Goal: Task Accomplishment & Management: Complete application form

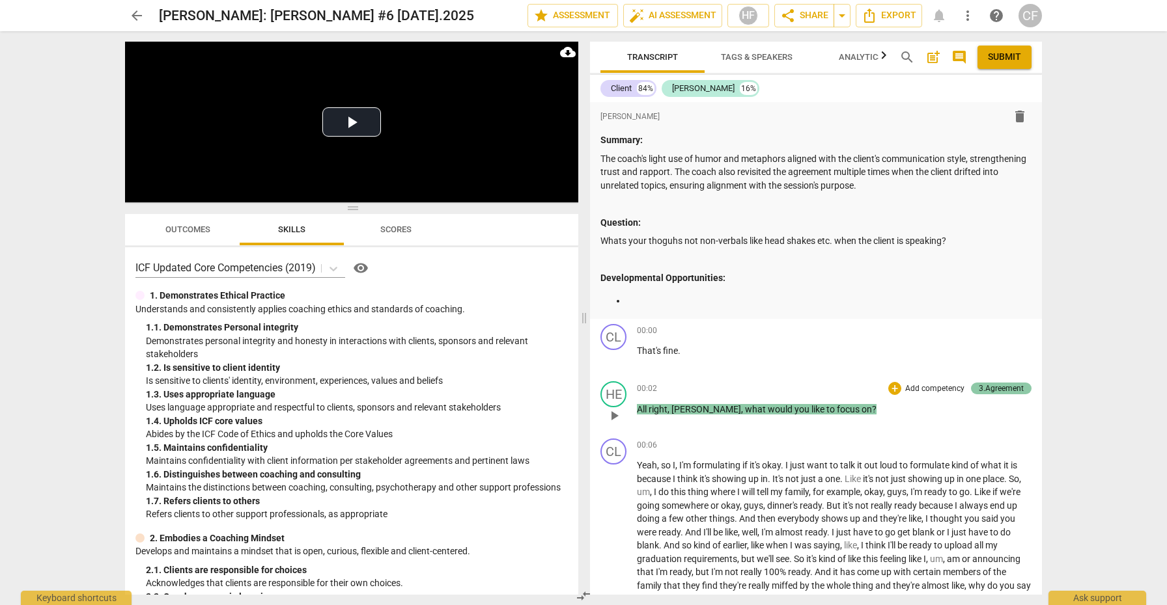
click at [989, 383] on div "3.Agreement" at bounding box center [1000, 389] width 45 height 12
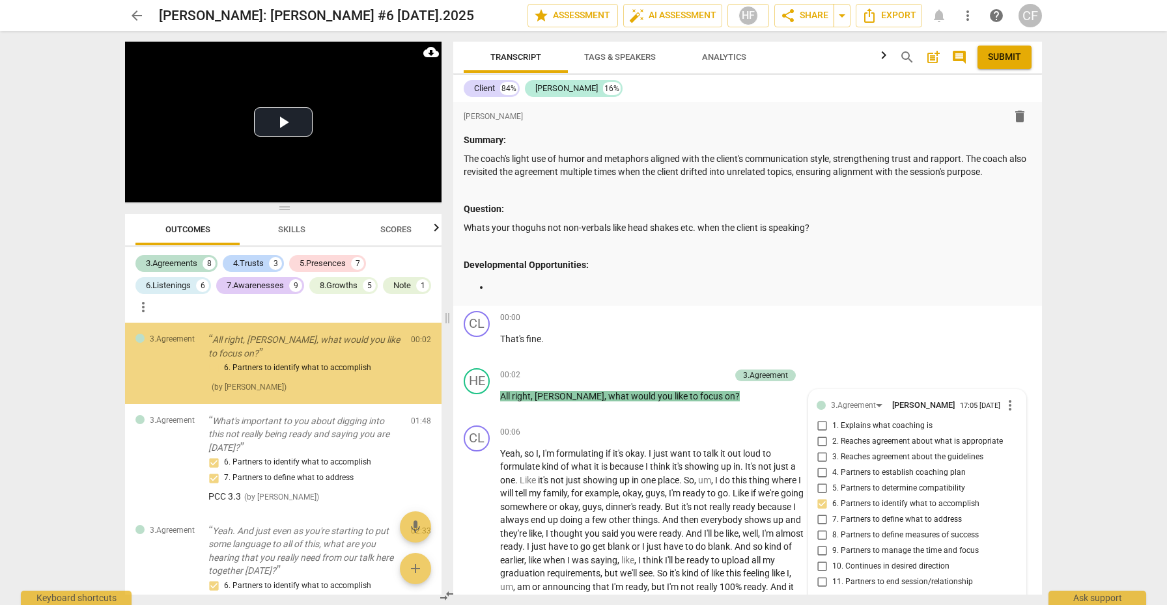
scroll to position [336, 0]
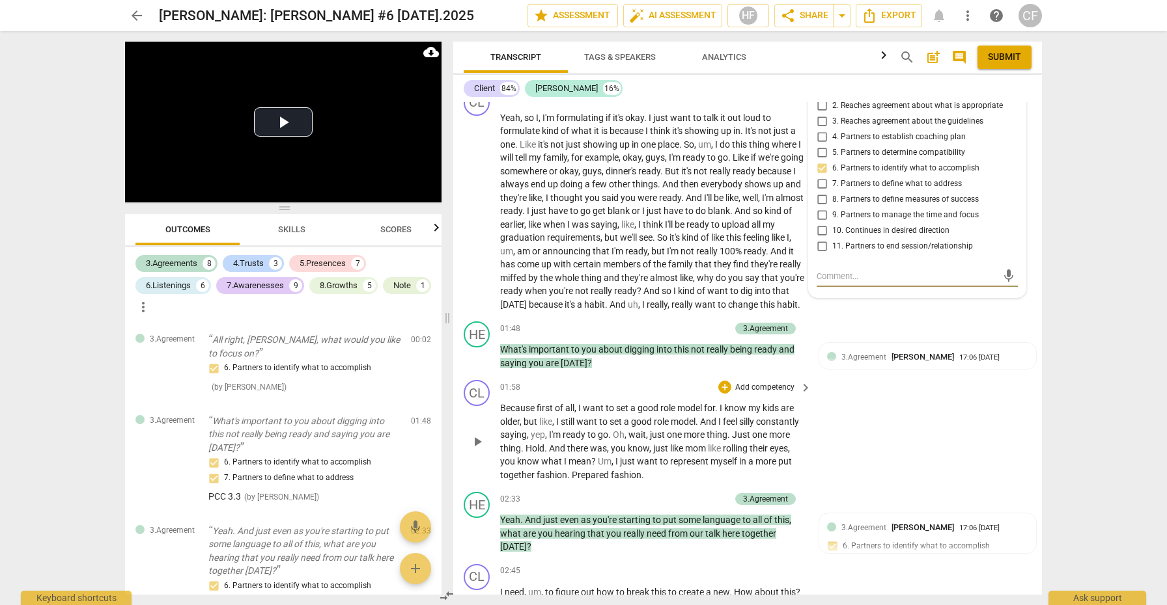
click at [922, 449] on div "CL play_arrow pause 01:58 + Add competency keyboard_arrow_right Because first o…" at bounding box center [747, 431] width 589 height 112
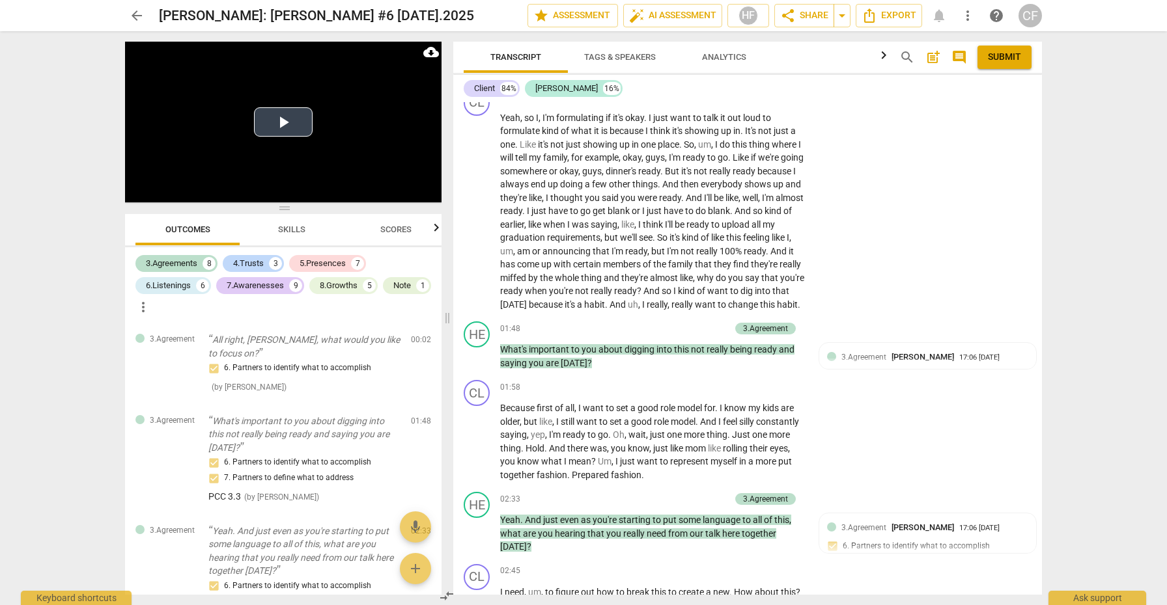
click at [287, 128] on button "Play Video" at bounding box center [283, 121] width 59 height 29
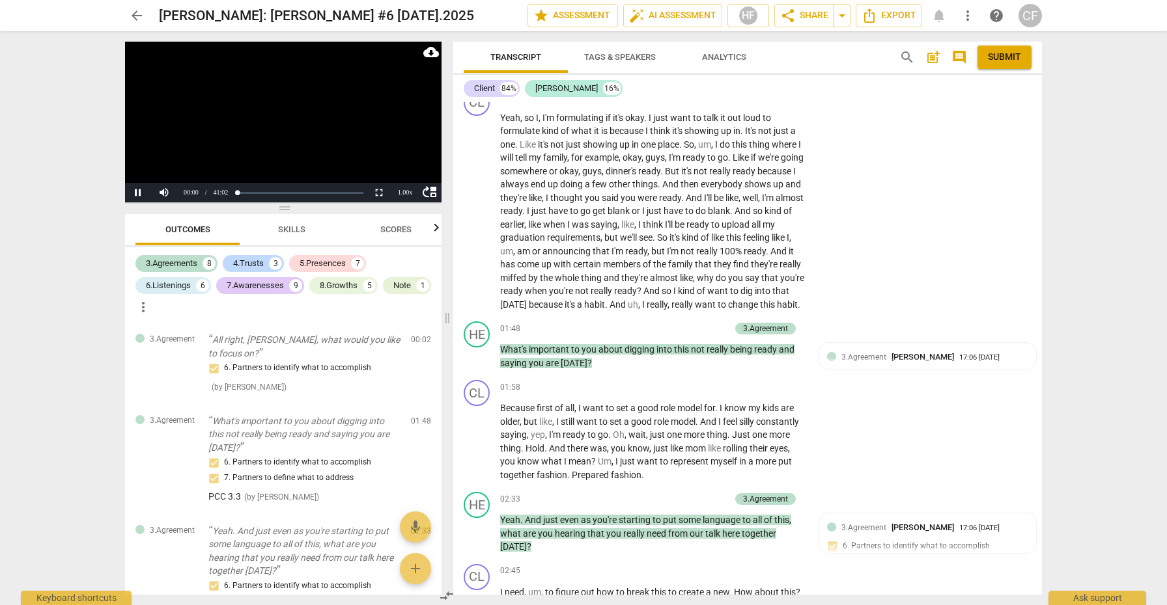
scroll to position [229, 0]
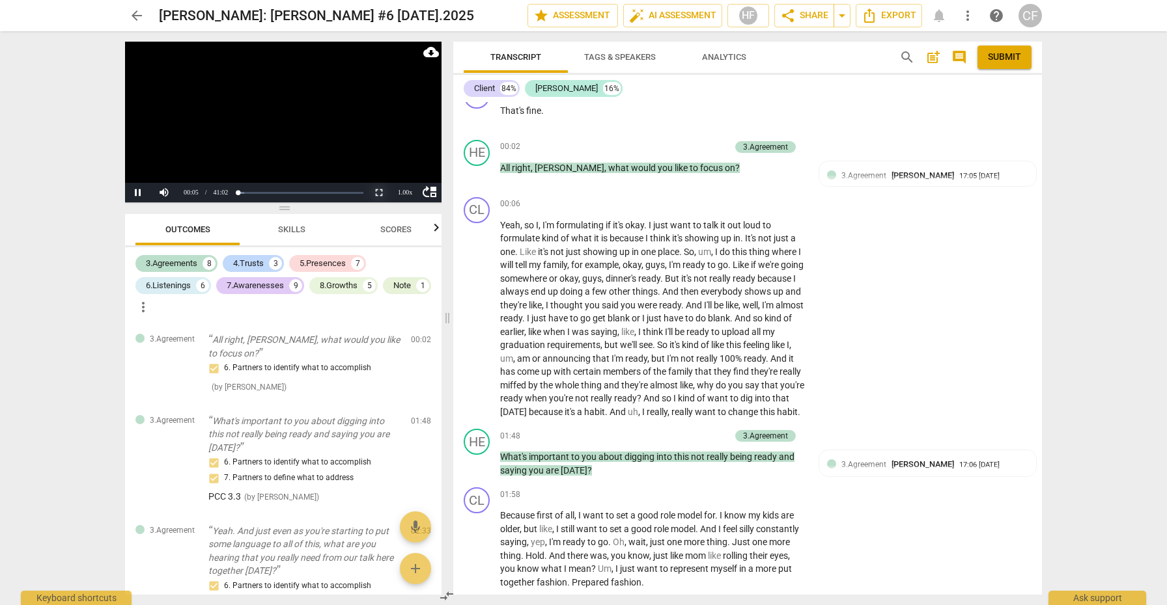
click at [379, 191] on button "Non-Fullscreen" at bounding box center [379, 193] width 26 height 20
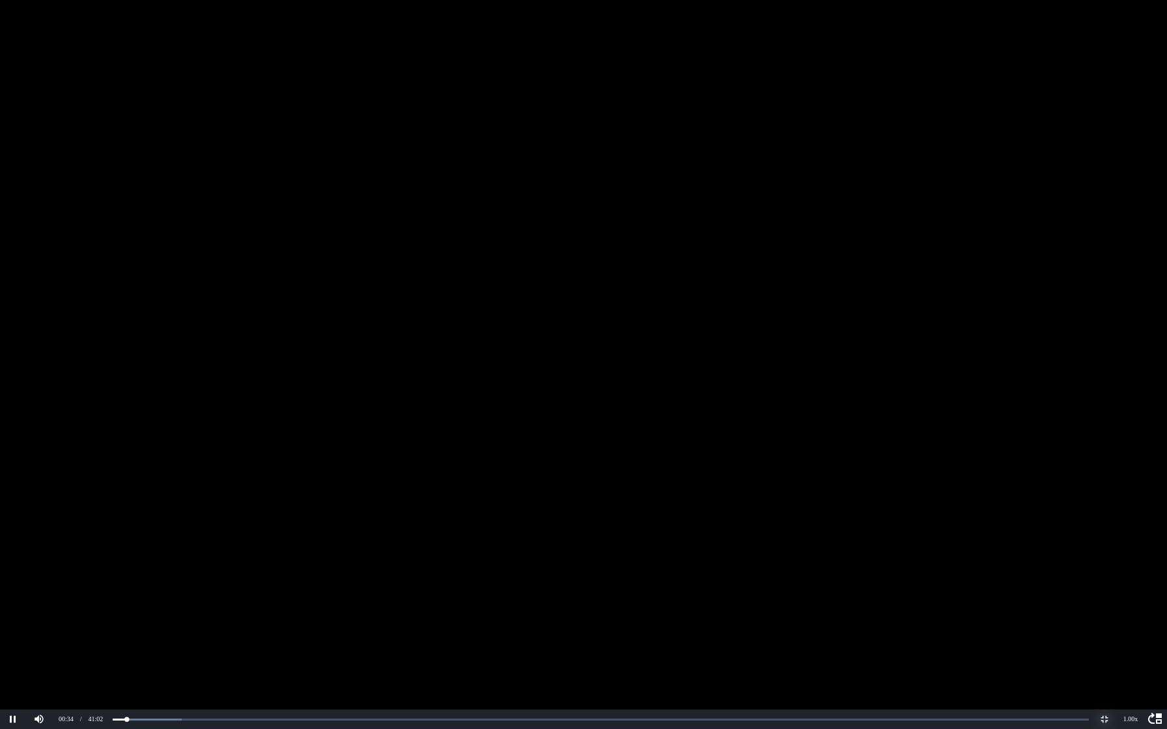
click at [1103, 605] on button "Non-Fullscreen" at bounding box center [1104, 720] width 26 height 20
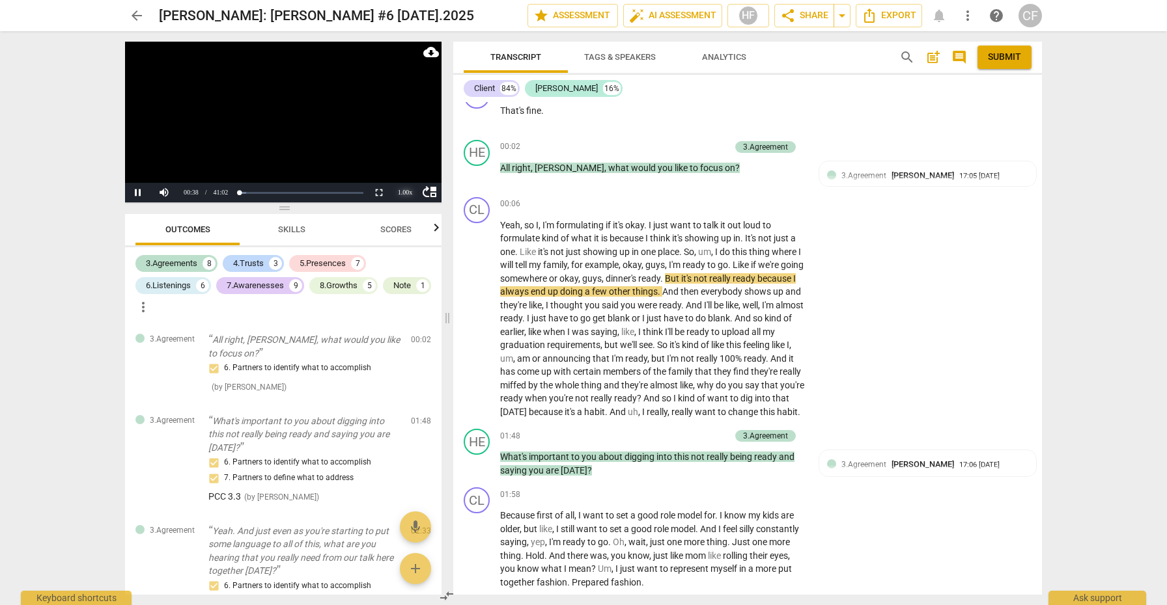
click at [408, 191] on div "1.00 x" at bounding box center [405, 193] width 26 height 20
click at [409, 150] on li "1.25x" at bounding box center [405, 148] width 26 height 14
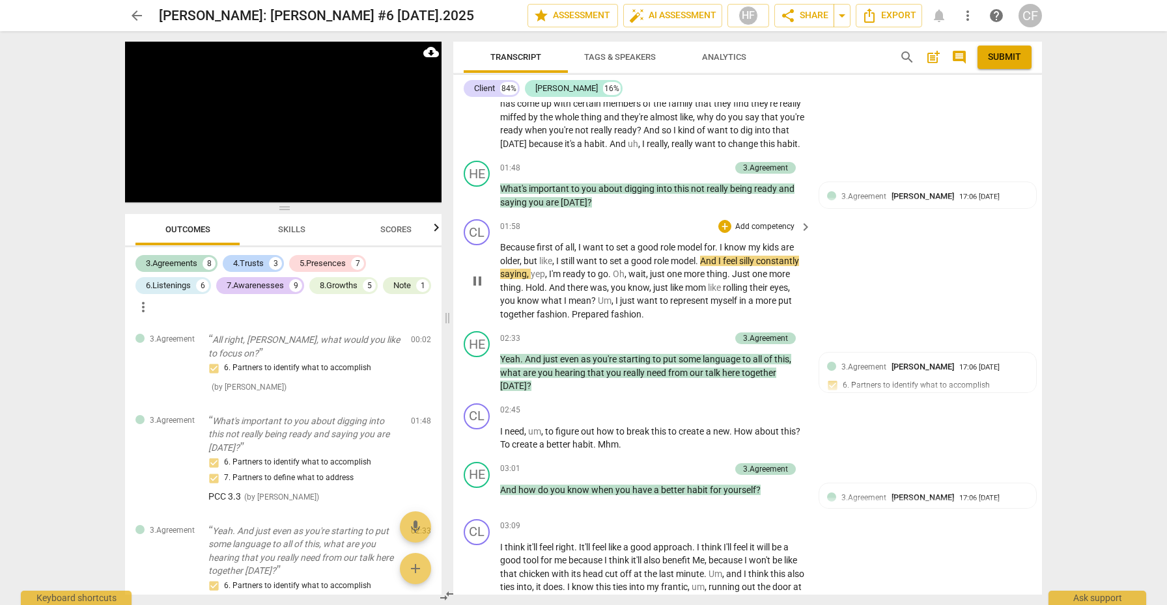
scroll to position [501, 0]
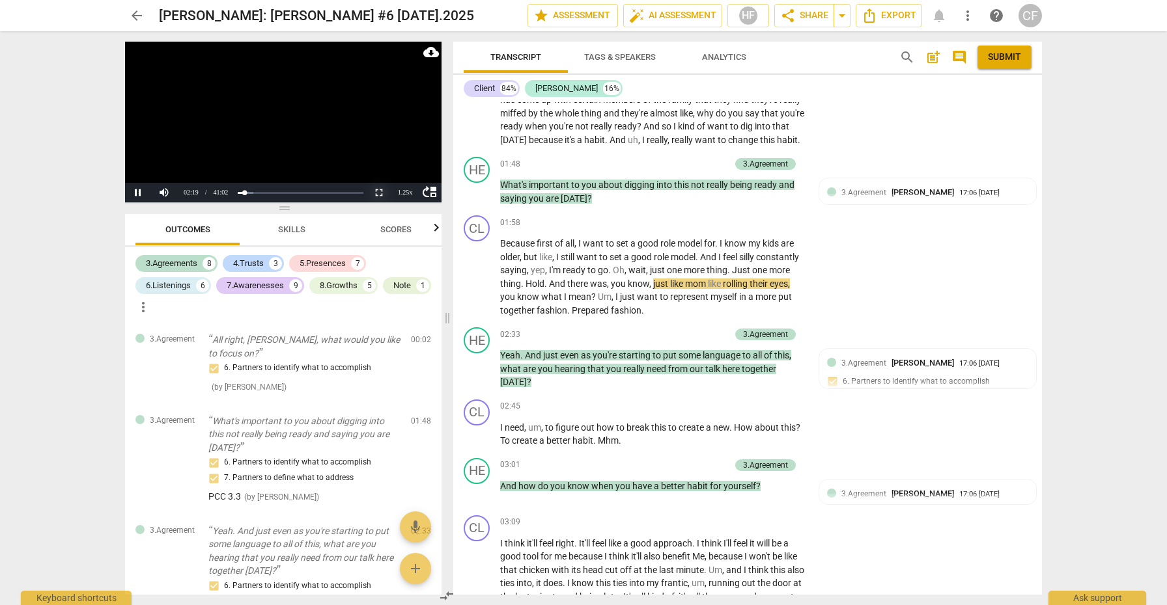
click at [380, 195] on button "Non-Fullscreen" at bounding box center [379, 193] width 26 height 20
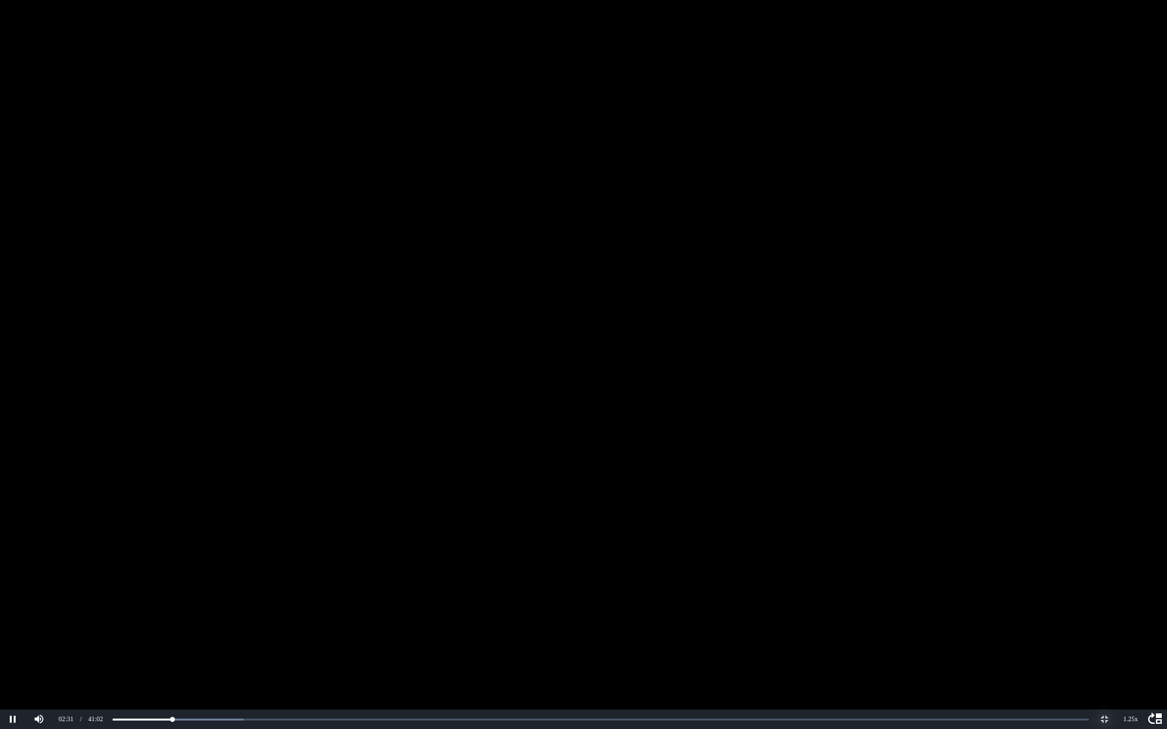
click at [1103, 605] on button "Non-Fullscreen" at bounding box center [1104, 720] width 26 height 20
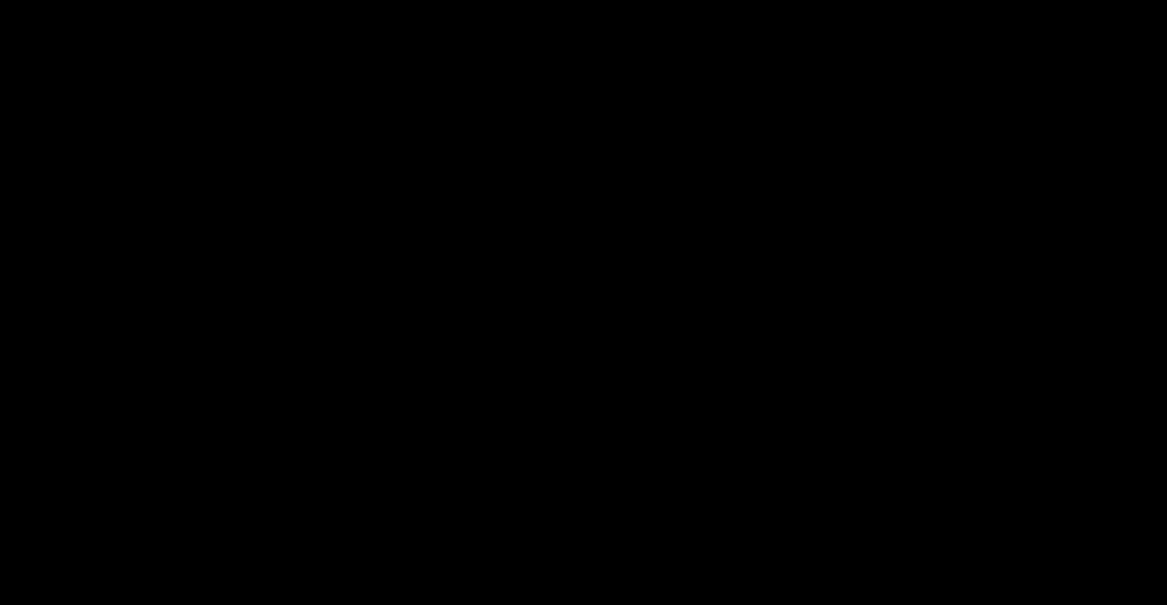
scroll to position [721, 0]
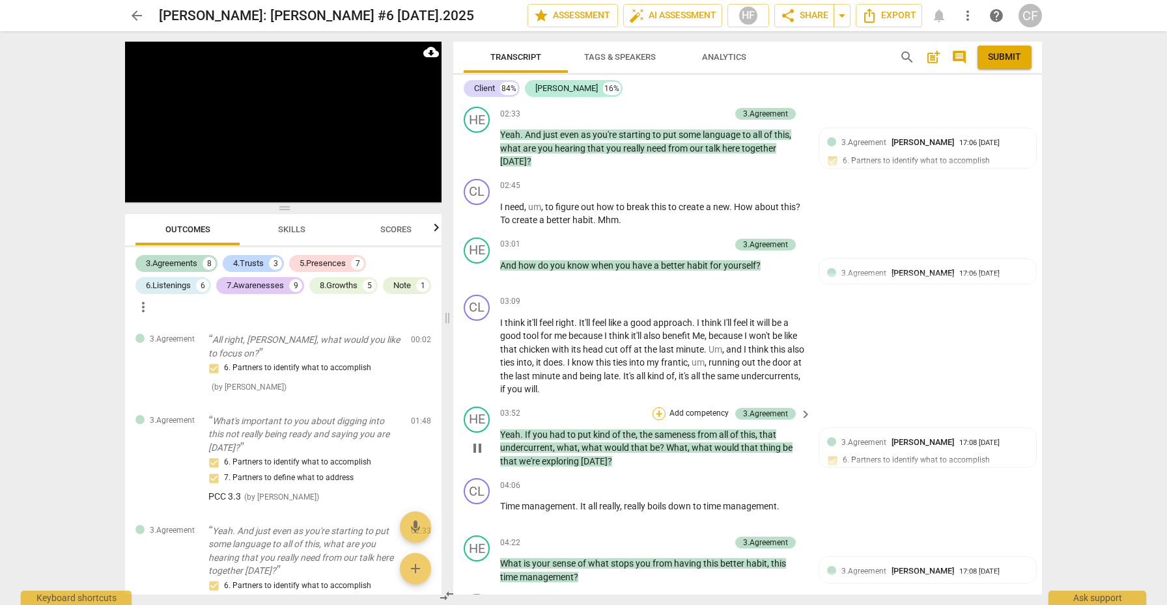
click at [656, 415] on div "+" at bounding box center [658, 414] width 13 height 13
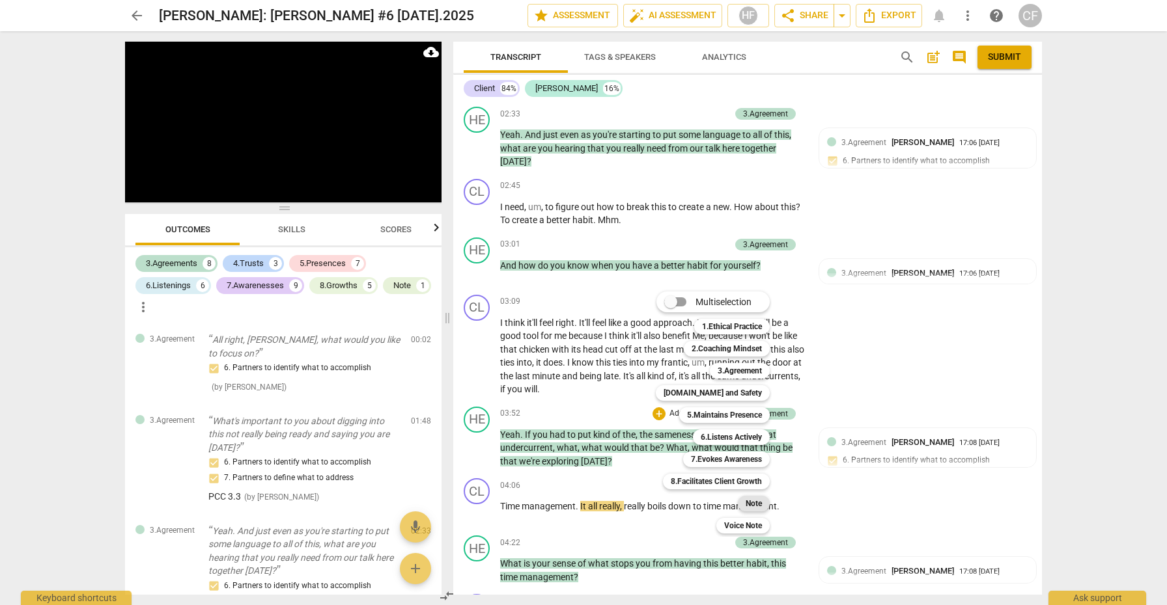
click at [756, 508] on b "Note" at bounding box center [753, 504] width 16 height 16
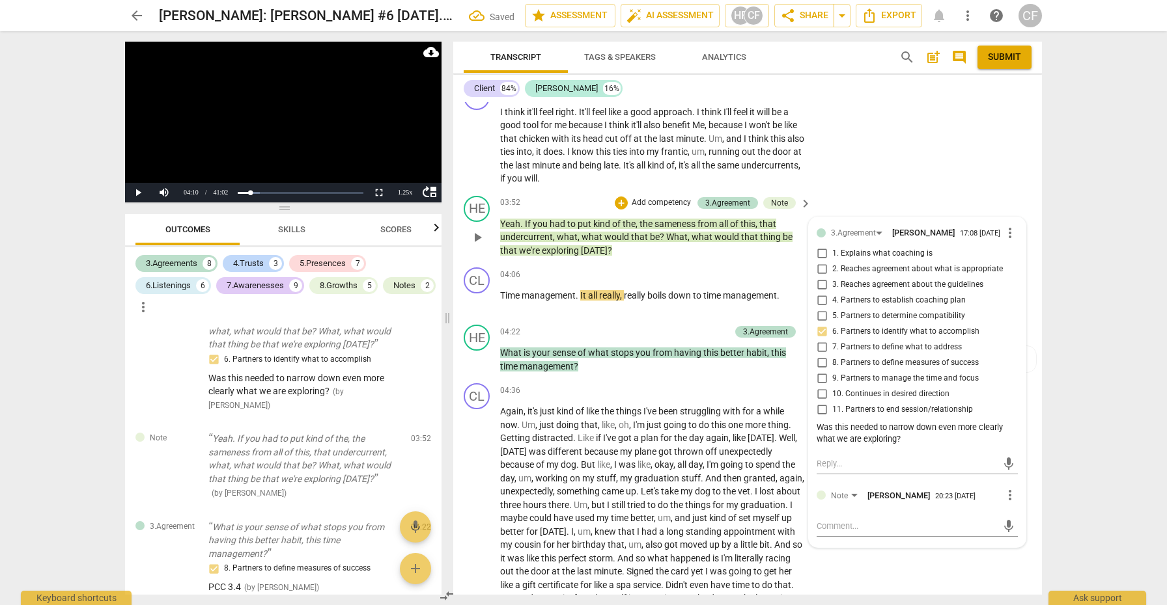
scroll to position [941, 0]
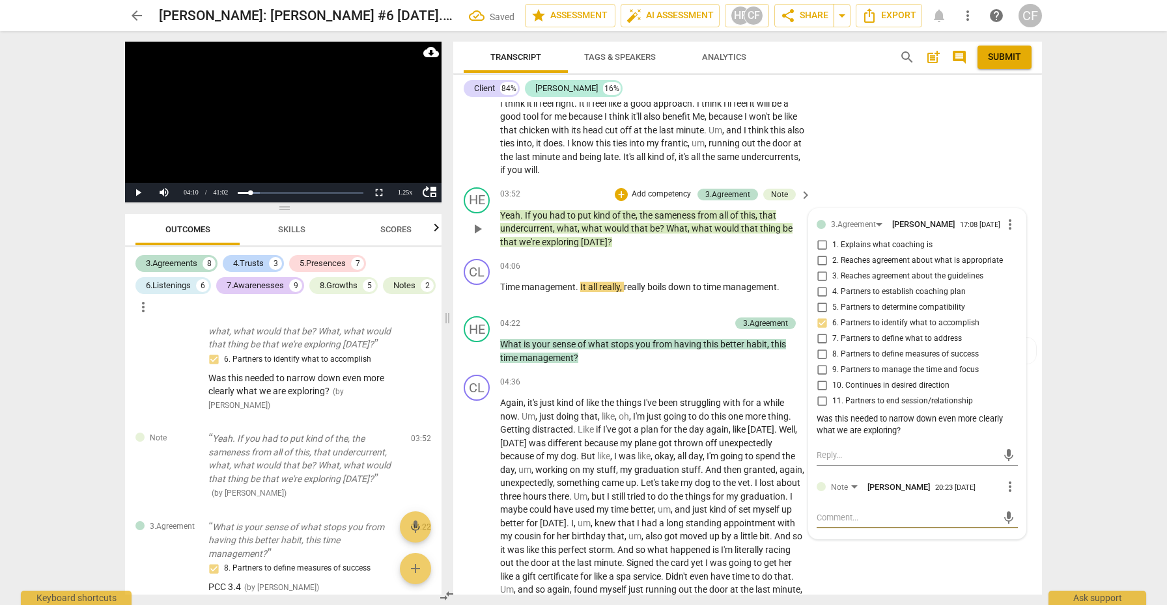
click at [829, 514] on textarea at bounding box center [906, 518] width 180 height 12
type textarea "y"
type textarea "ye"
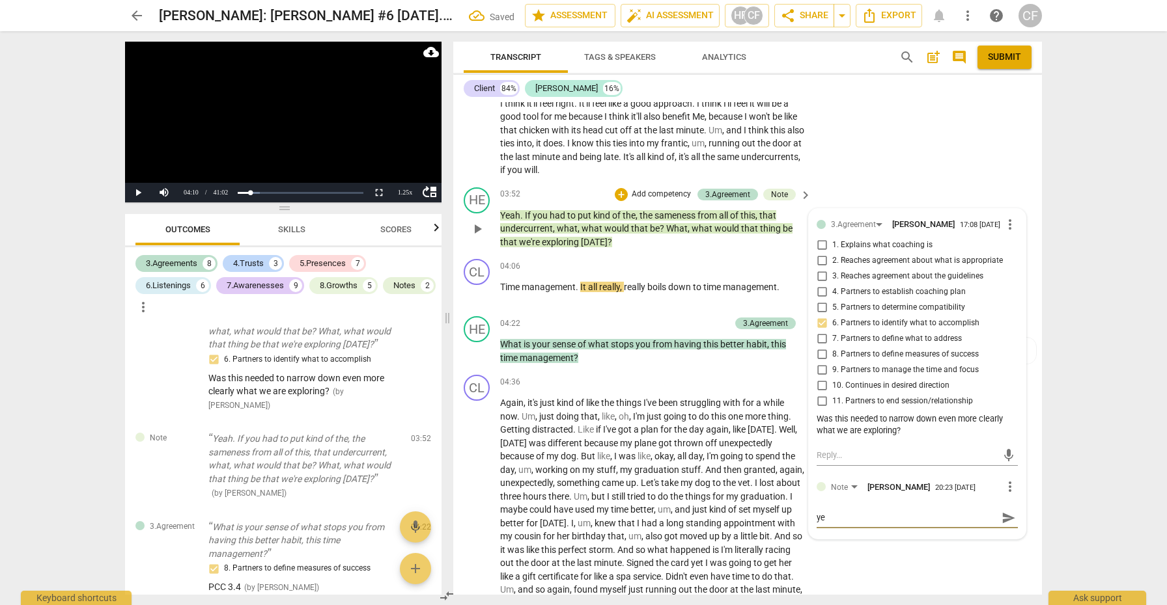
type textarea "yes"
type textarea "yes,"
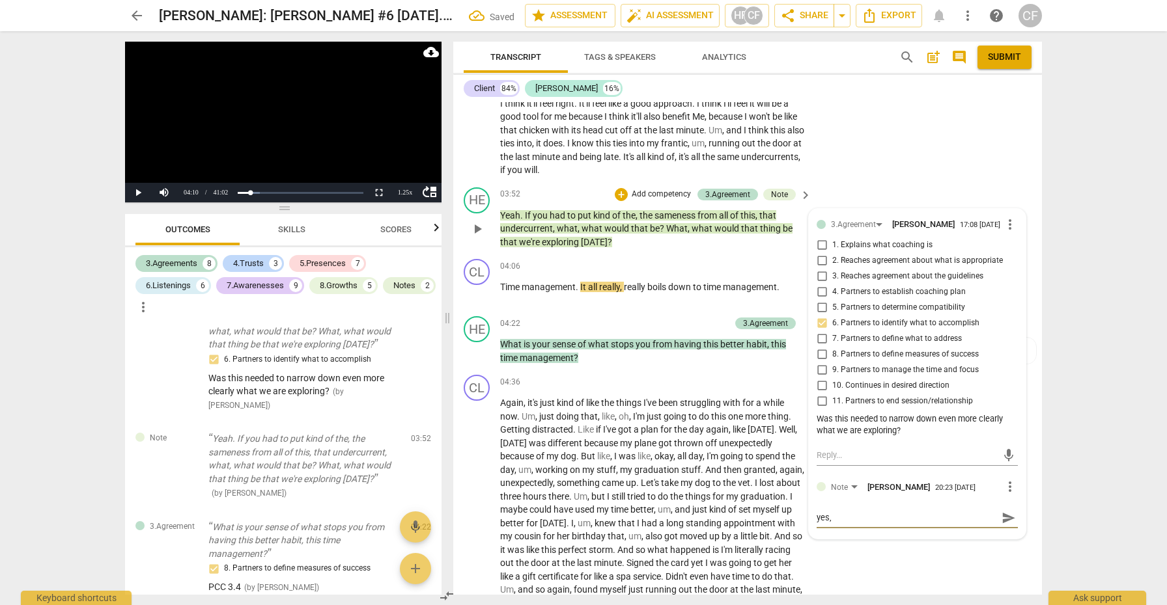
type textarea "yes,"
type textarea "yes, l"
type textarea "yes, lo"
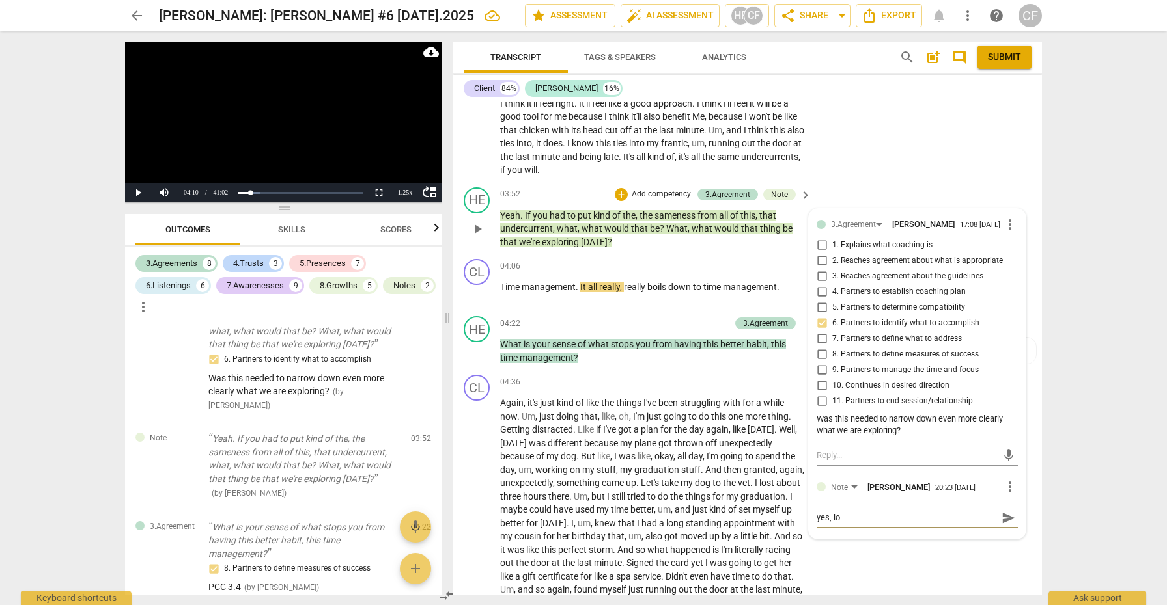
type textarea "yes, lov"
type textarea "yes, love"
type textarea "yes, lovel"
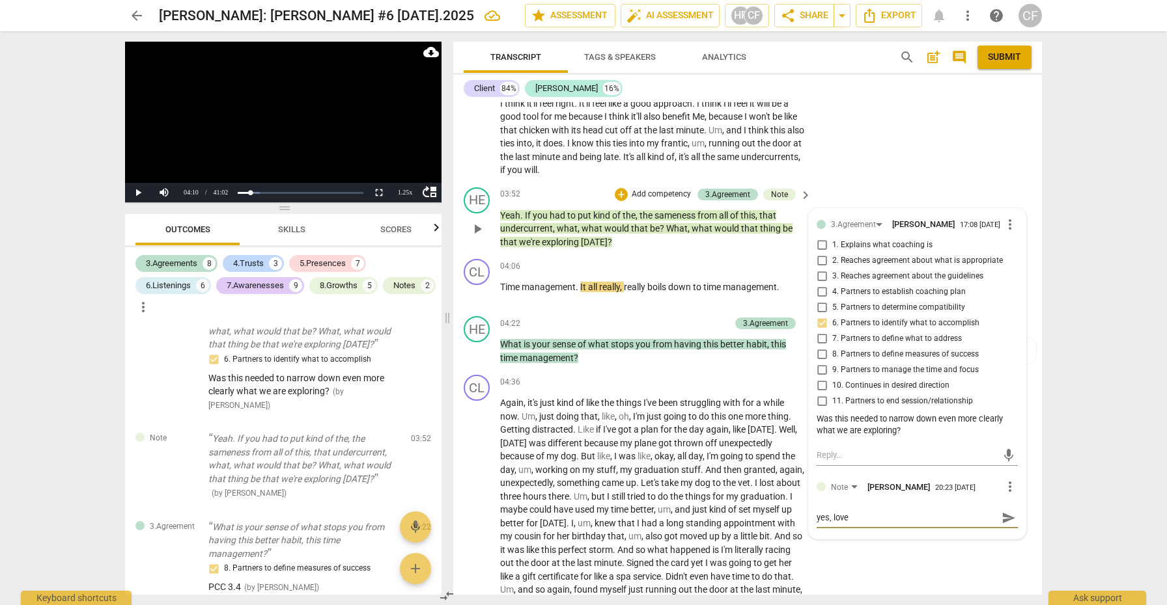
type textarea "yes, lovel"
type textarea "yes, lovely"
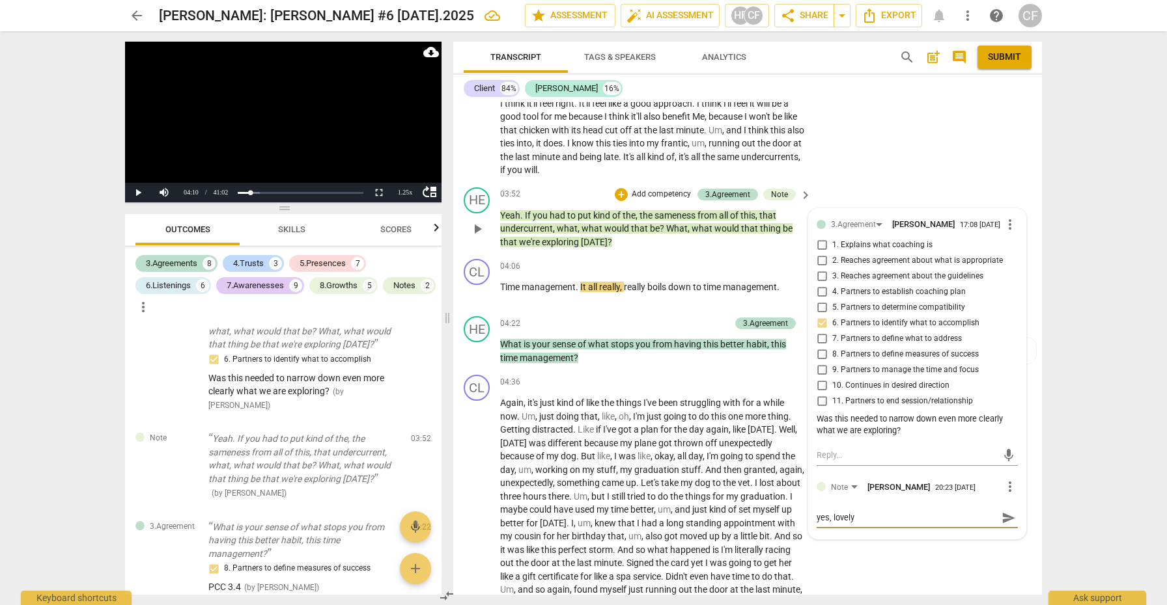
type textarea "yes, lovely i"
type textarea "yes, lovely in"
type textarea "yes, lovely inv"
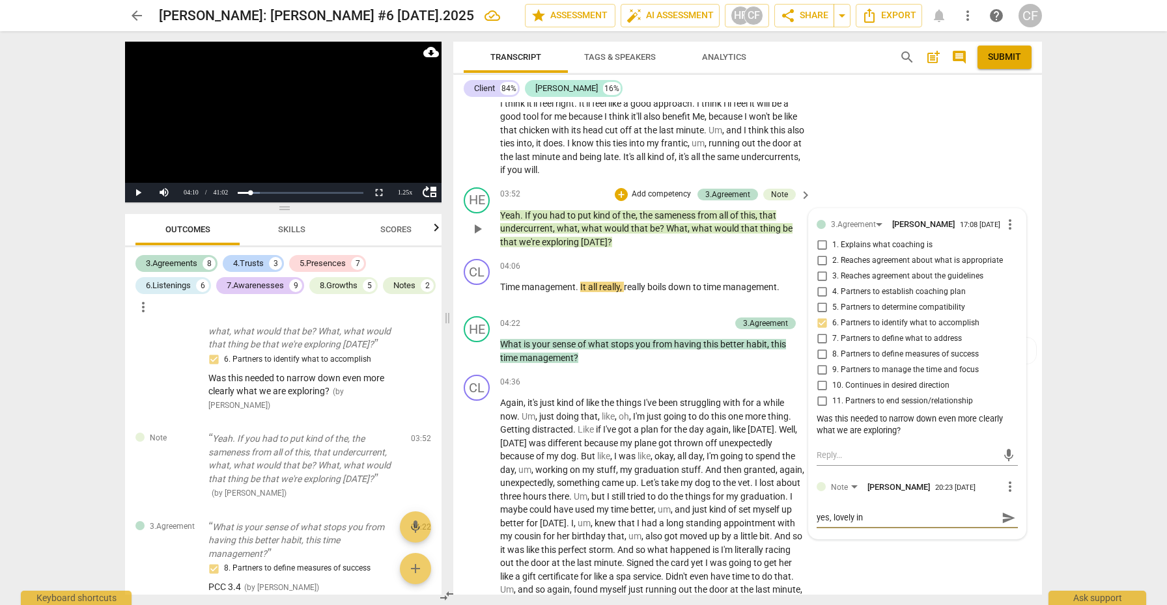
type textarea "yes, lovely inv"
type textarea "yes, lovely invi"
type textarea "yes, lovely invit"
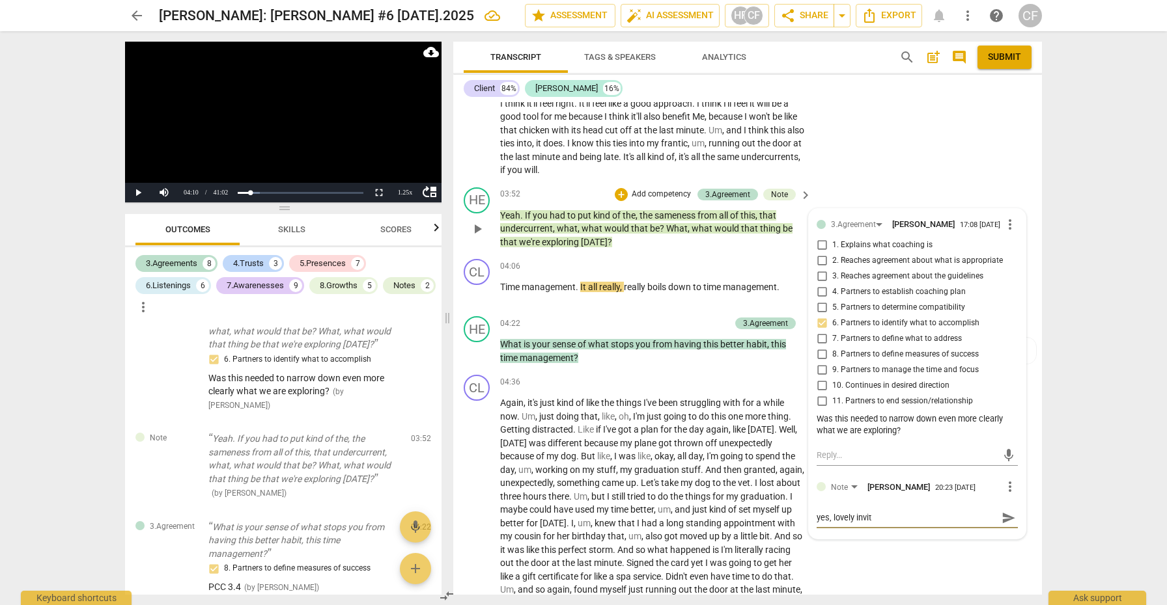
type textarea "yes, lovely invita"
type textarea "yes, lovely invitat"
type textarea "yes, lovely invitati"
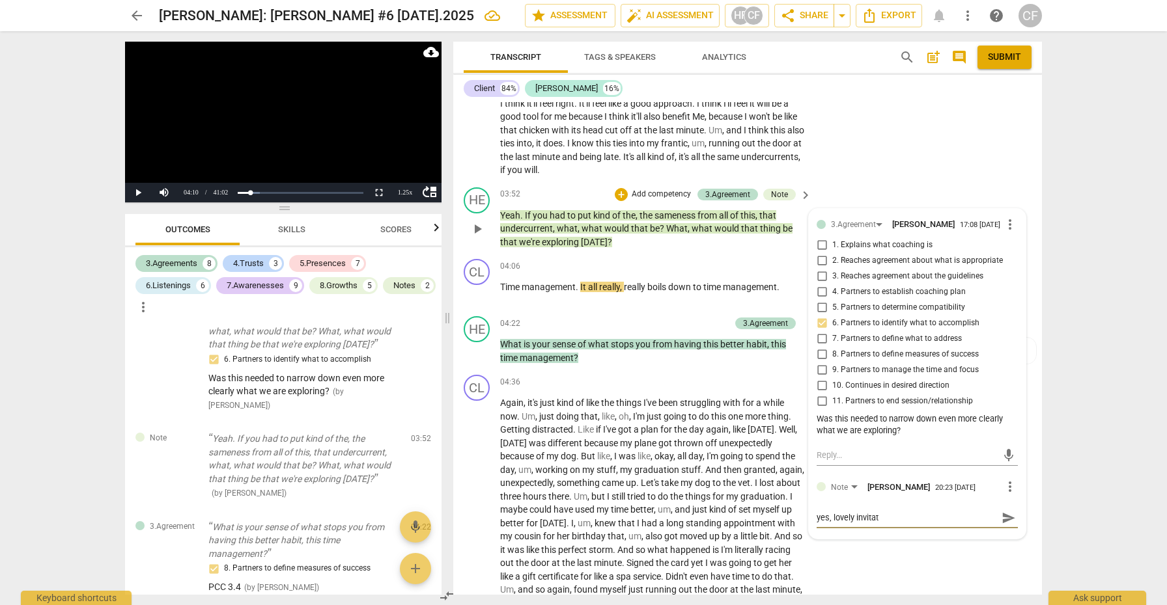
type textarea "yes, lovely invitati"
type textarea "yes, lovely invitatio"
type textarea "yes, lovely invitation"
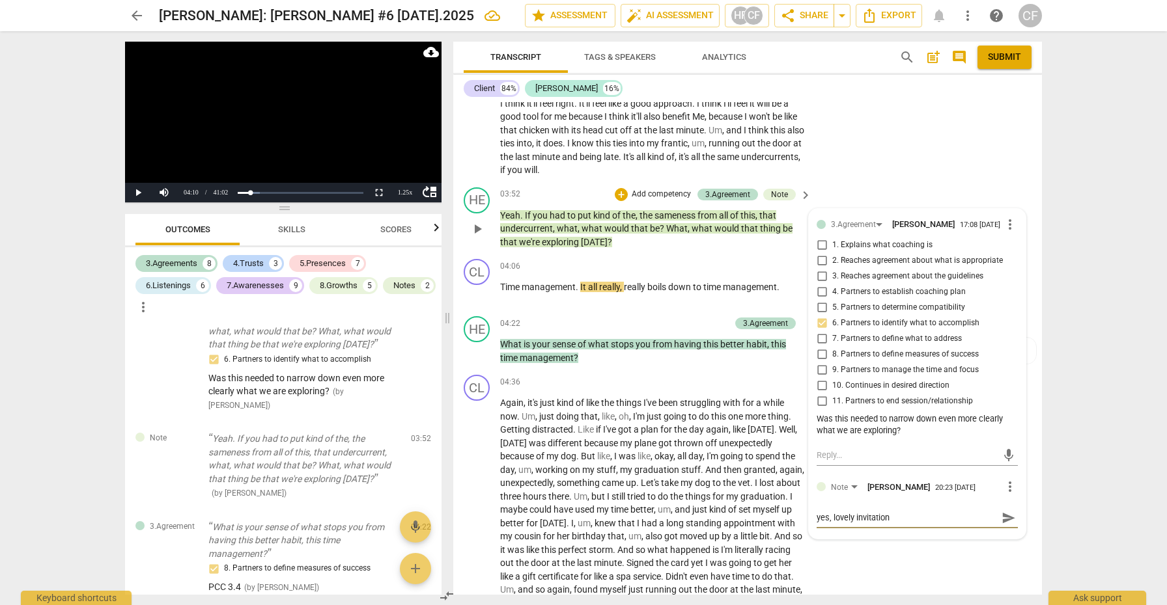
type textarea "yes, lovely invitation"
type textarea "yes, lovely invitation t"
type textarea "yes, lovely invitation to"
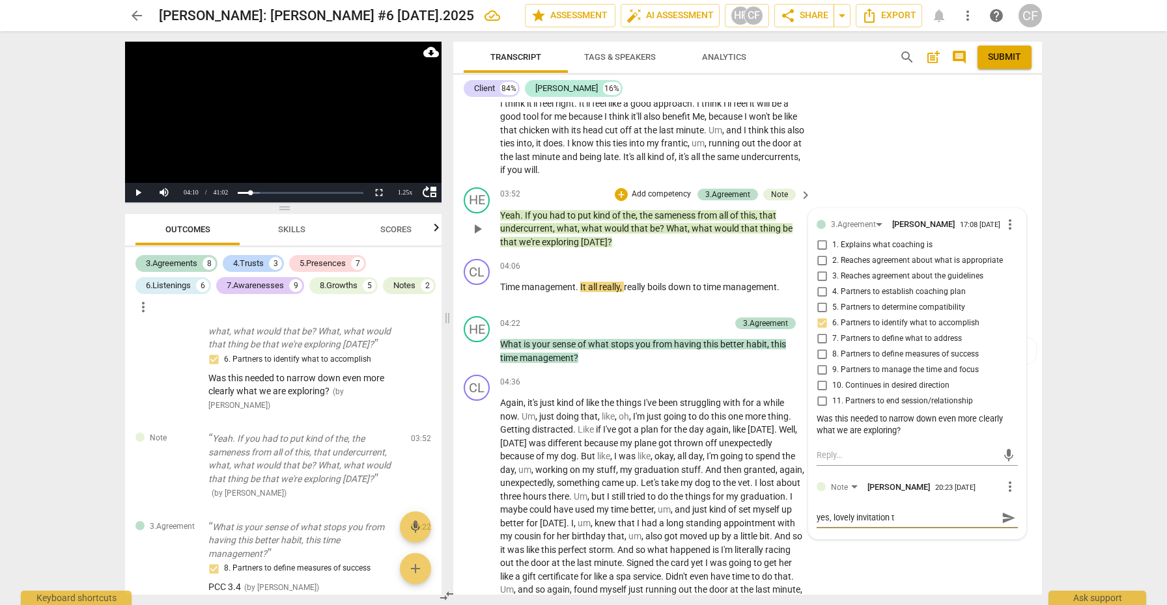
type textarea "yes, lovely invitation to"
type textarea "yes, lovely invitation to m"
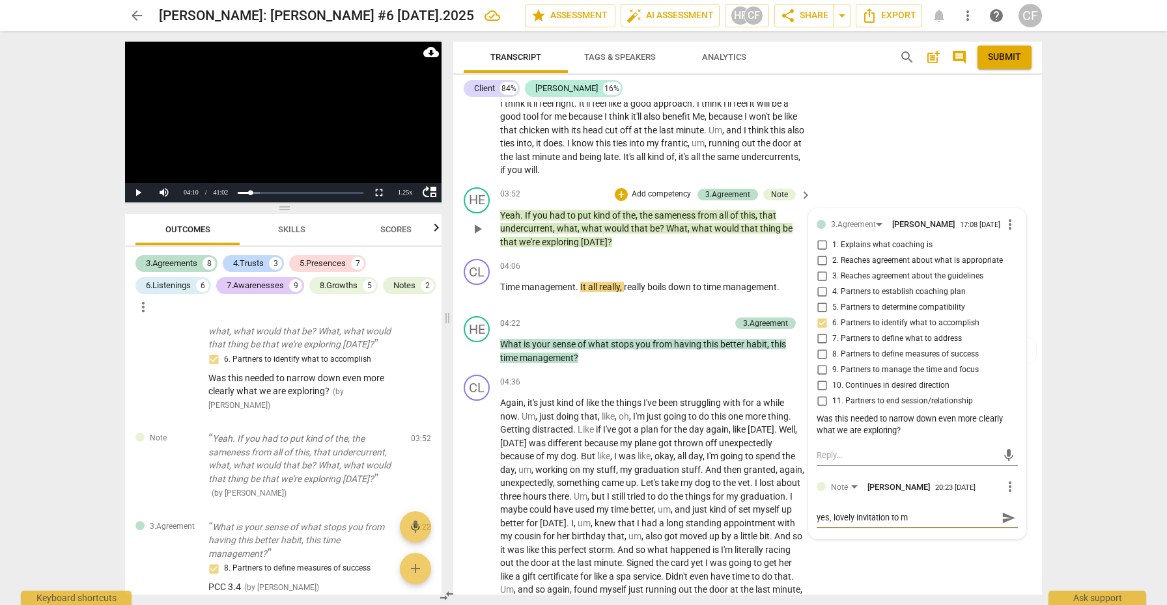
type textarea "yes, lovely invitation to ma"
type textarea "yes, lovely invitation to mak"
type textarea "yes, lovely invitation to make"
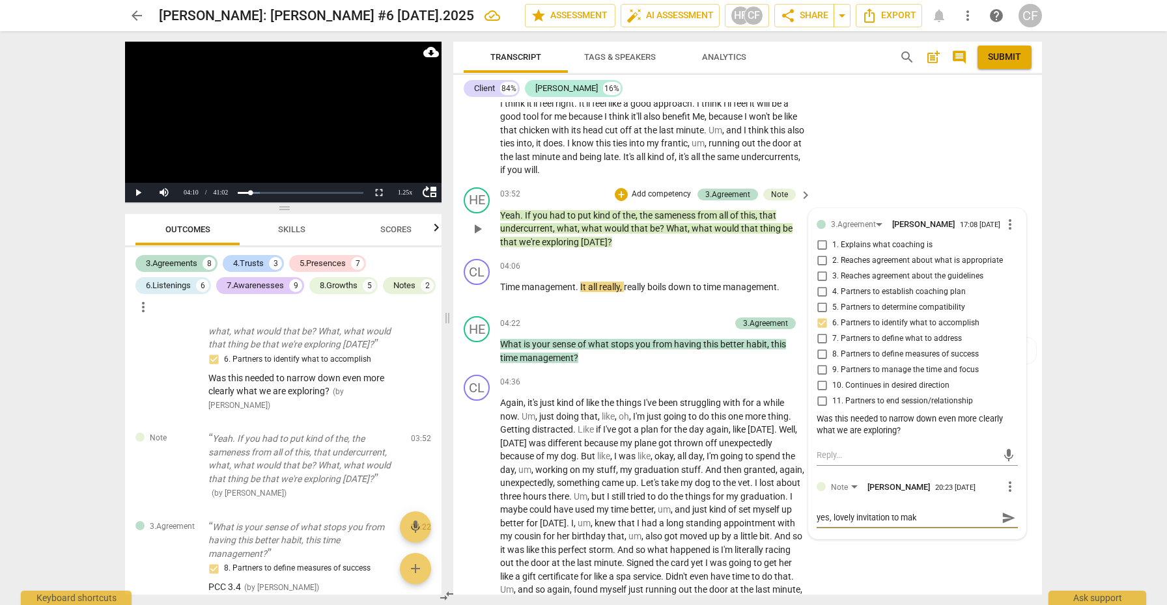
type textarea "yes, lovely invitation to make"
type textarea "yes, lovely invitation to make t"
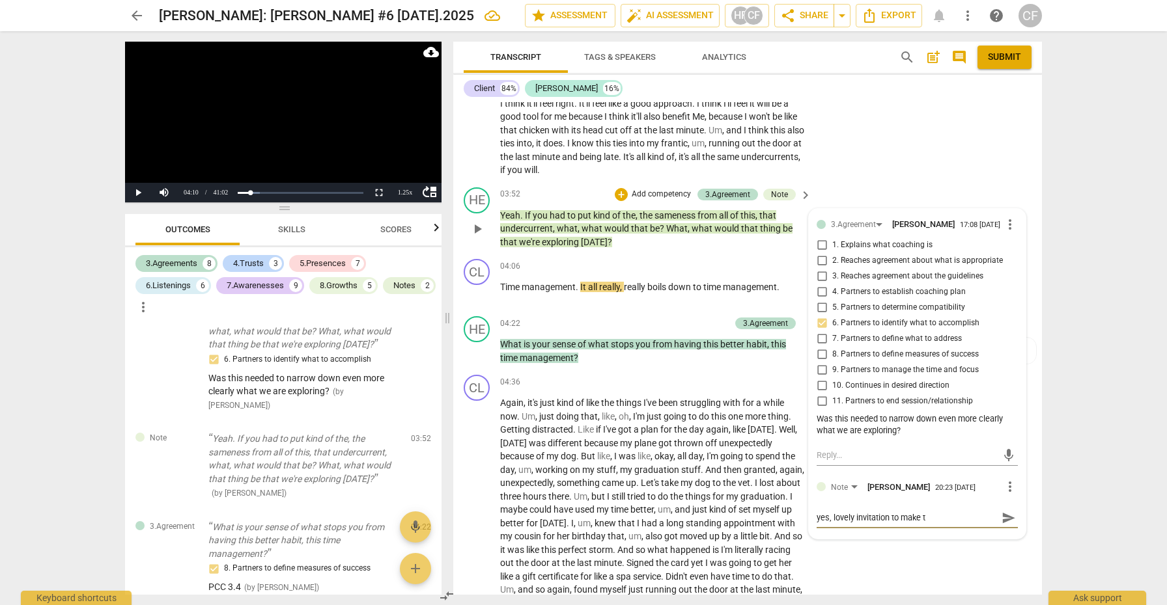
type textarea "yes, lovely invitation to make th"
type textarea "yes, lovely invitation to make the"
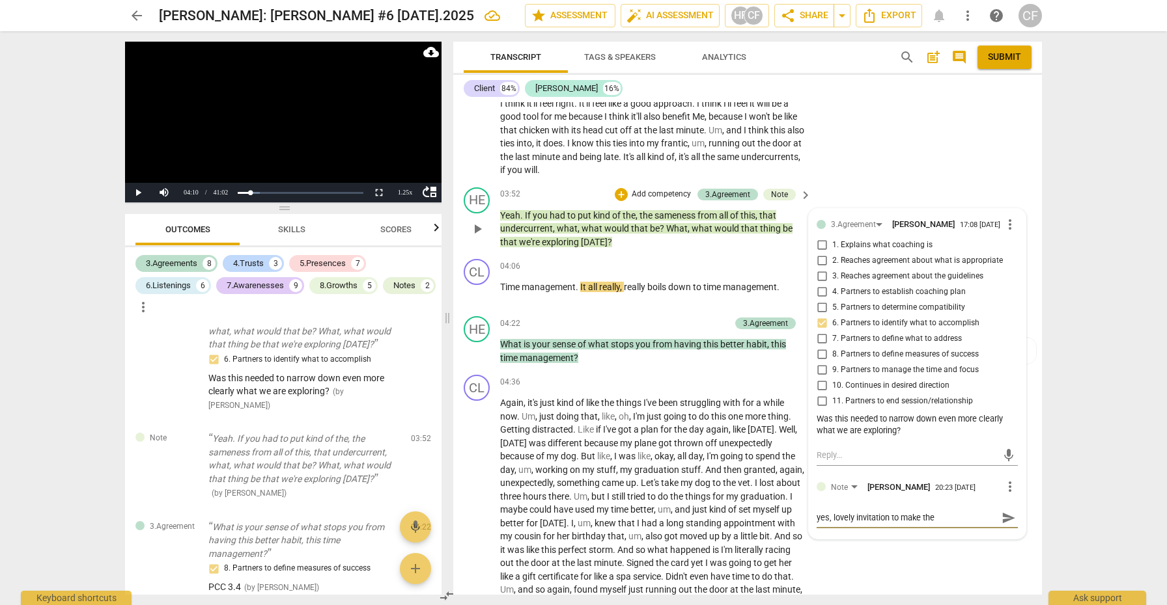
type textarea "yes, lovely invitation to make the"
type textarea "yes, lovely invitation to make the t"
type textarea "yes, lovely invitation to make the to"
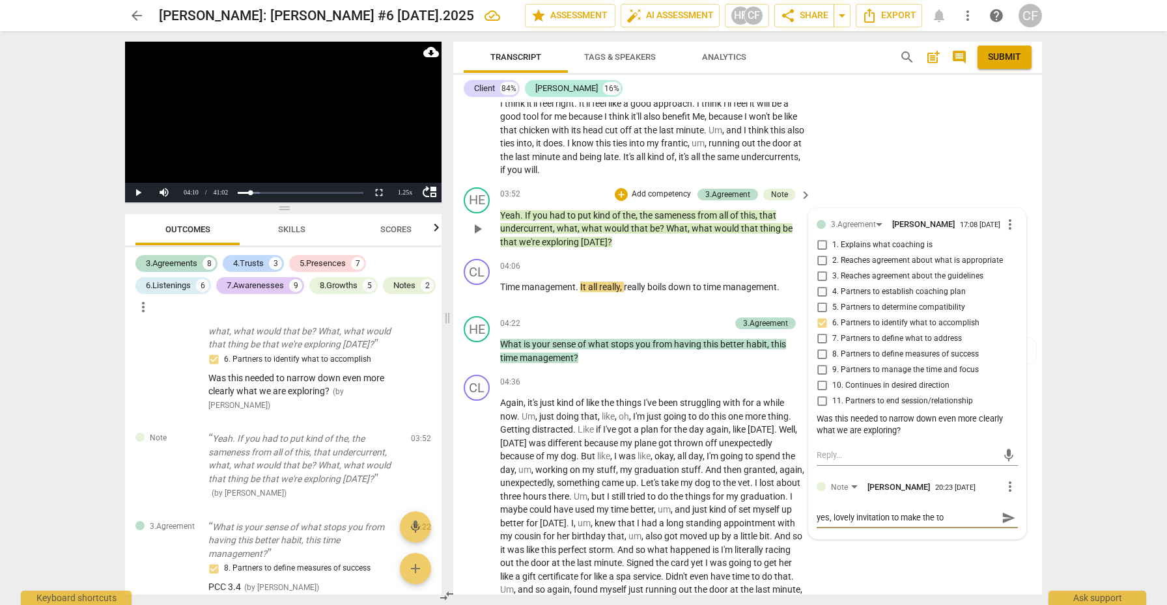
type textarea "yes, lovely invitation to make the top"
type textarea "yes, lovely invitation to make the topi"
type textarea "yes, lovely invitation to make the topic"
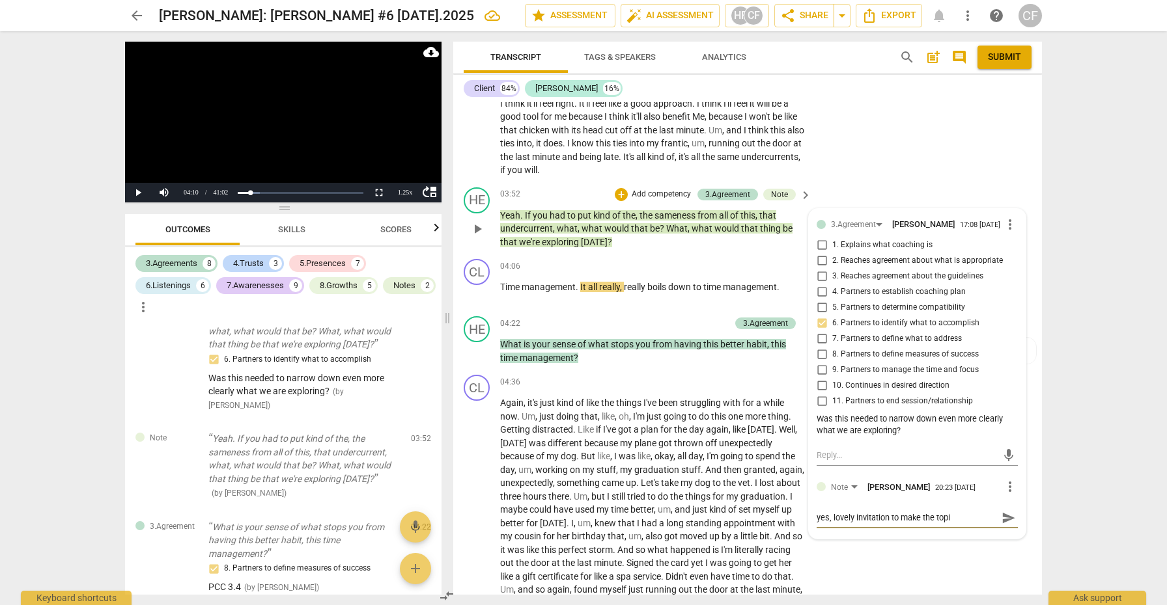
type textarea "yes, lovely invitation to make the topic"
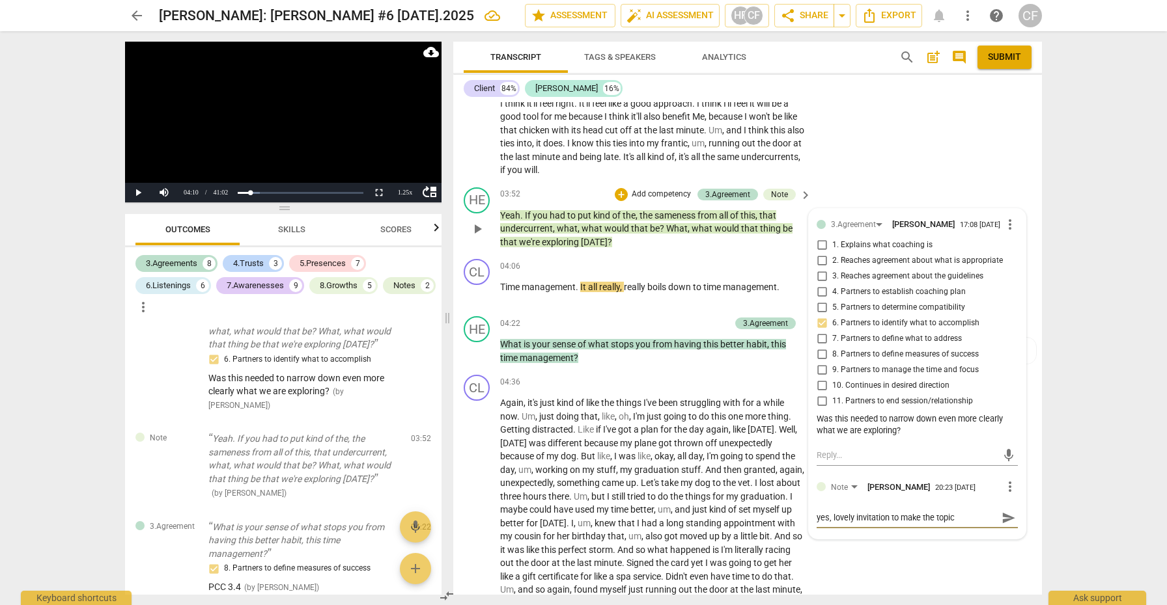
type textarea "yes, lovely invitation to make the topi"
type textarea "yes, lovely invitation to make the top"
type textarea "yes, lovely invitation to make the to"
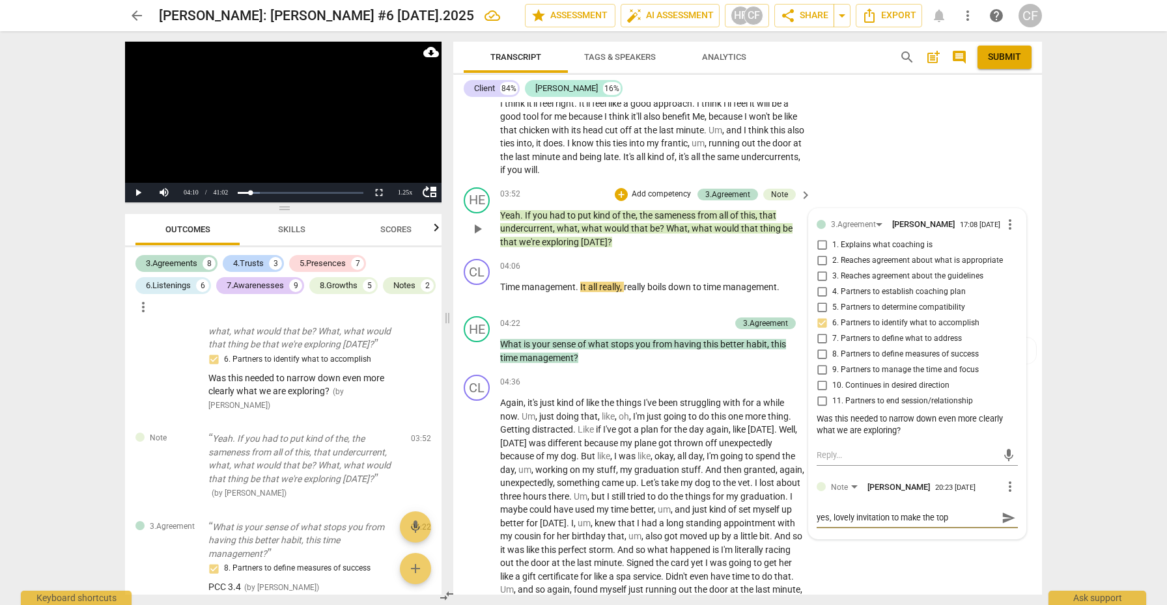
type textarea "yes, lovely invitation to make the to"
type textarea "yes, lovely invitation to make the t"
type textarea "yes, lovely invitation to make the"
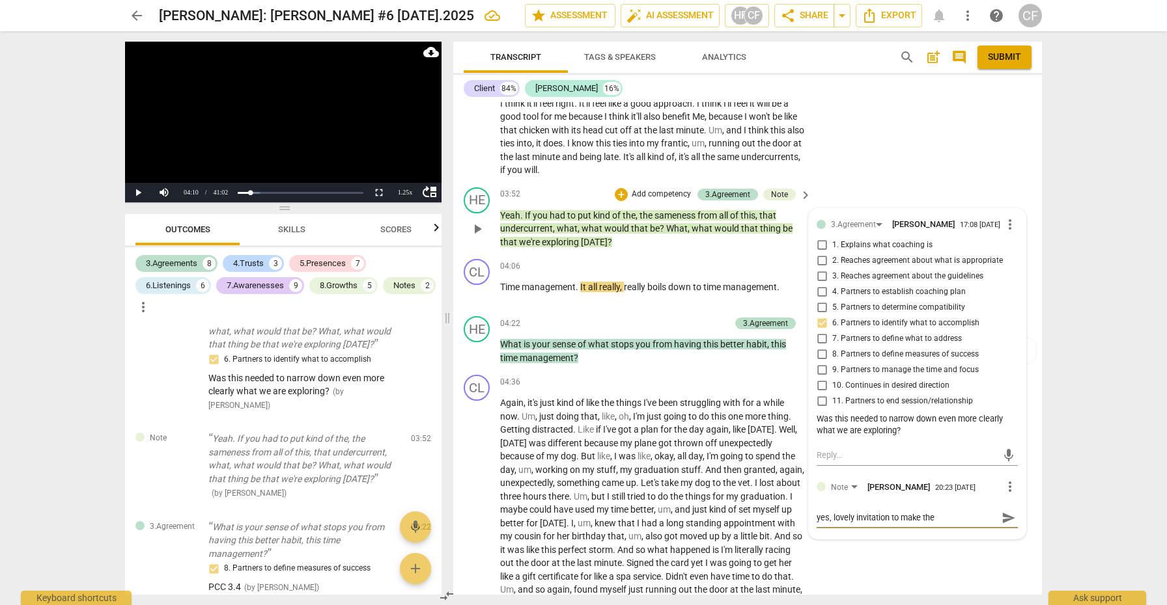
type textarea "yes, lovely invitation to make the"
type textarea "yes, lovely invitation to make th"
type textarea "yes, lovely invitation to make t"
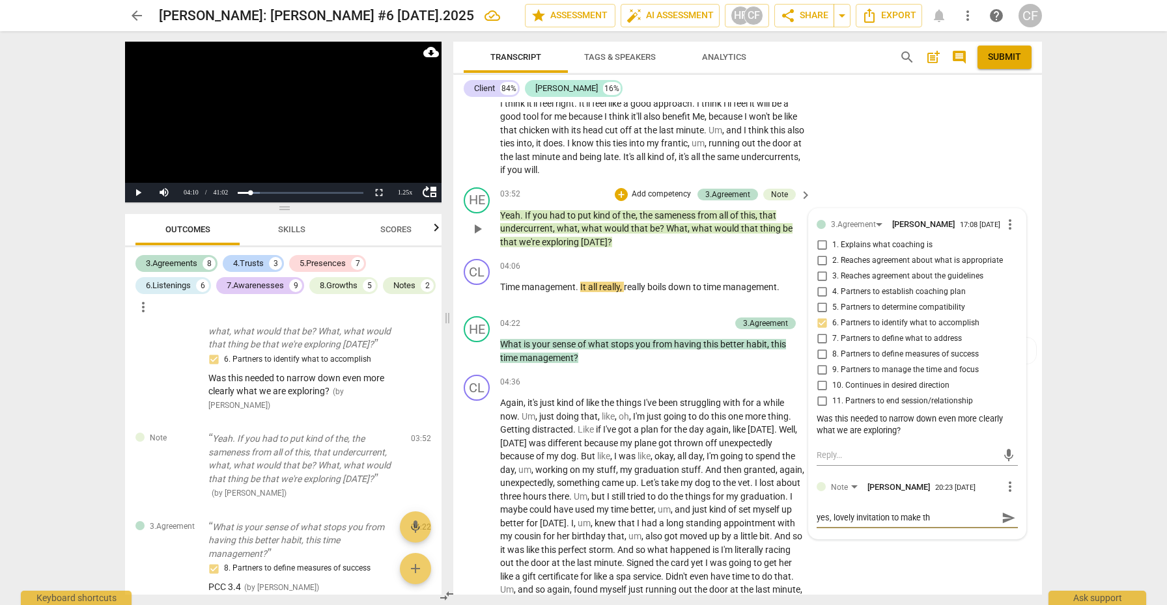
type textarea "yes, lovely invitation to make t"
type textarea "yes, lovely invitation to make"
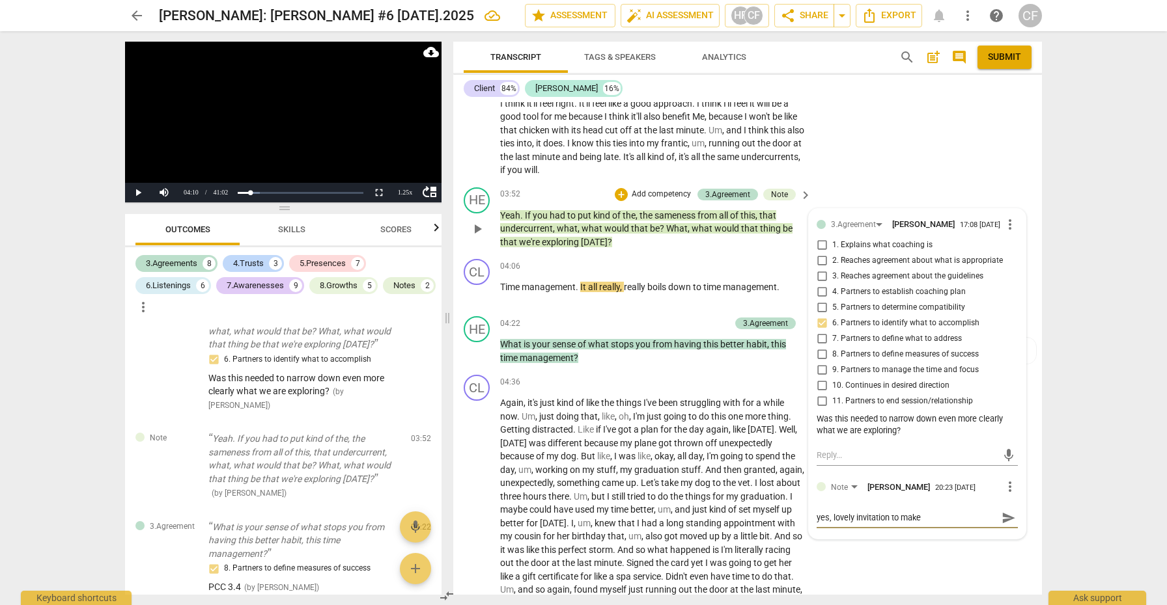
type textarea "yes, lovely invitation to mak"
type textarea "yes, lovely invitation to ma"
type textarea "yes, lovely invitation to m"
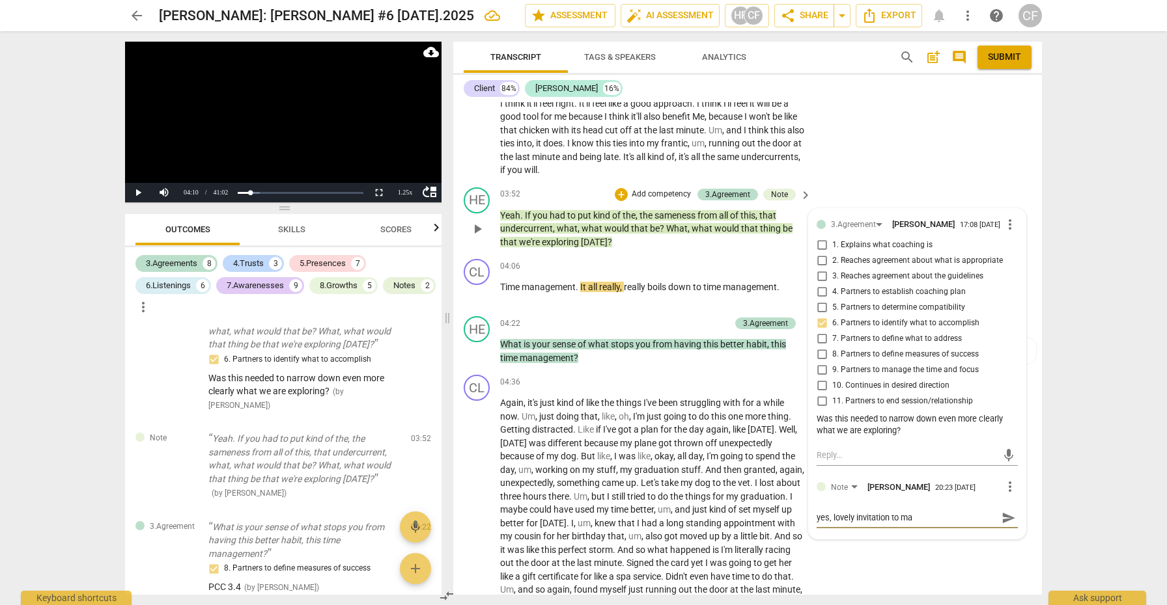
type textarea "yes, lovely invitation to m"
type textarea "yes, lovely invitation to"
type textarea "yes, lovely invitation to s"
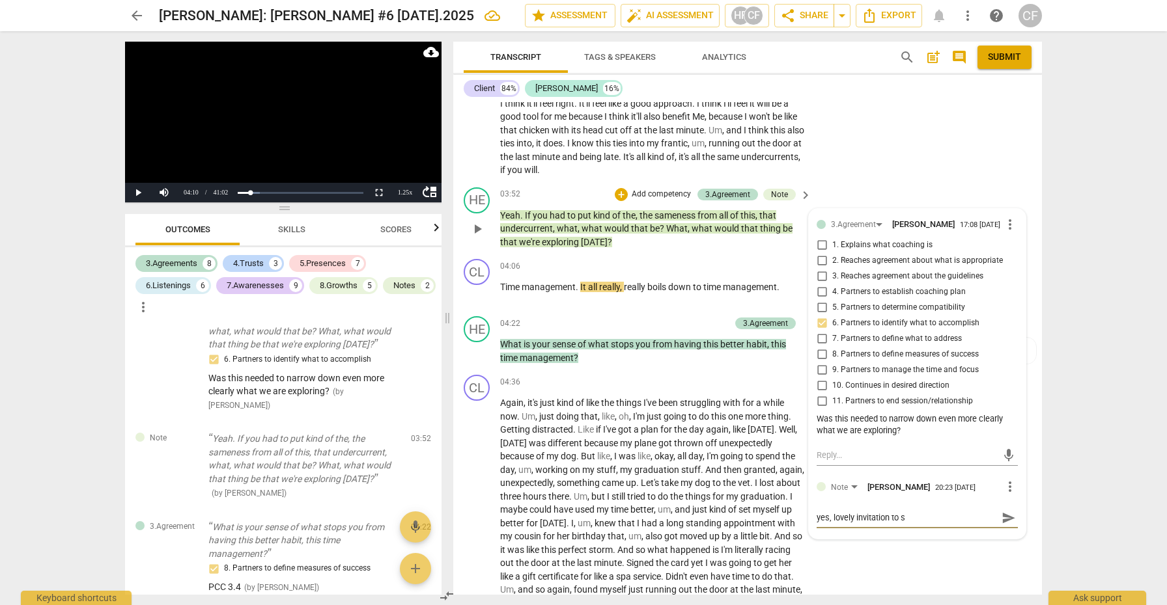
type textarea "yes, lovely invitation to sh"
type textarea "yes, lovely invitation to sha"
type textarea "yes, lovely invitation to shar"
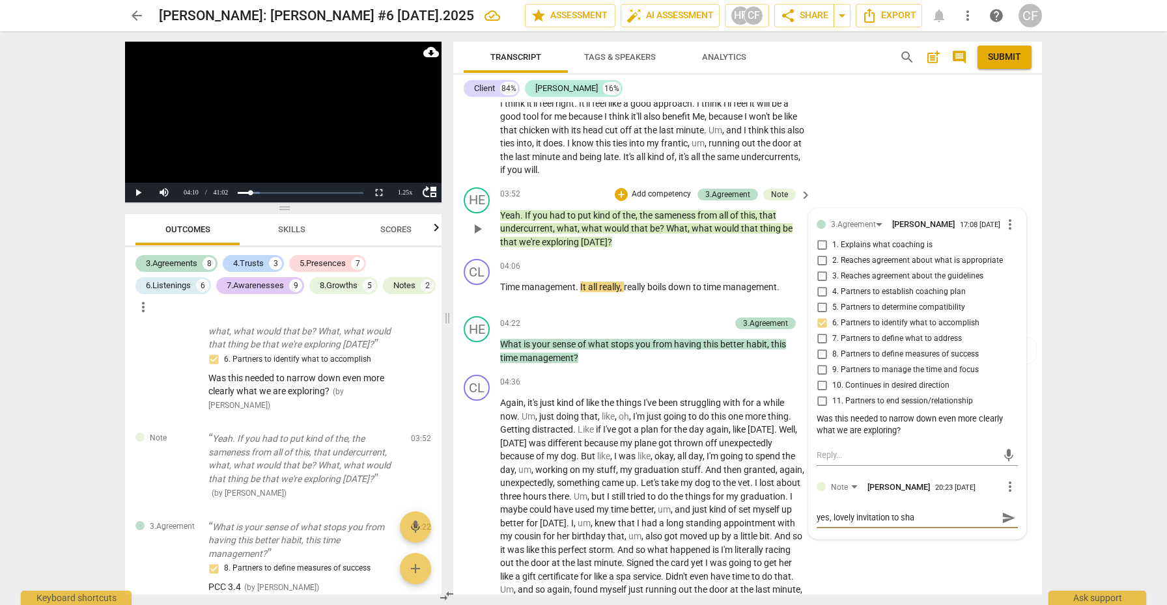
type textarea "yes, lovely invitation to shar"
type textarea "yes, lovely invitation to sharp"
type textarea "yes, lovely invitation to [PERSON_NAME]"
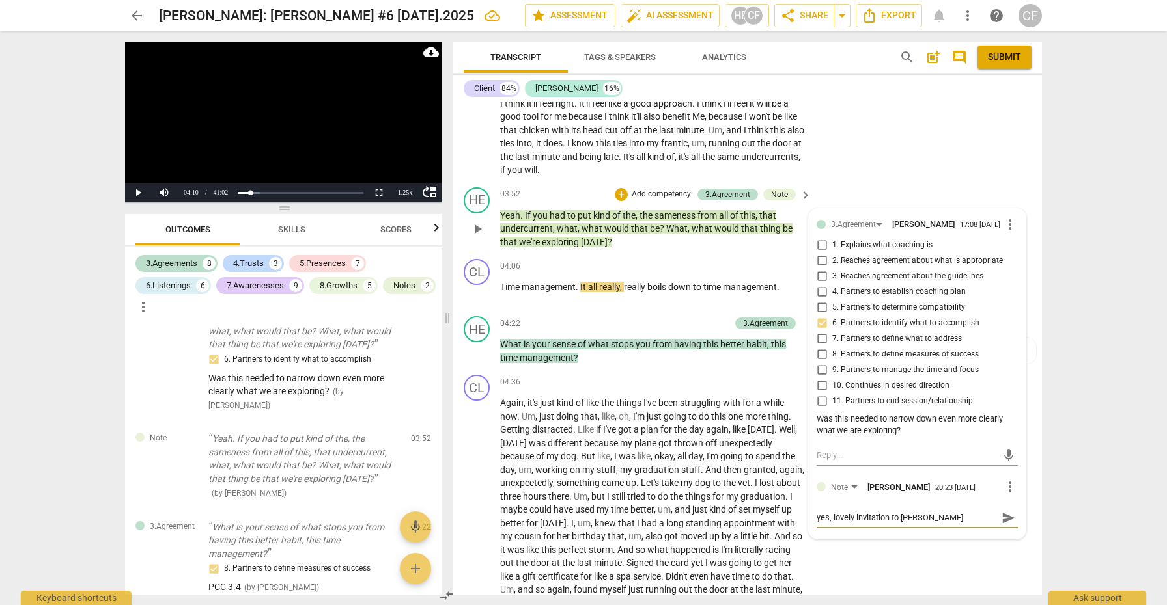
type textarea "yes, lovely invitation to sharpen"
type textarea "yes, lovely invitation to sharpen t"
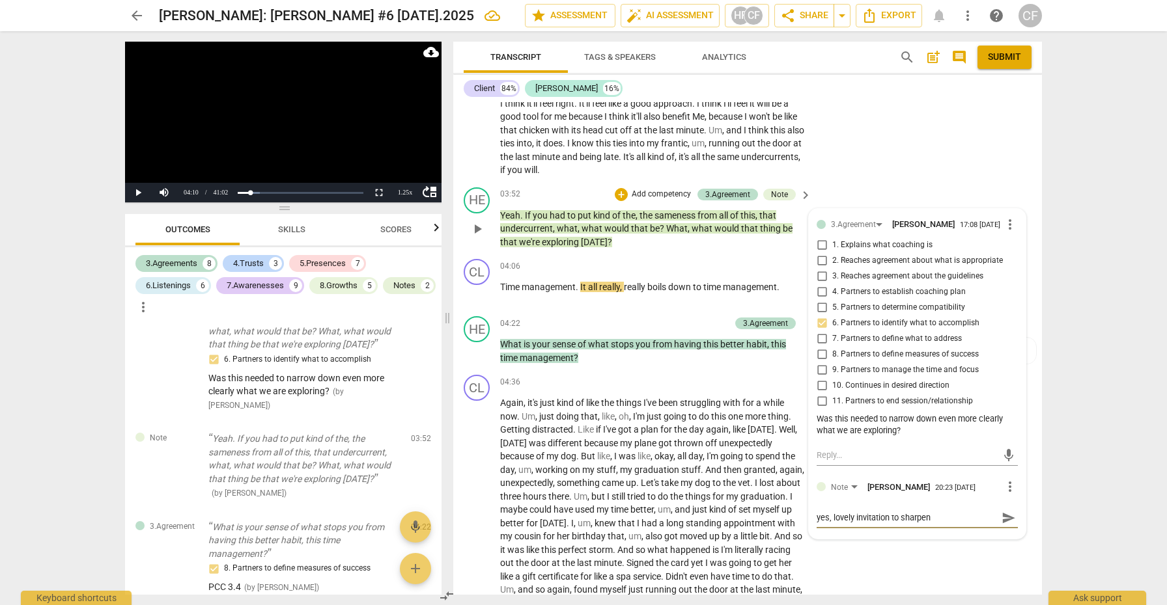
type textarea "yes, lovely invitation to sharpen t"
type textarea "yes, lovely invitation to sharpen th"
type textarea "yes, lovely invitation to sharpen the"
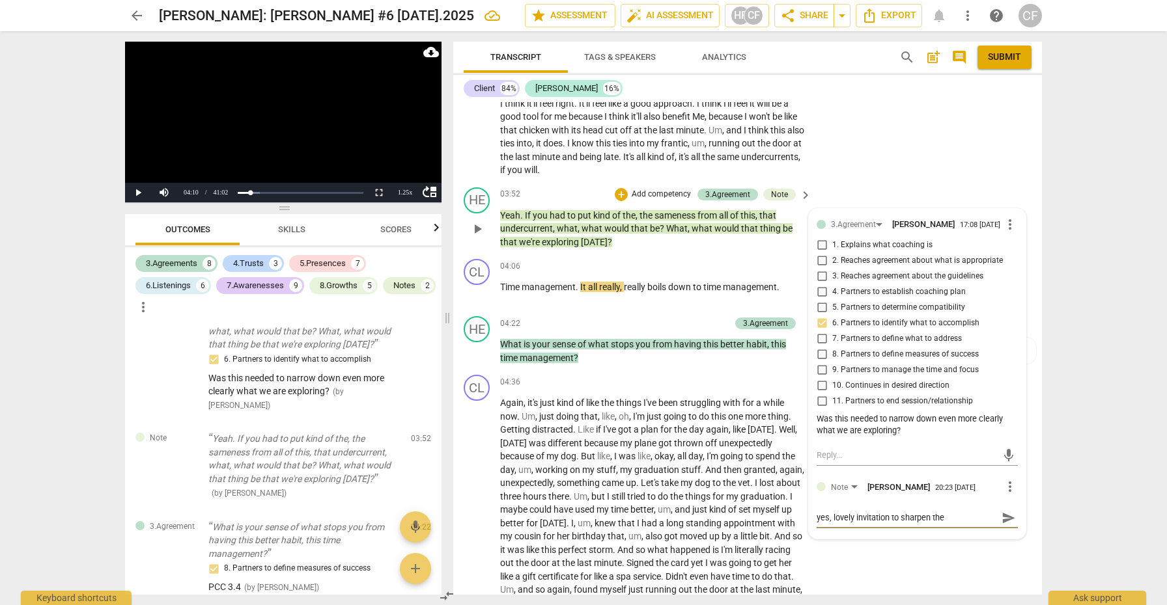
type textarea "yes, lovely invitation to sharpen the"
type textarea "yes, lovely invitation to sharpen the t"
type textarea "yes, lovely invitation to sharpen the to"
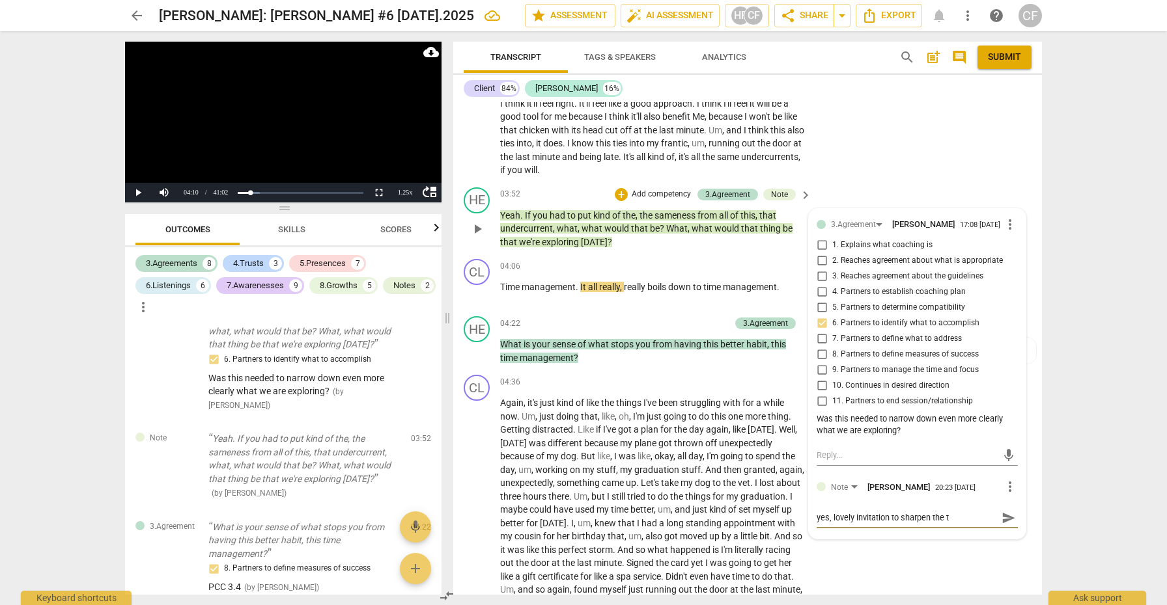
type textarea "yes, lovely invitation to sharpen the to"
type textarea "yes, lovely invitation to sharpen the top"
type textarea "yes, lovely invitation to sharpen the topi"
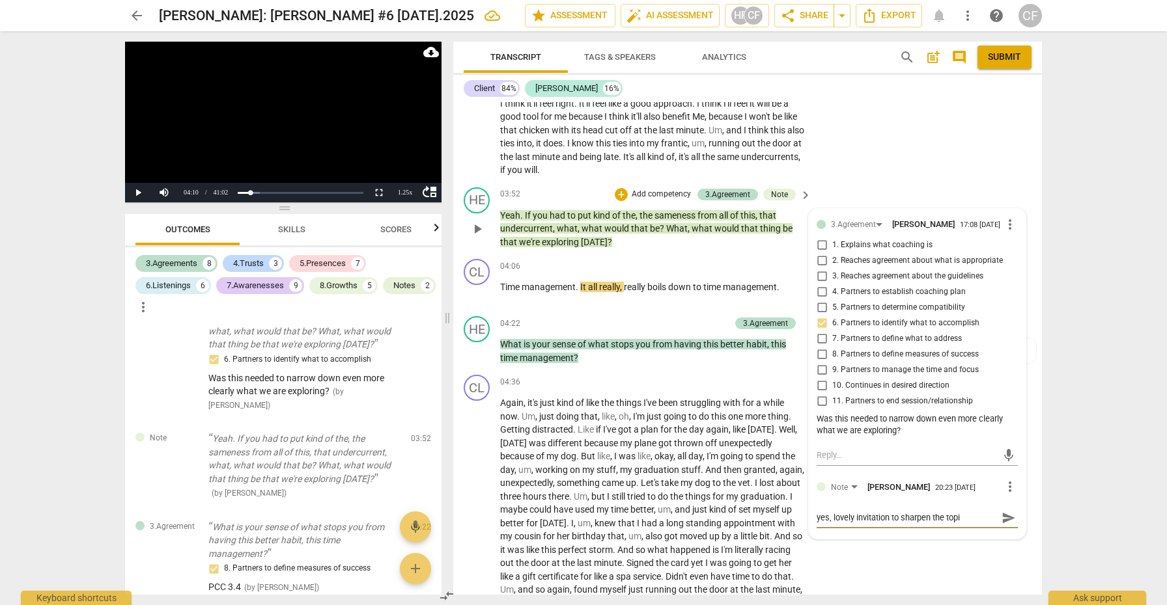
type textarea "yes, lovely invitation to sharpen the topic"
type textarea "yes, lovely invitation to sharpen the topic!"
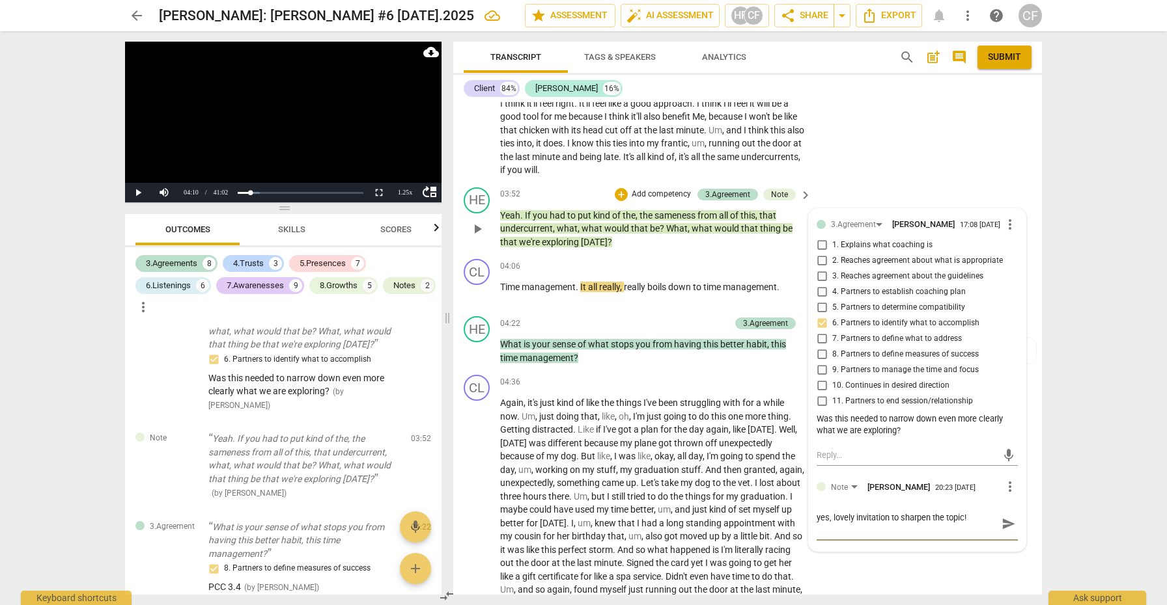
type textarea "yes, lovely invitation to sharpen the topic!"
click at [1006, 523] on span "send" at bounding box center [1008, 524] width 14 height 14
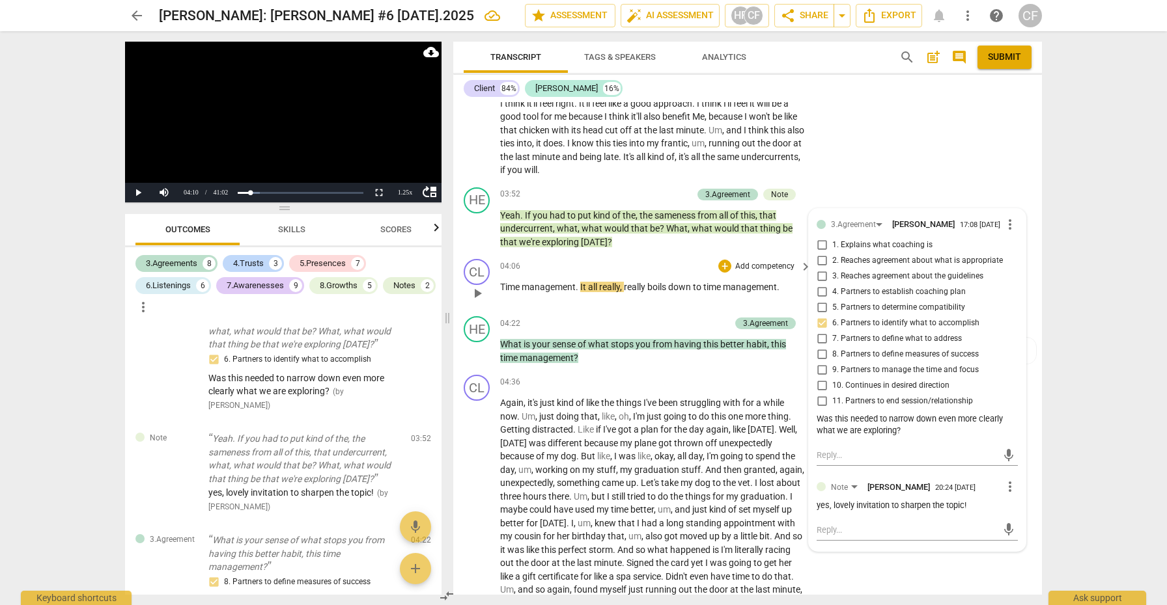
click at [477, 286] on span "play_arrow" at bounding box center [477, 294] width 16 height 16
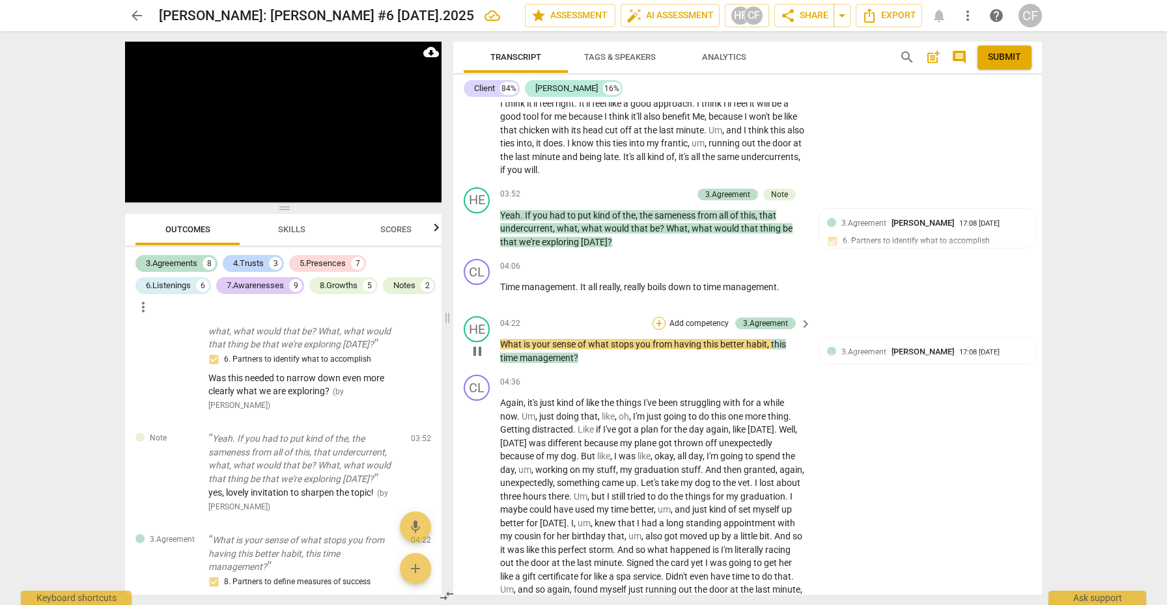
click at [659, 322] on div "+" at bounding box center [658, 323] width 13 height 13
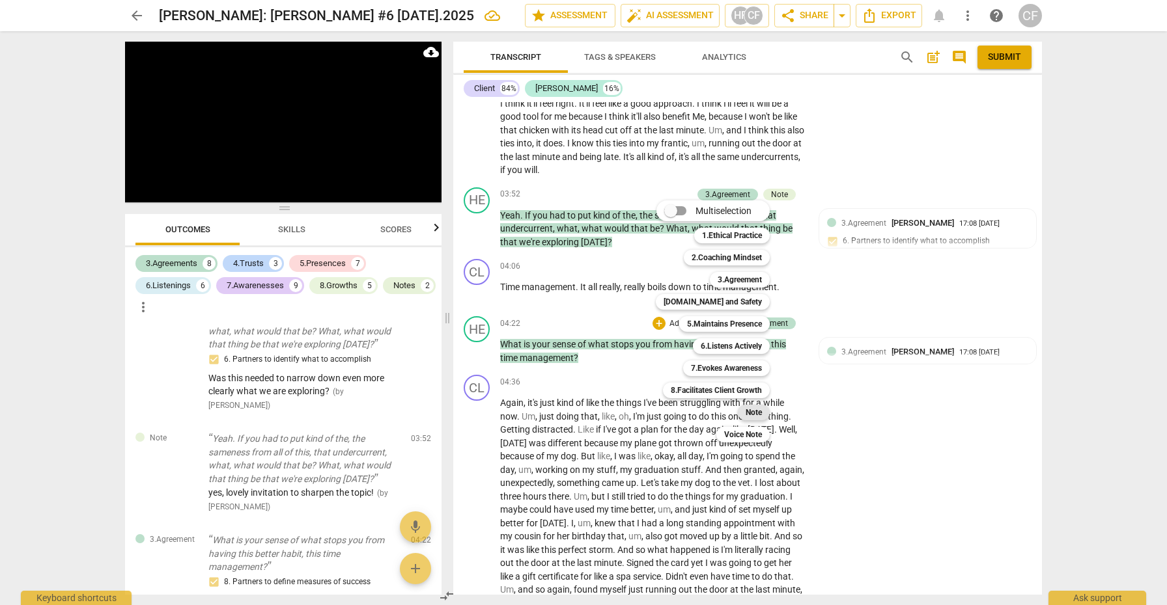
click at [758, 411] on b "Note" at bounding box center [753, 413] width 16 height 16
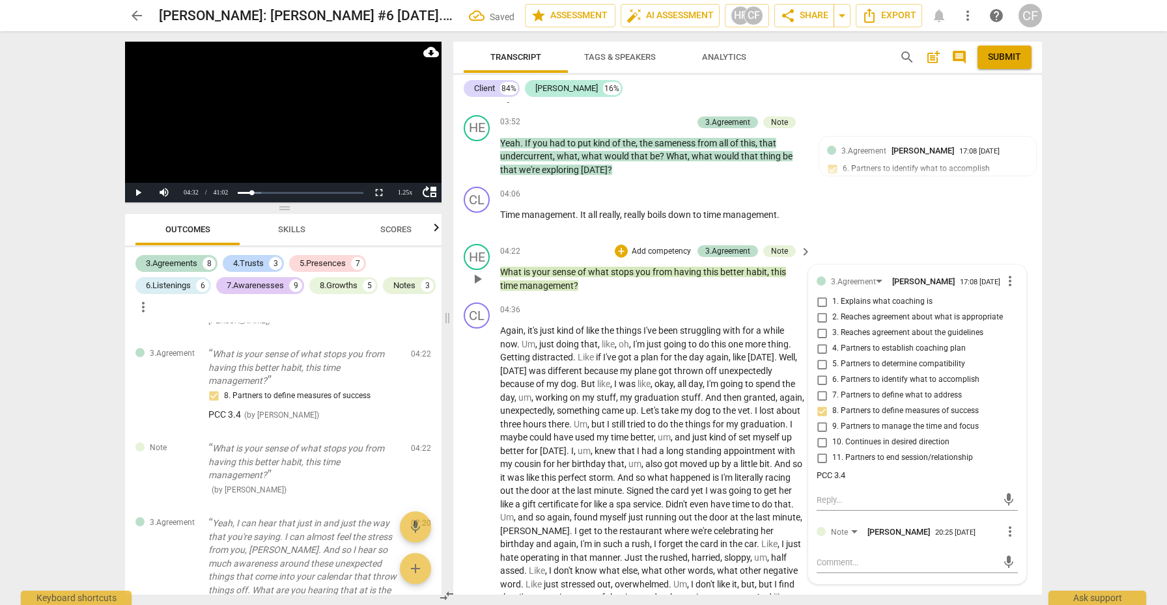
scroll to position [1016, 0]
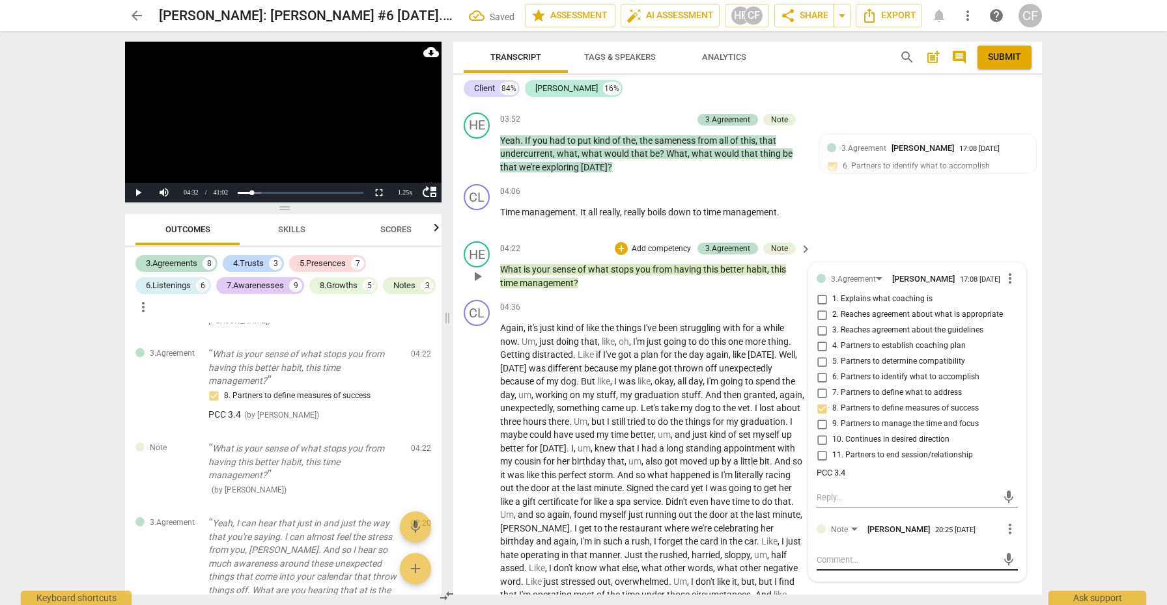
click at [848, 566] on textarea at bounding box center [906, 560] width 180 height 12
type textarea "a"
type textarea "at"
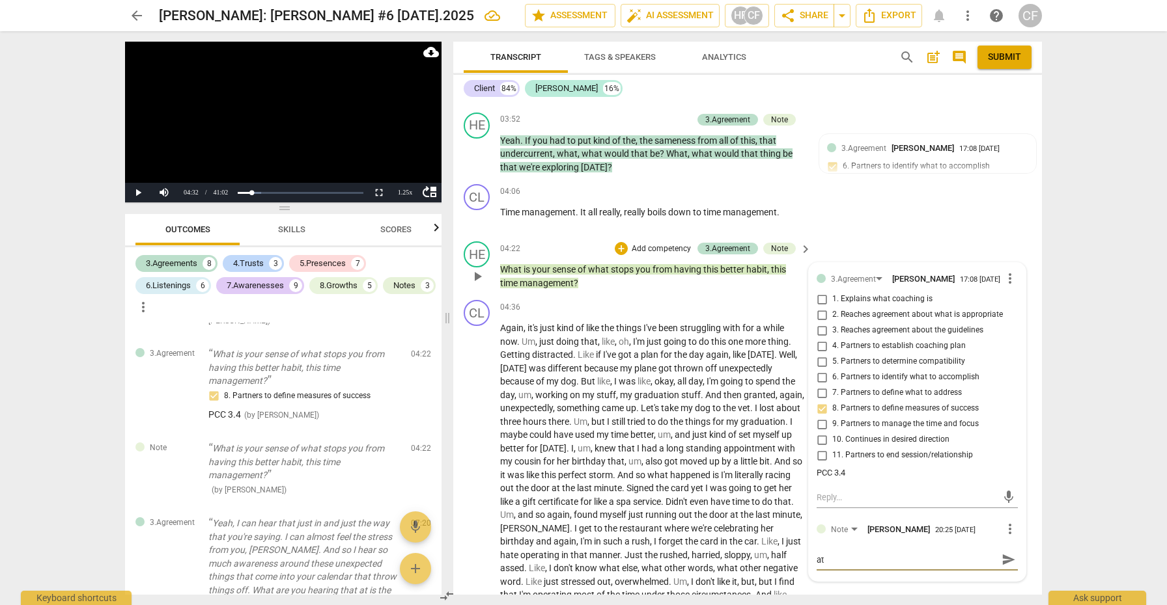
type textarea "at"
type textarea "at t"
type textarea "at th"
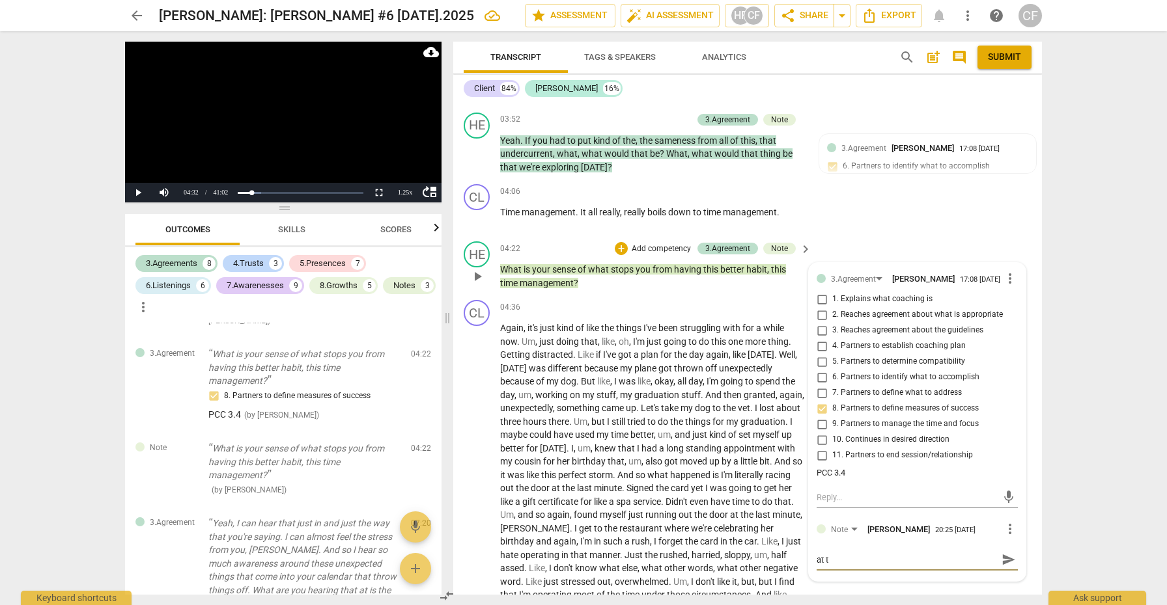
type textarea "at th"
type textarea "at thi"
type textarea "at this"
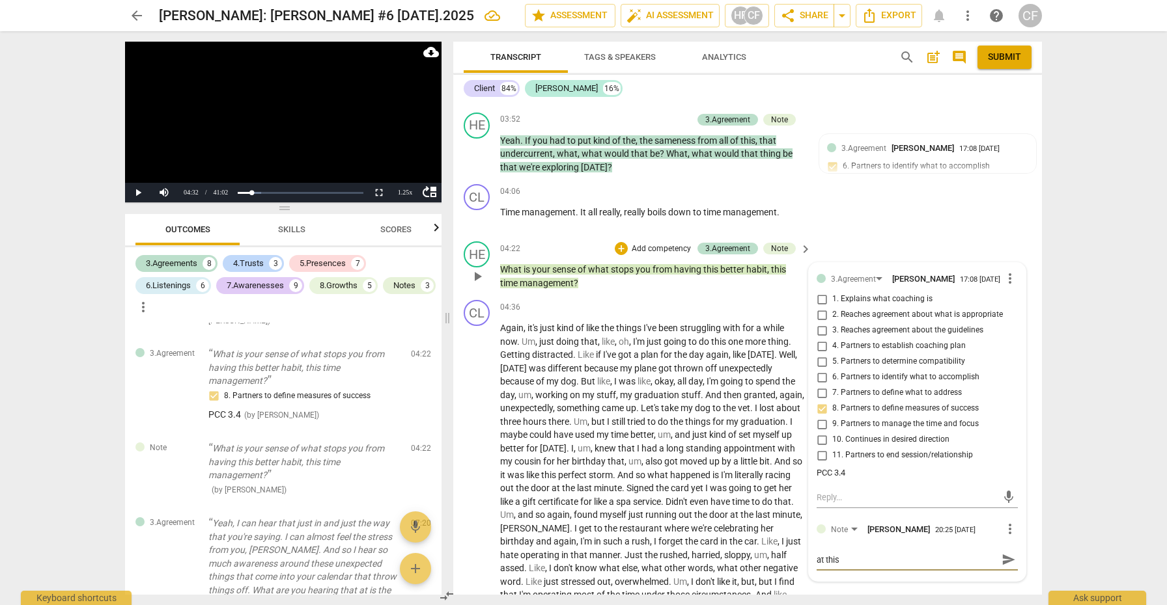
type textarea "at this"
type textarea "at this p"
type textarea "at this po"
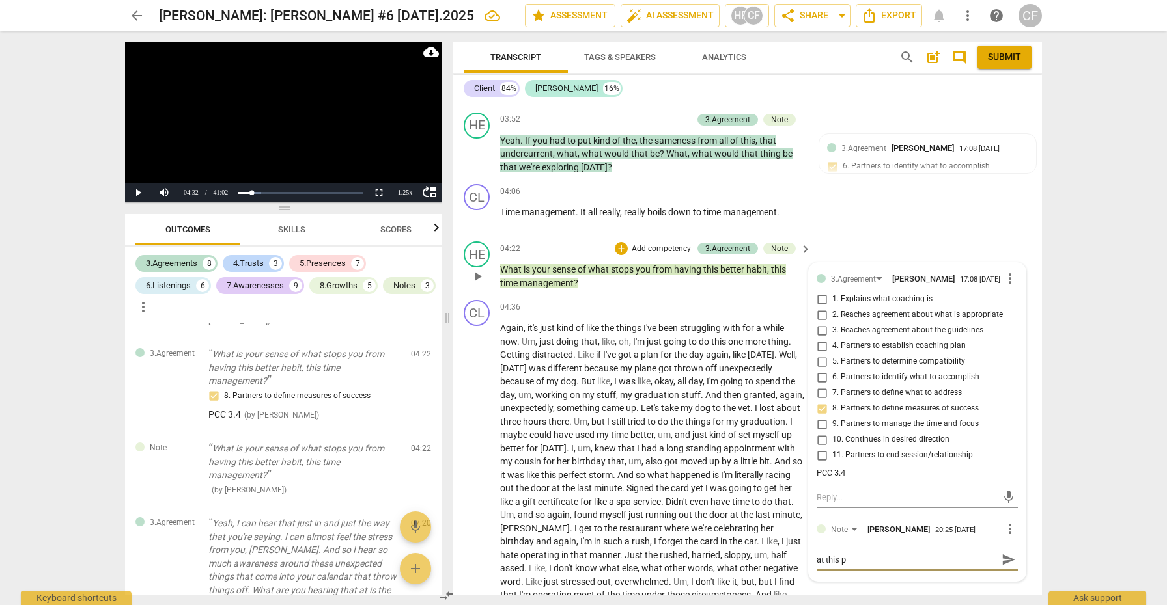
type textarea "at this po"
type textarea "at this poi"
type textarea "at this poin"
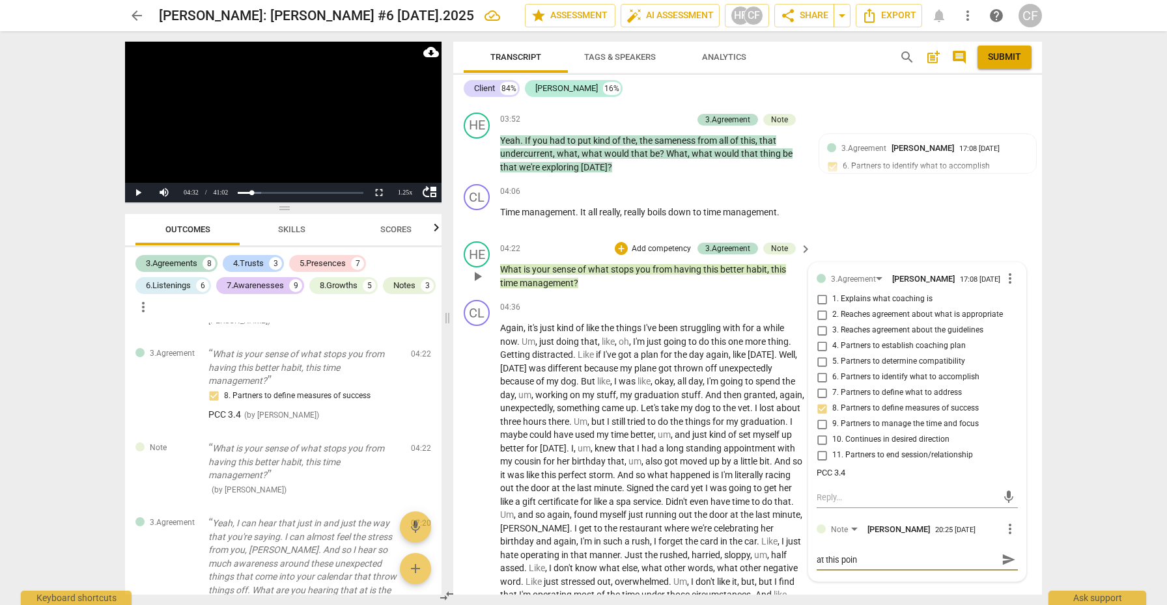
type textarea "at this point"
type textarea "at this point I"
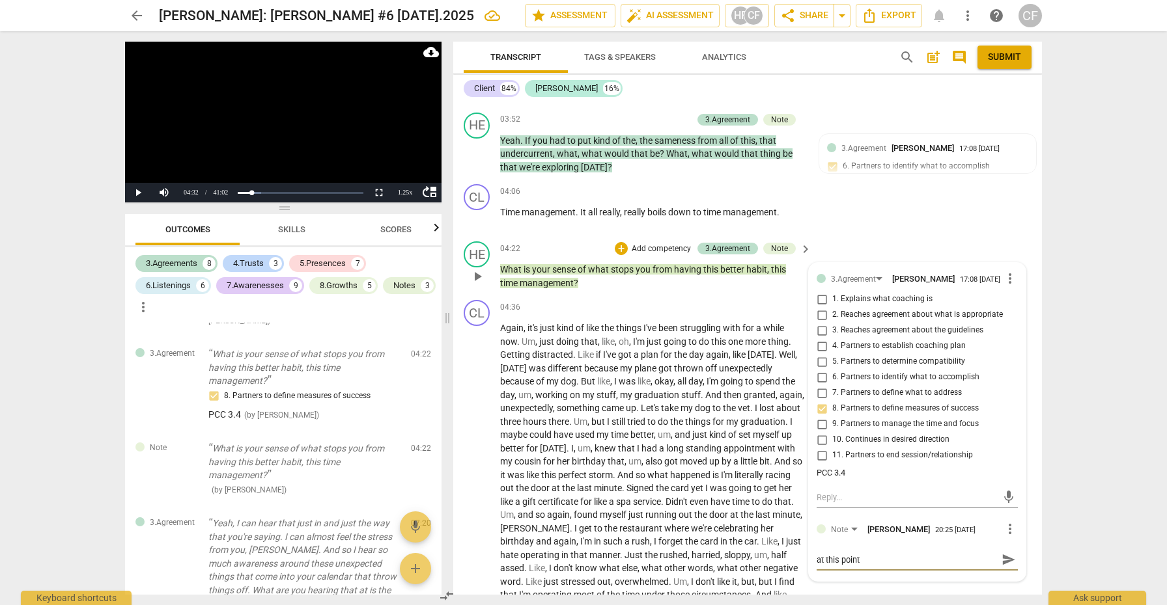
type textarea "at this point I"
type textarea "at this point I'"
type textarea "at this point I'm"
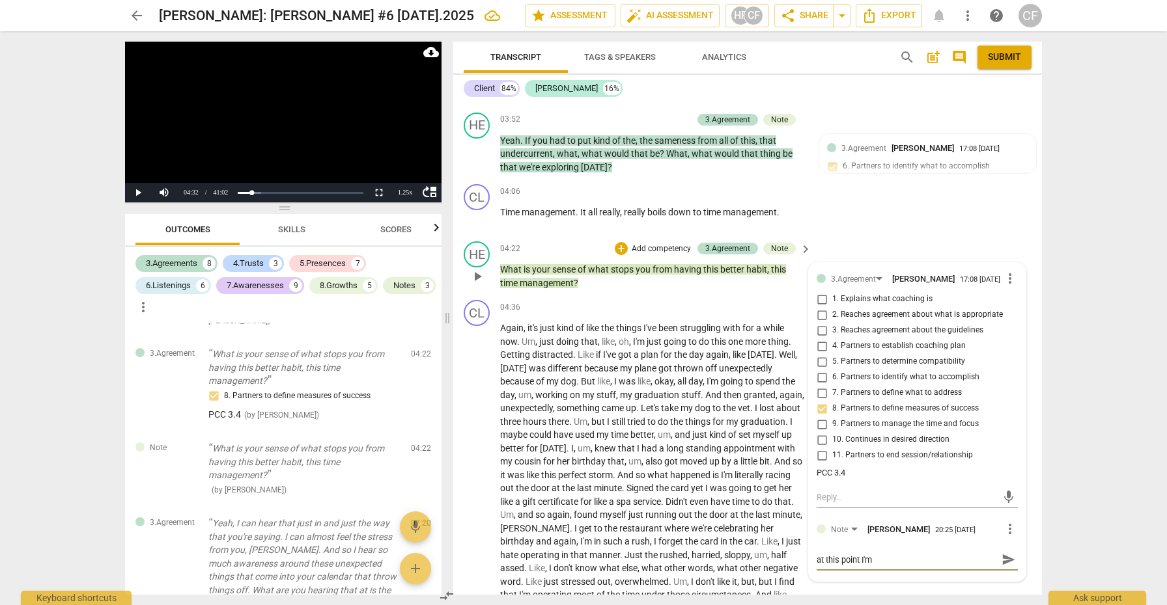
type textarea "at this point I'm"
type textarea "at this point I'm s"
type textarea "at this point I'm se"
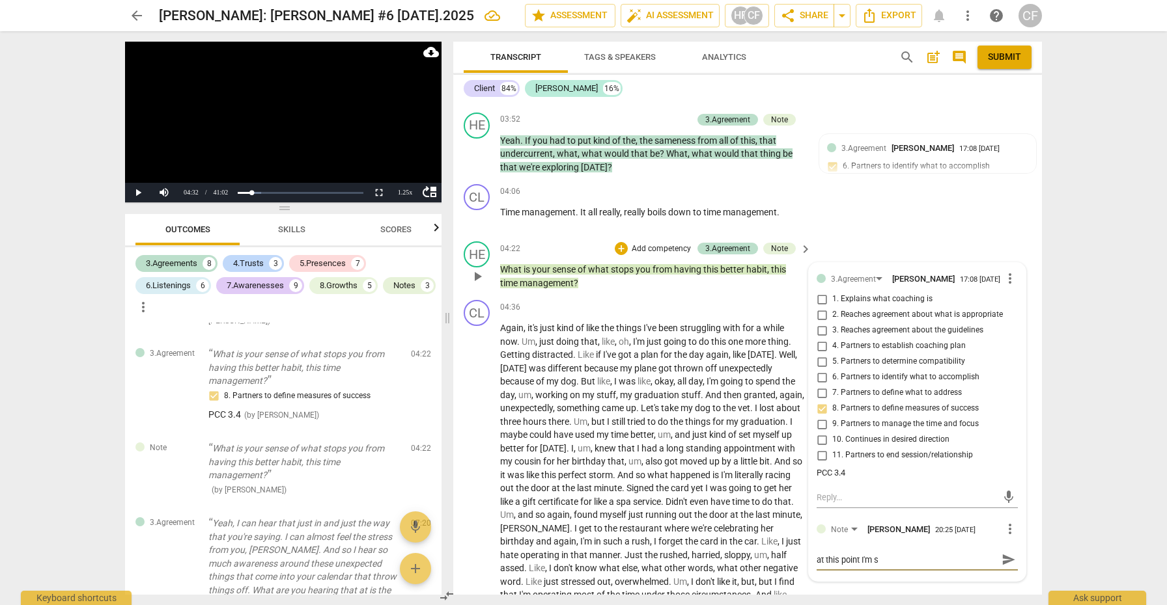
type textarea "at this point I'm se"
type textarea "at this point I'm sed"
type textarea "at this point I'm se"
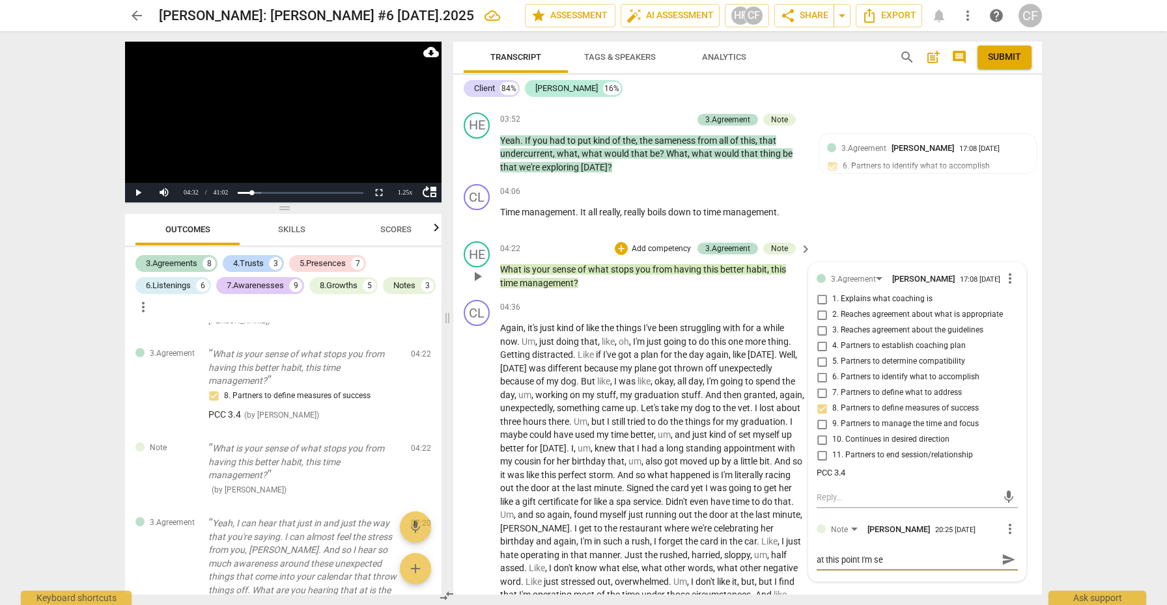
type textarea "at this point I'm sen"
type textarea "at this point I'm send"
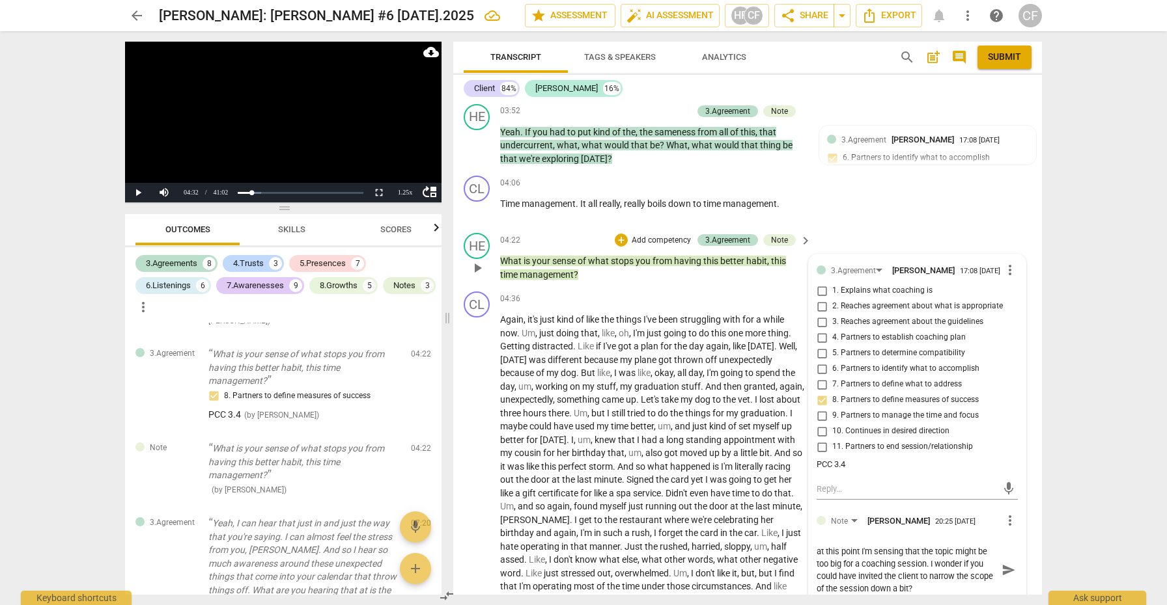
click at [1003, 574] on span "send" at bounding box center [1008, 570] width 14 height 14
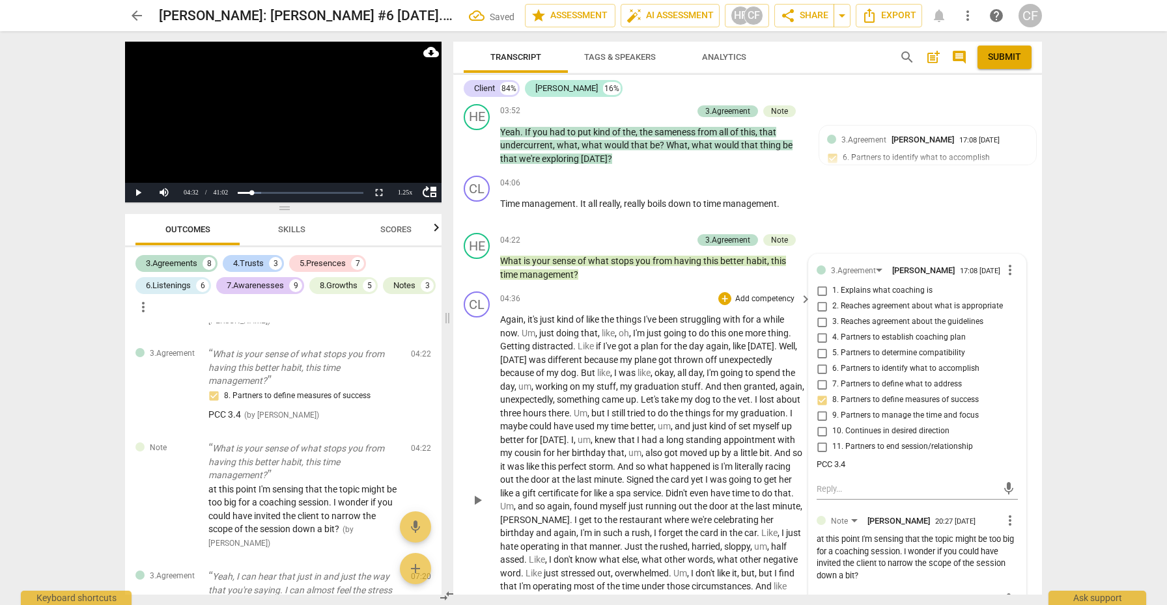
click at [474, 499] on span "play_arrow" at bounding box center [477, 501] width 16 height 16
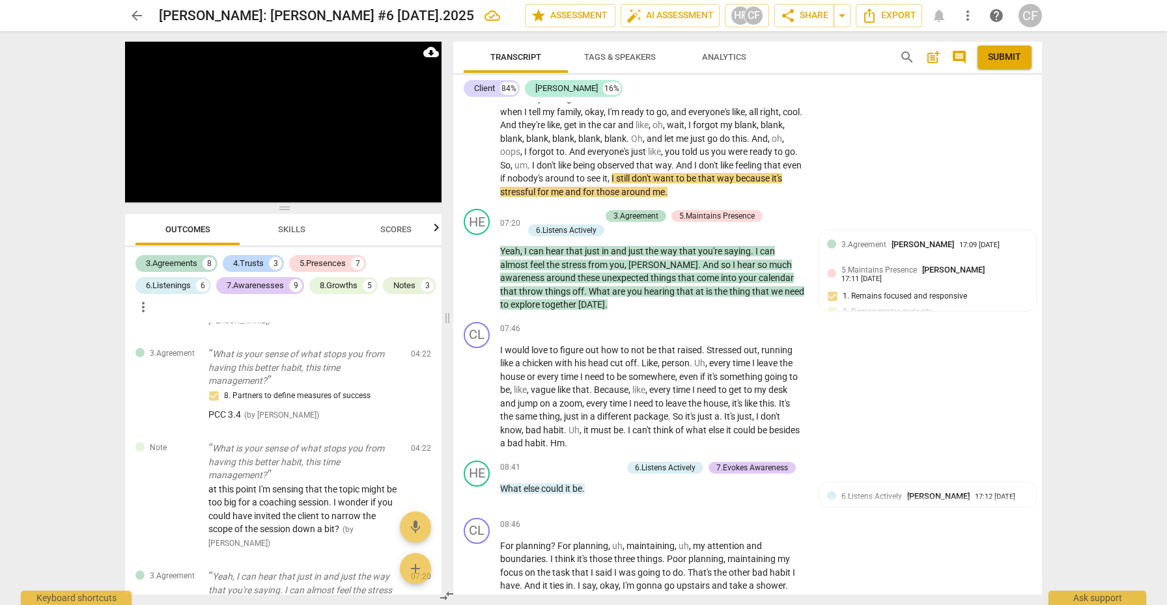
scroll to position [1517, 0]
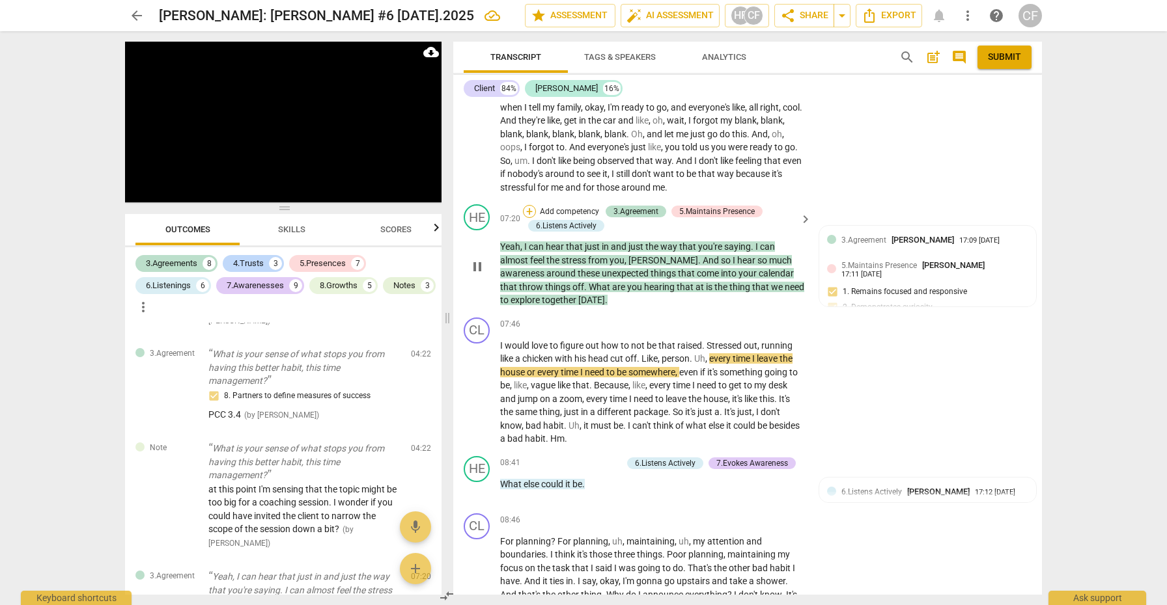
click at [524, 208] on div "+" at bounding box center [529, 211] width 13 height 13
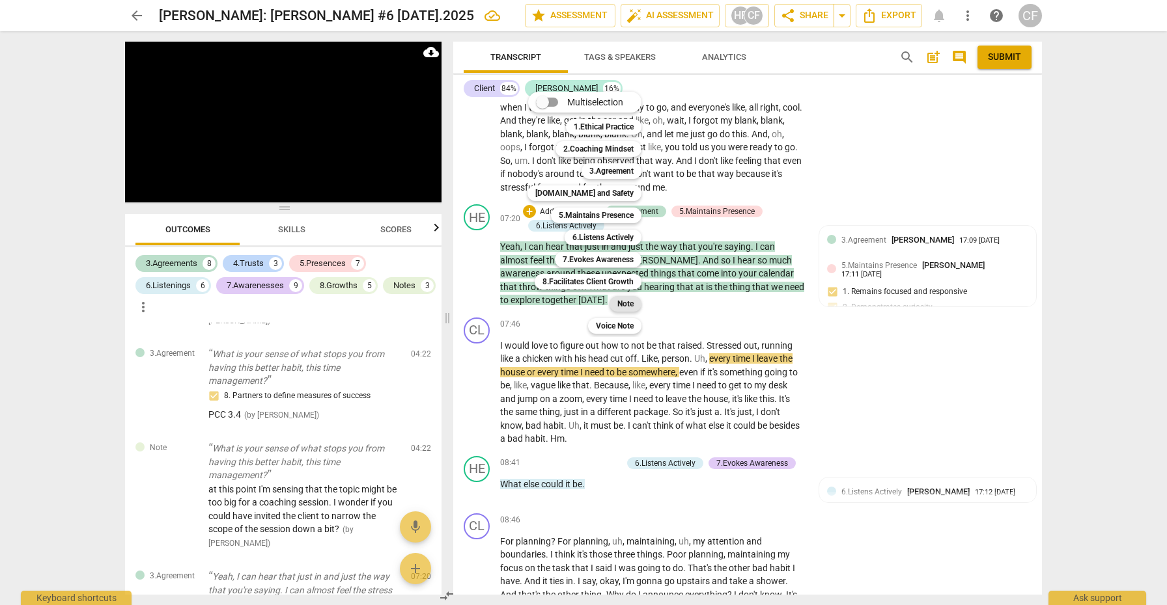
click at [628, 301] on b "Note" at bounding box center [625, 304] width 16 height 16
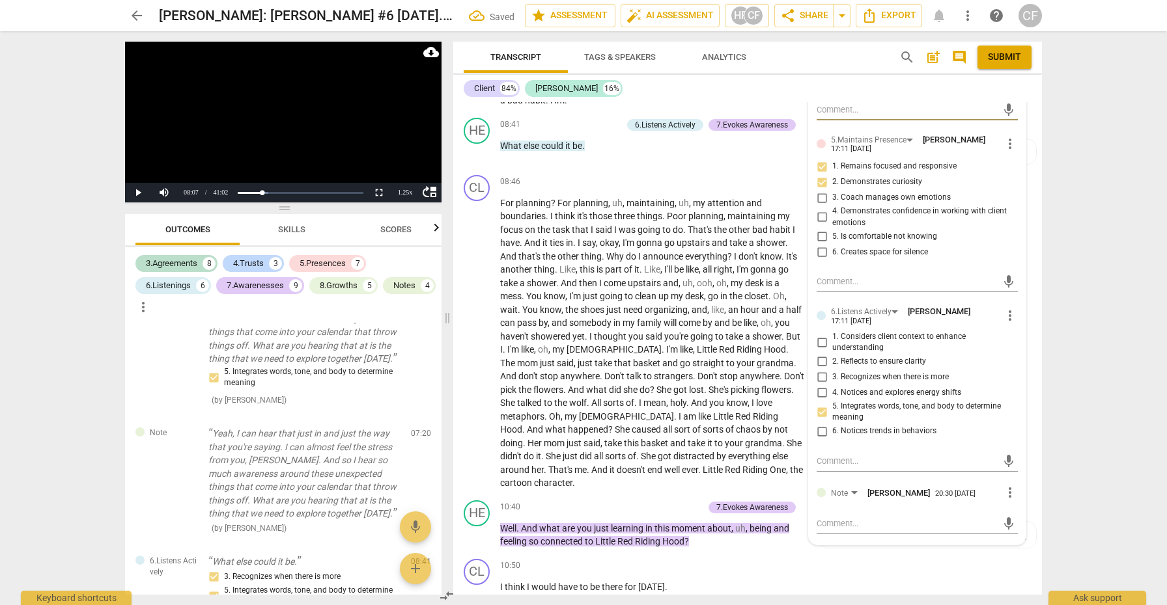
scroll to position [1869, 0]
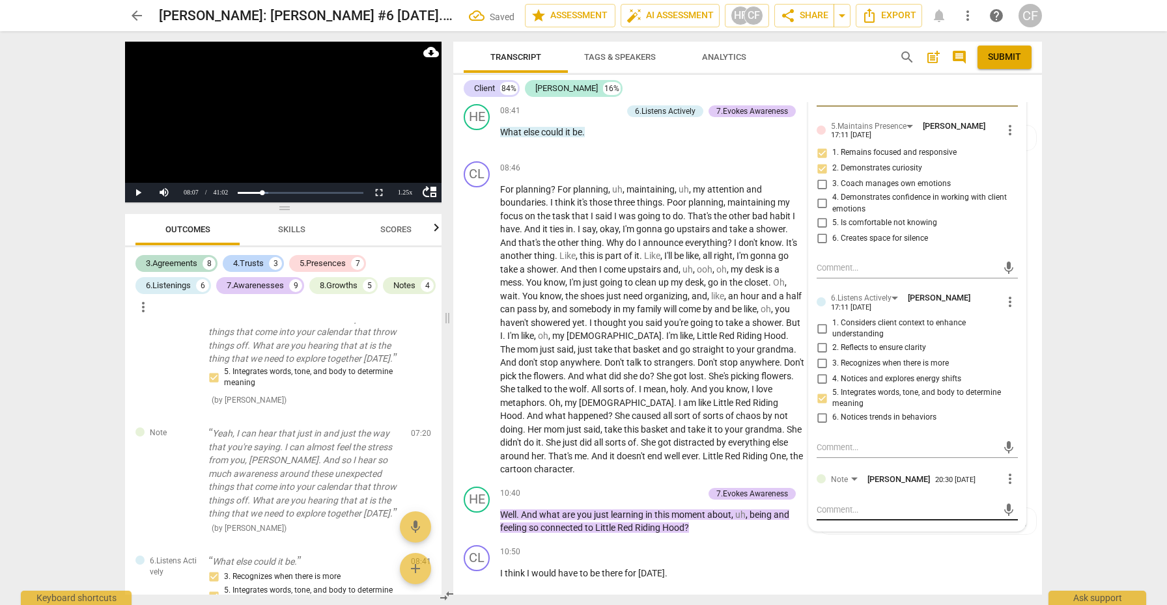
click at [857, 512] on textarea at bounding box center [906, 510] width 180 height 12
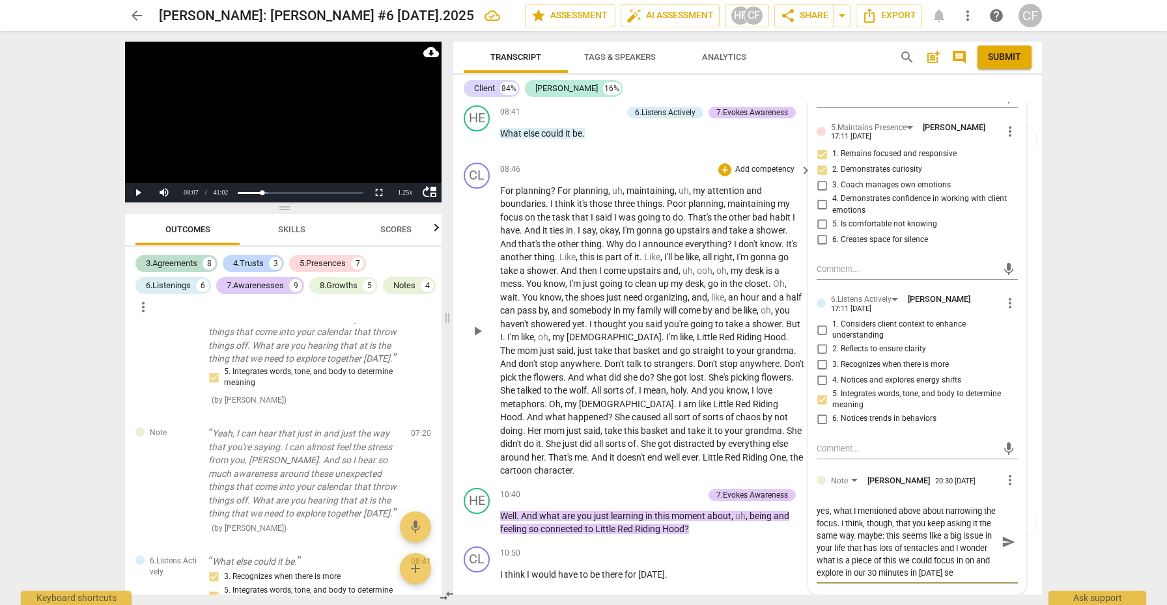
scroll to position [11, 0]
click at [1002, 542] on span "send" at bounding box center [1008, 542] width 14 height 14
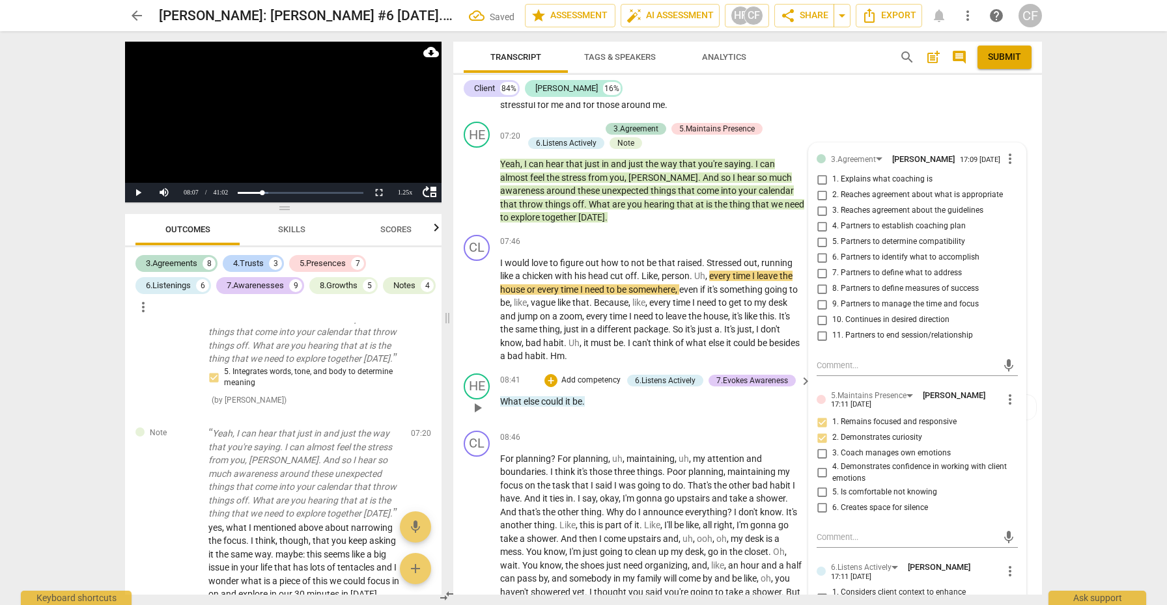
scroll to position [1596, 0]
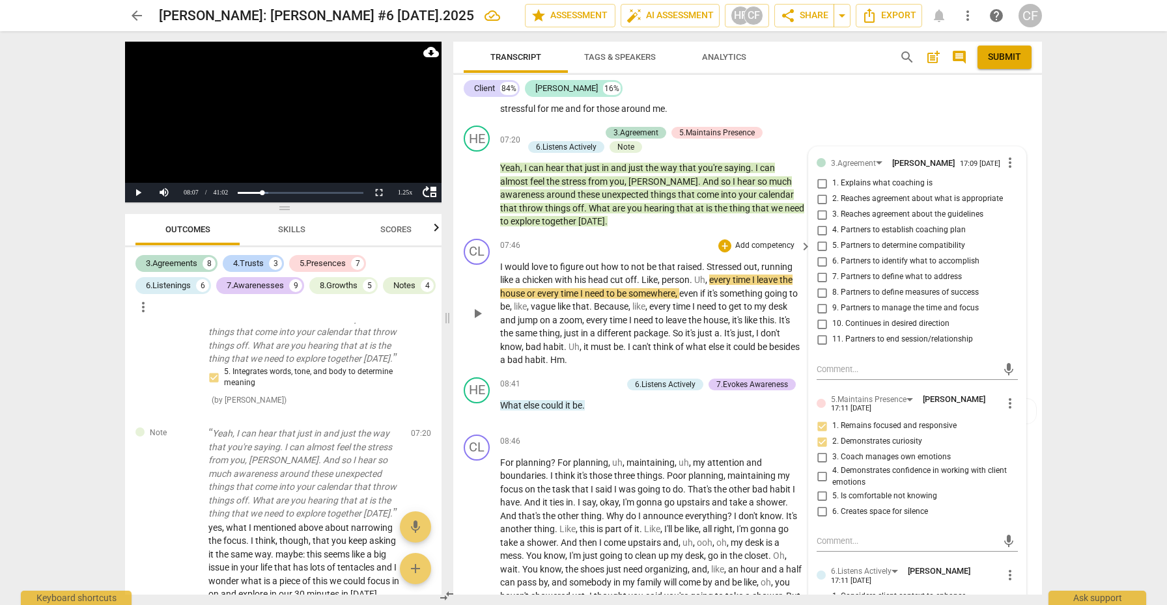
click at [475, 318] on span "play_arrow" at bounding box center [477, 314] width 16 height 16
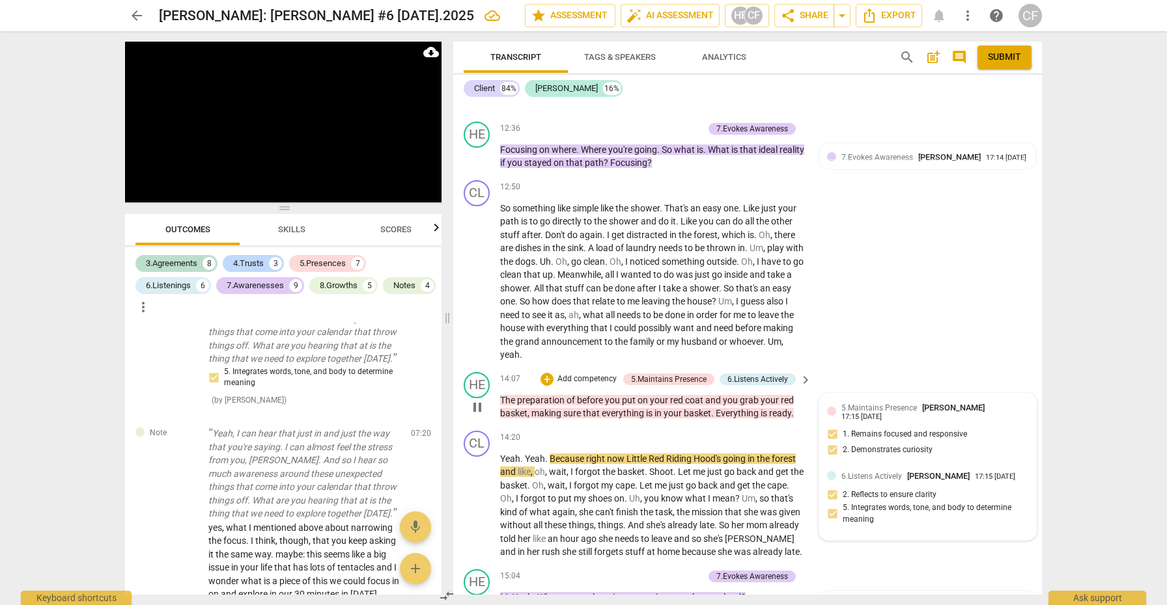
scroll to position [2831, 0]
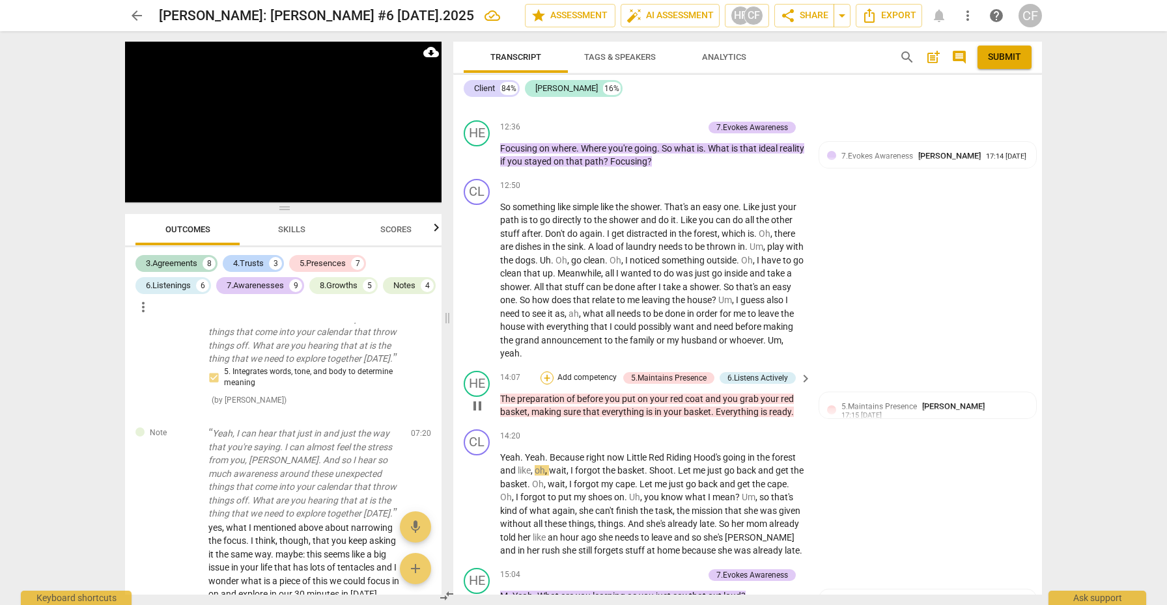
click at [546, 372] on div "+" at bounding box center [546, 378] width 13 height 13
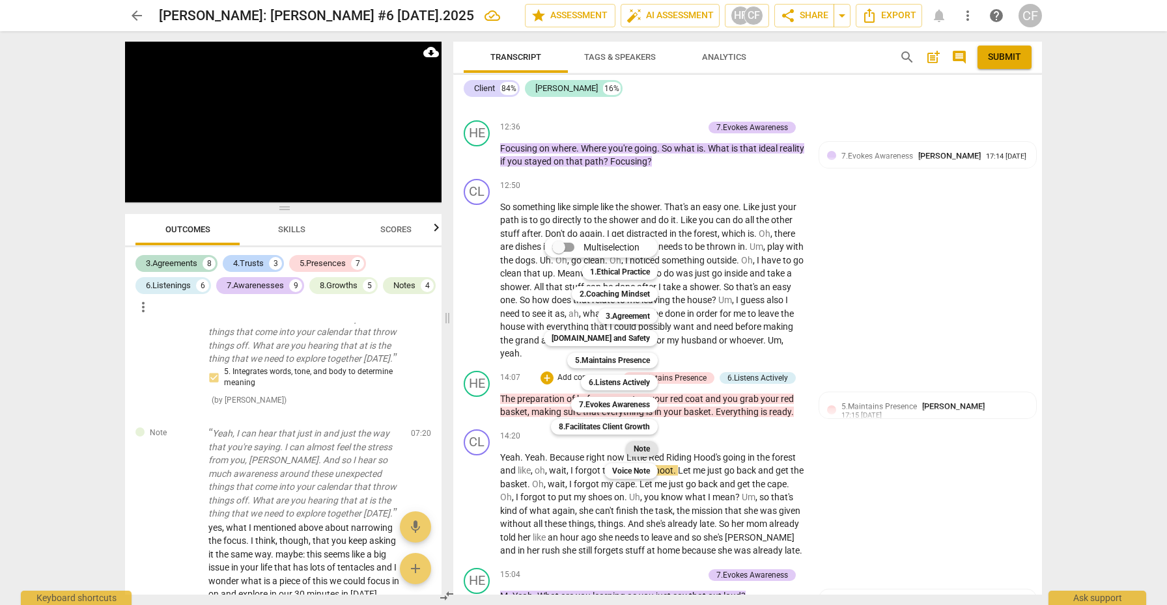
click at [652, 451] on div "Note" at bounding box center [642, 449] width 32 height 16
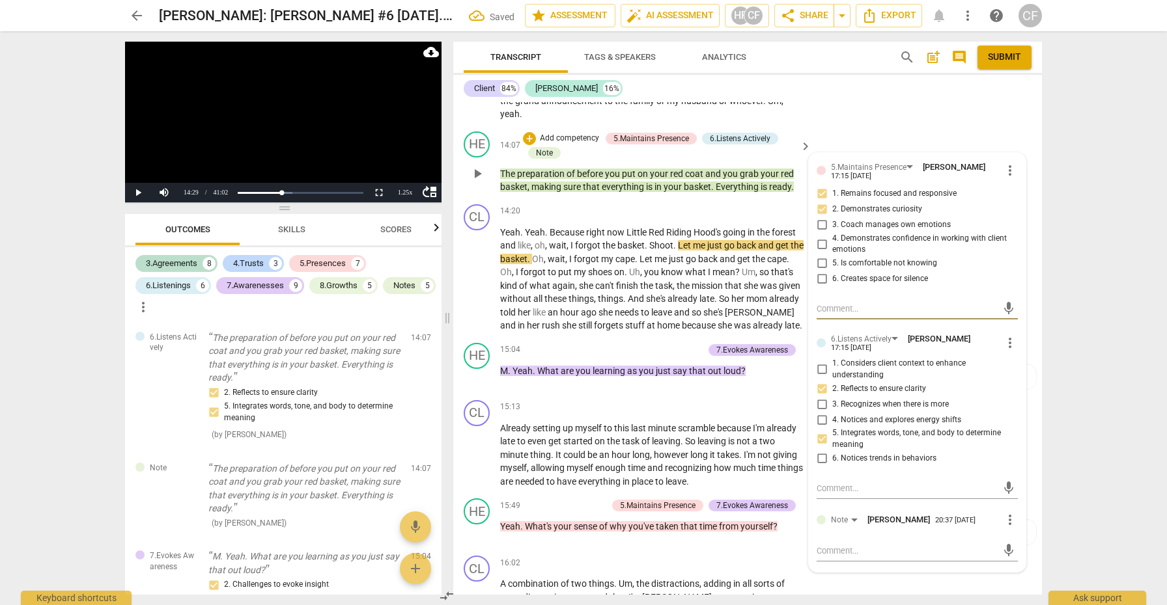
scroll to position [3082, 0]
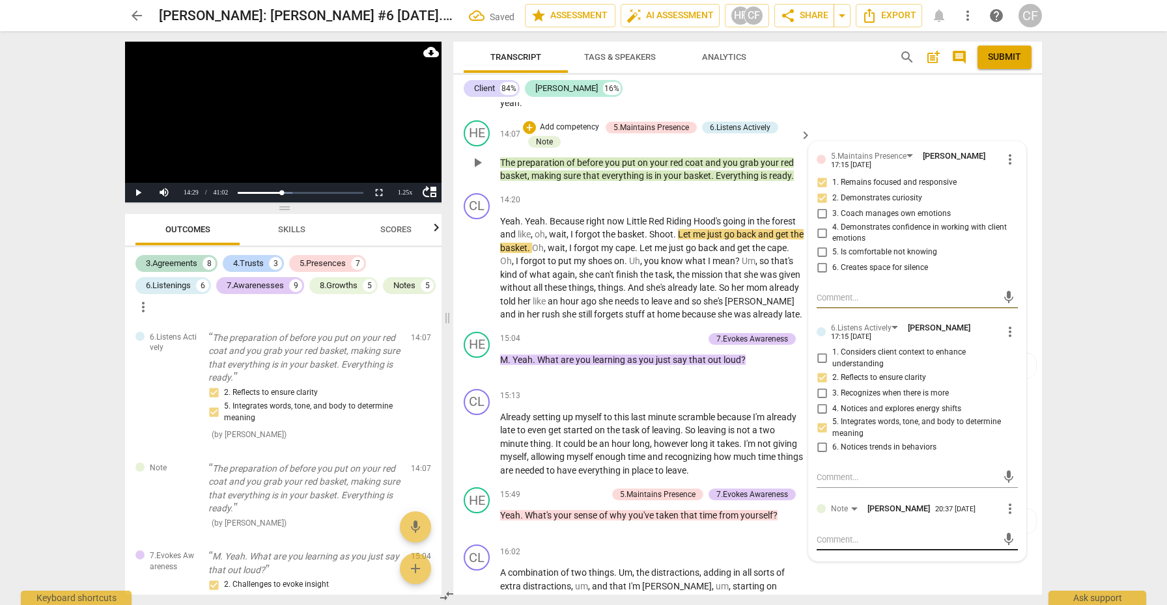
click at [845, 534] on textarea at bounding box center [906, 540] width 180 height 12
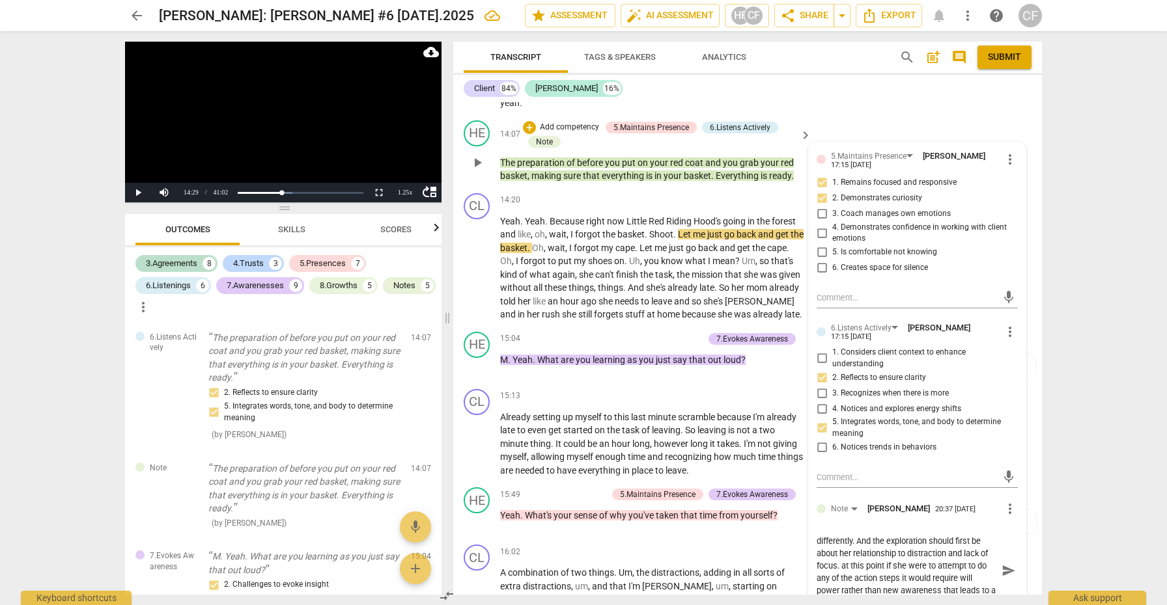
scroll to position [0, 0]
click at [1002, 570] on span "send" at bounding box center [1008, 577] width 14 height 14
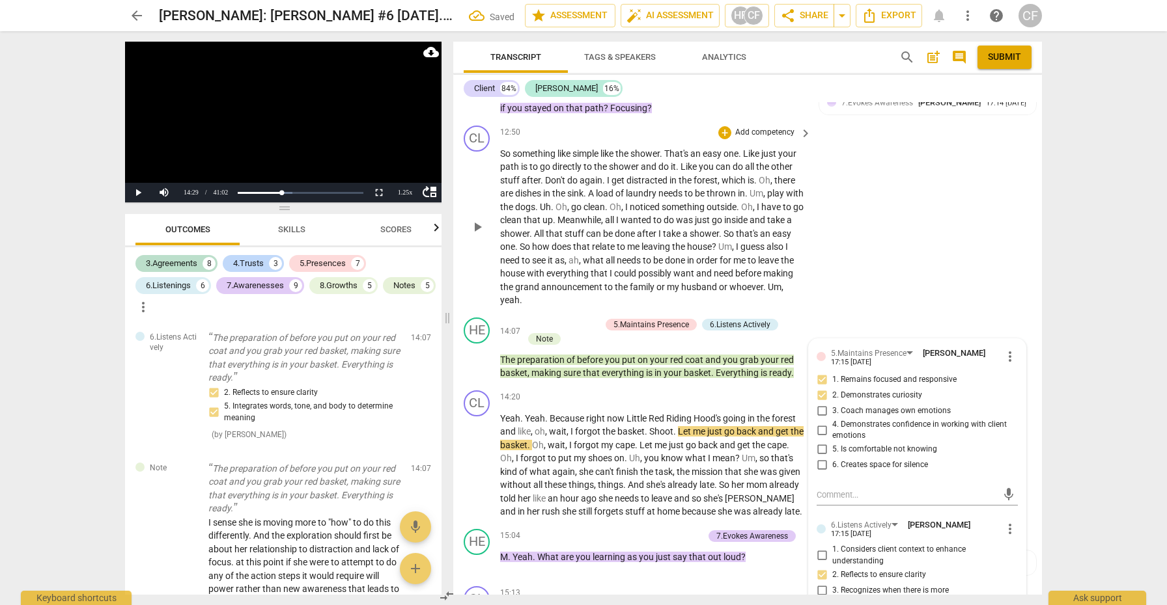
scroll to position [2889, 0]
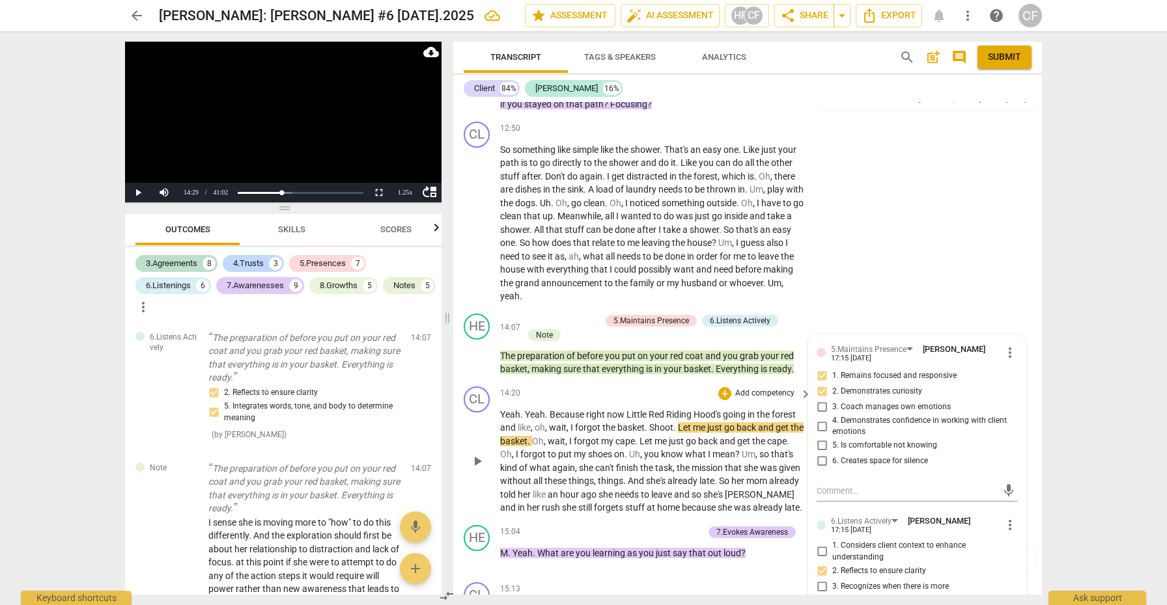
click at [475, 454] on span "play_arrow" at bounding box center [477, 462] width 16 height 16
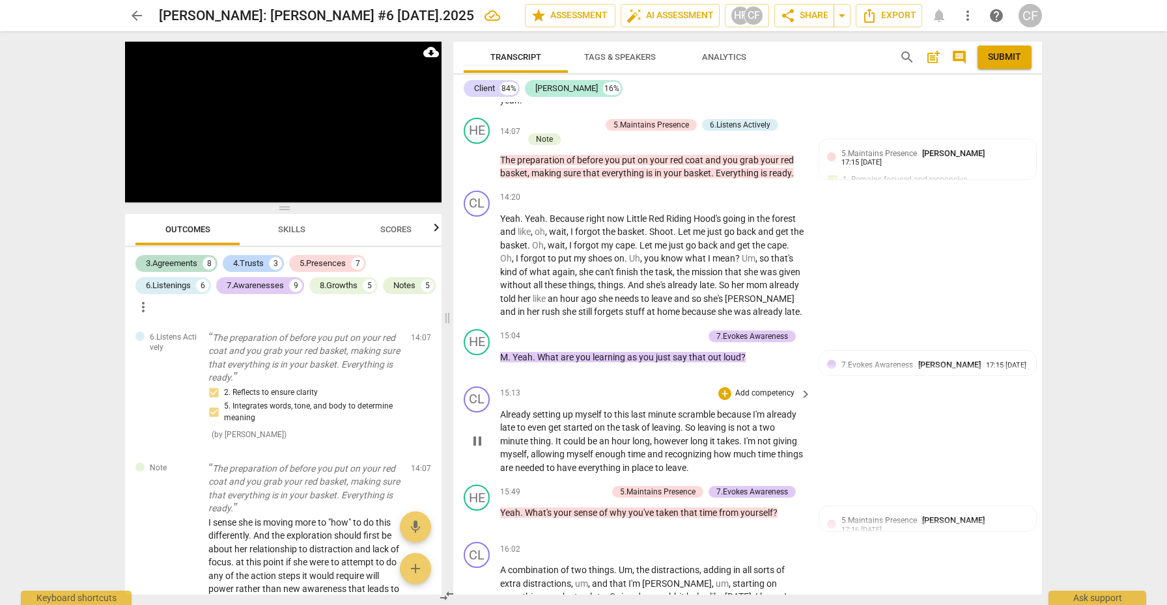
scroll to position [3088, 0]
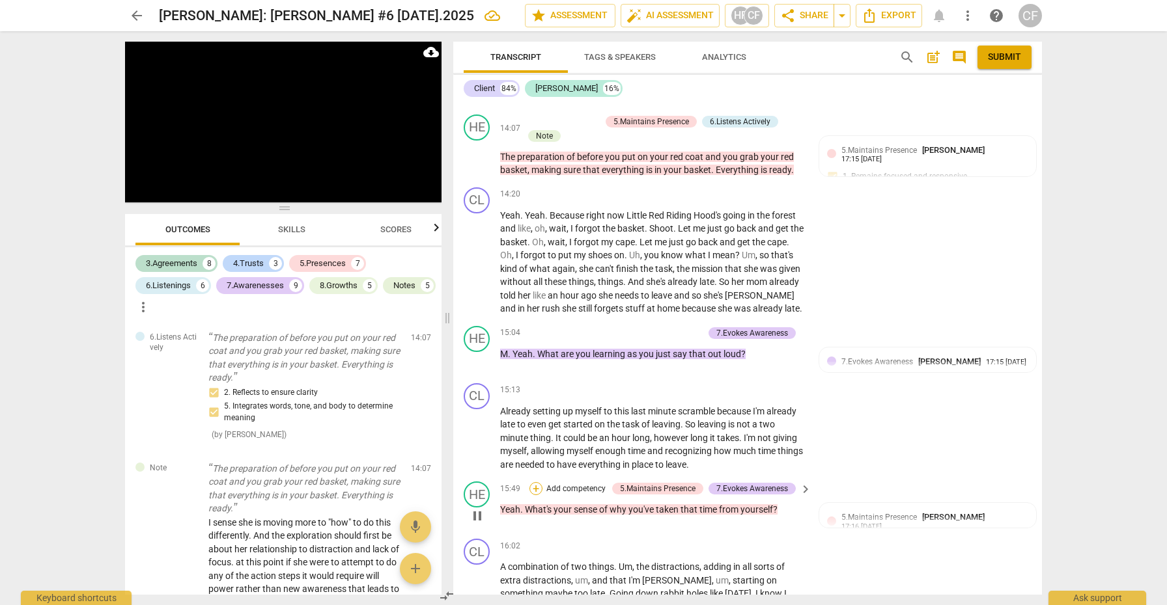
click at [536, 482] on div "+" at bounding box center [535, 488] width 13 height 13
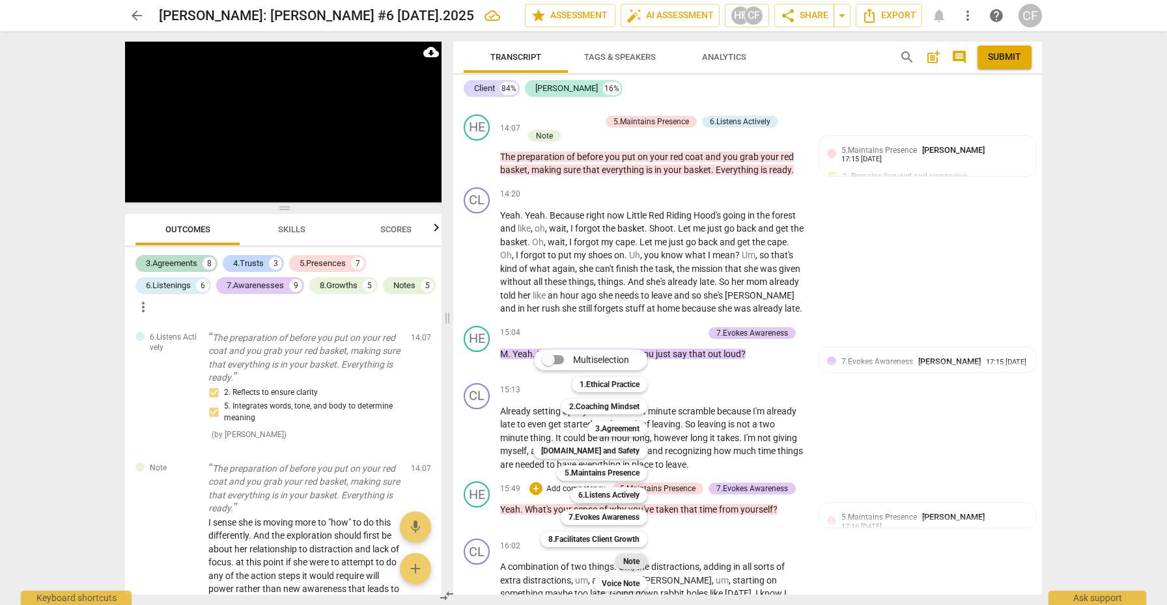
click at [633, 559] on b "Note" at bounding box center [631, 562] width 16 height 16
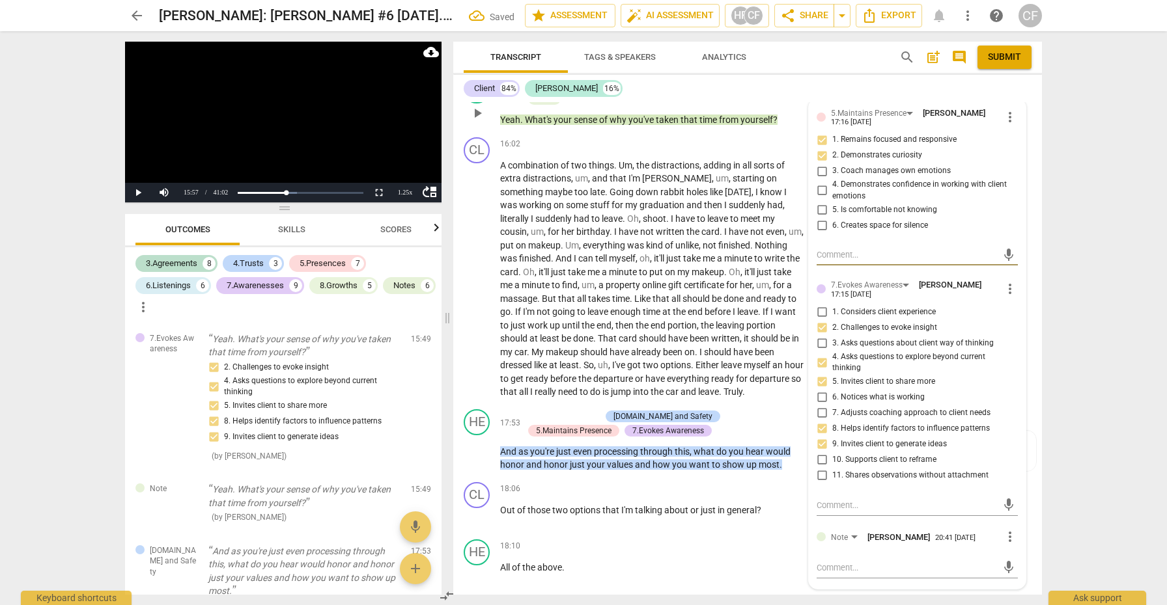
scroll to position [3490, 0]
click at [833, 564] on textarea at bounding box center [906, 570] width 180 height 12
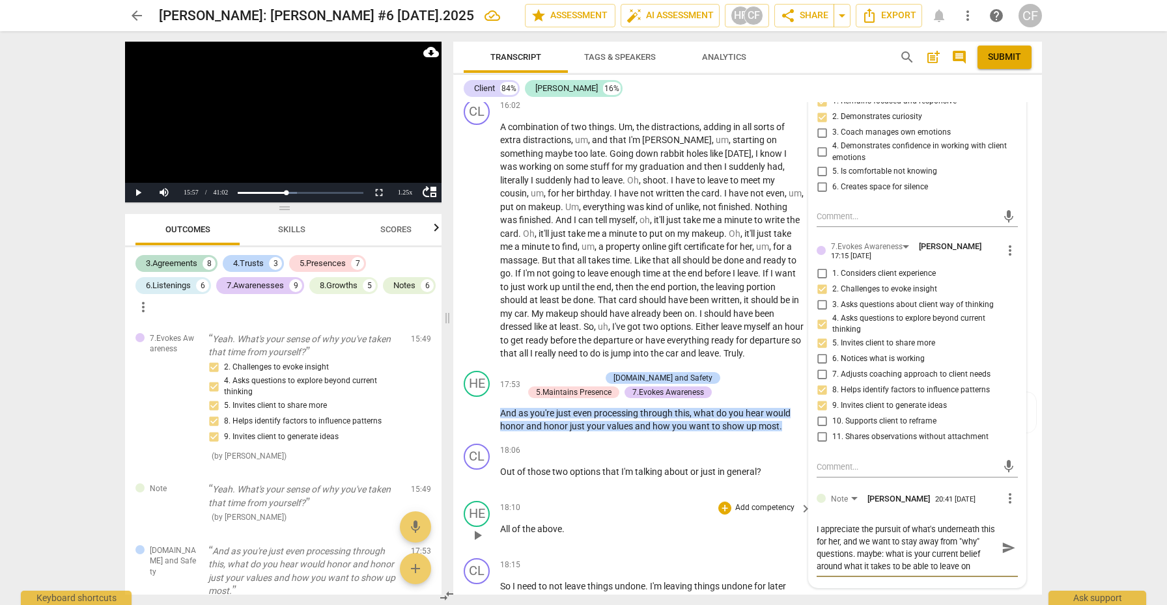
scroll to position [11, 0]
click at [1010, 541] on span "send" at bounding box center [1008, 548] width 14 height 14
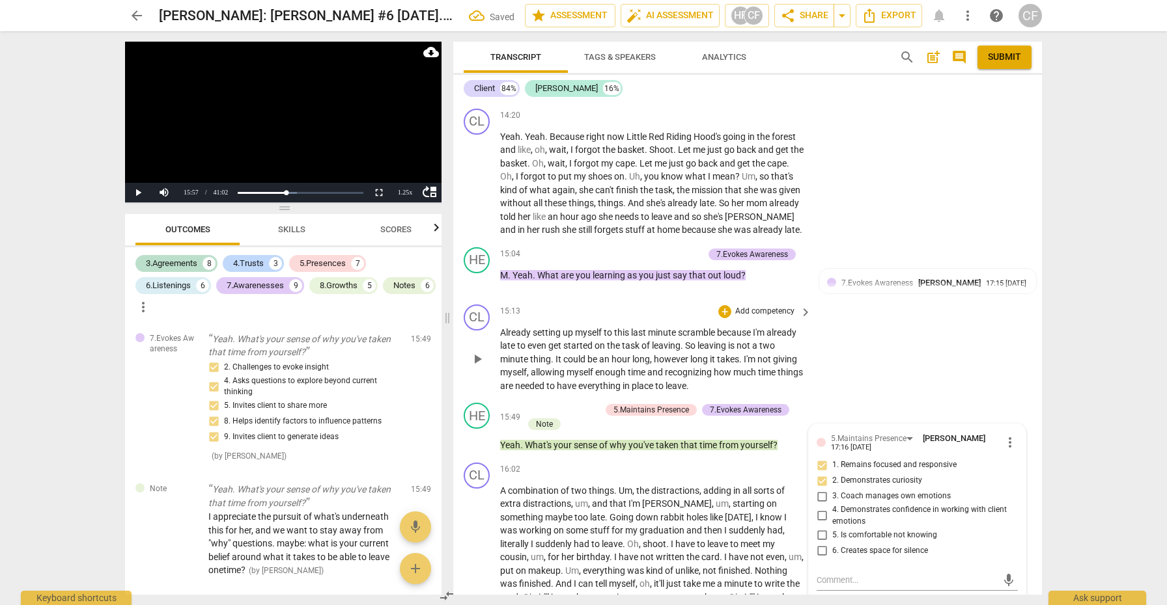
scroll to position [3182, 0]
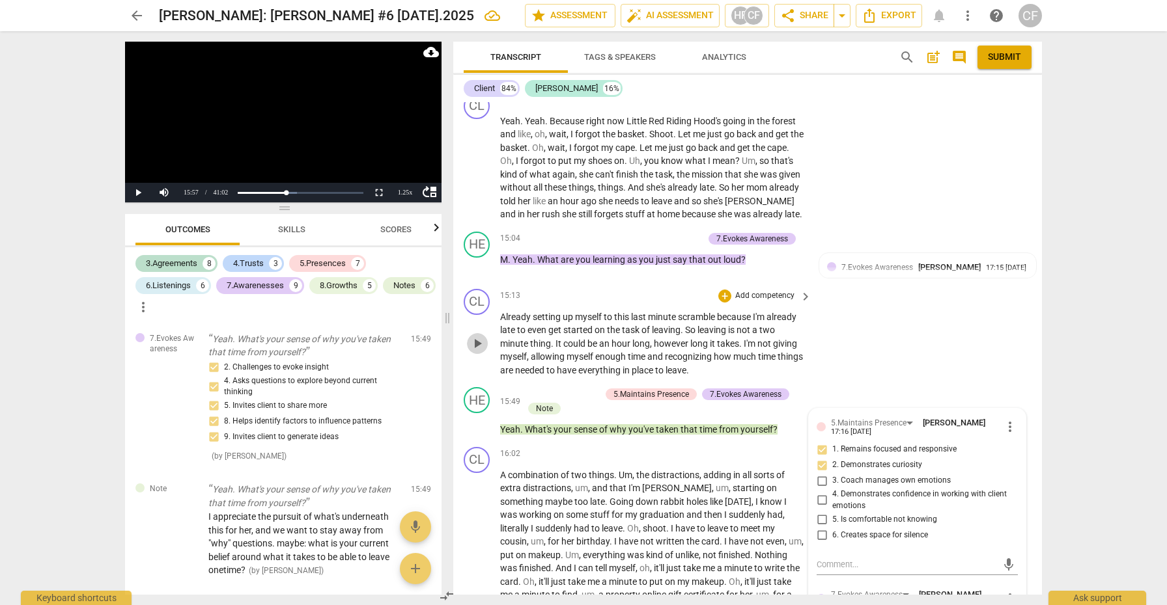
click at [481, 339] on span "play_arrow" at bounding box center [477, 344] width 16 height 16
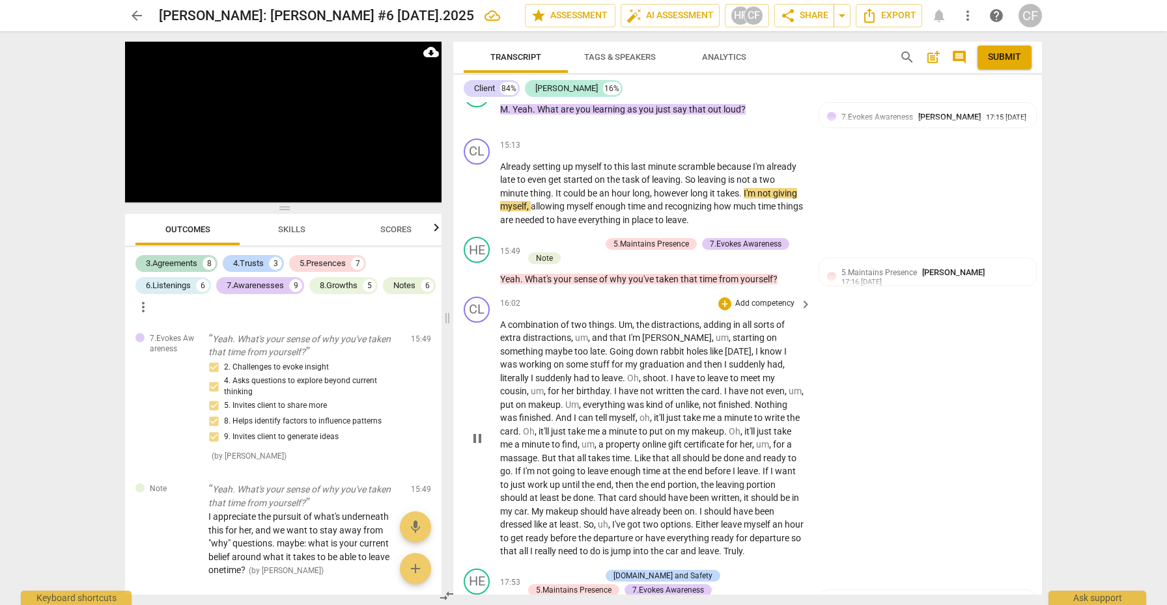
scroll to position [3340, 0]
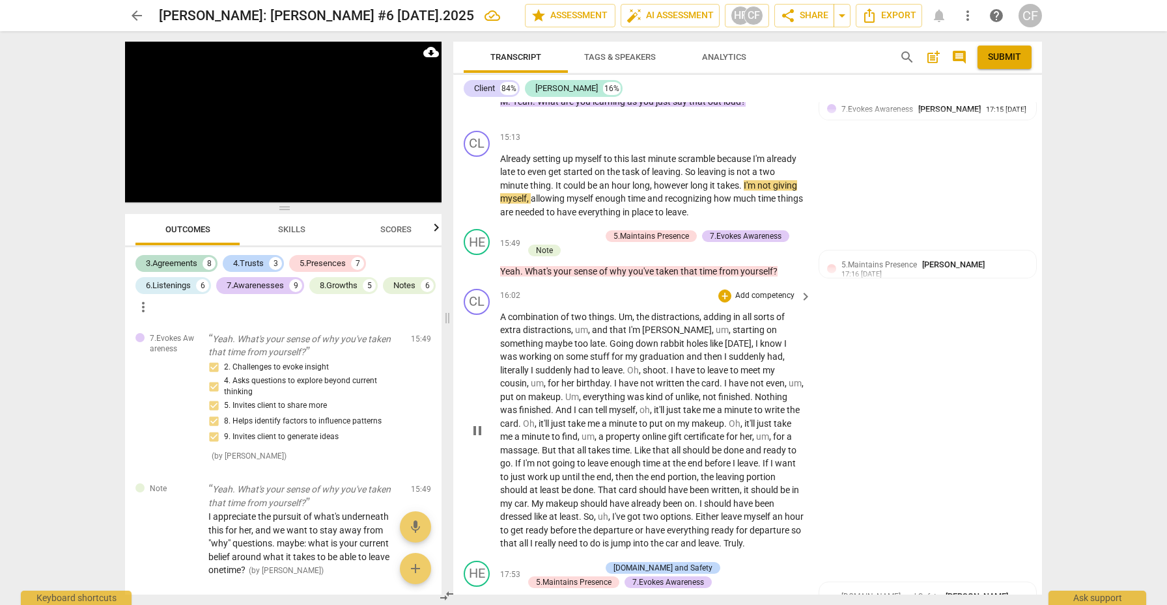
click at [482, 432] on div "play_arrow pause" at bounding box center [483, 431] width 33 height 232
click at [479, 425] on span "pause" at bounding box center [477, 431] width 16 height 16
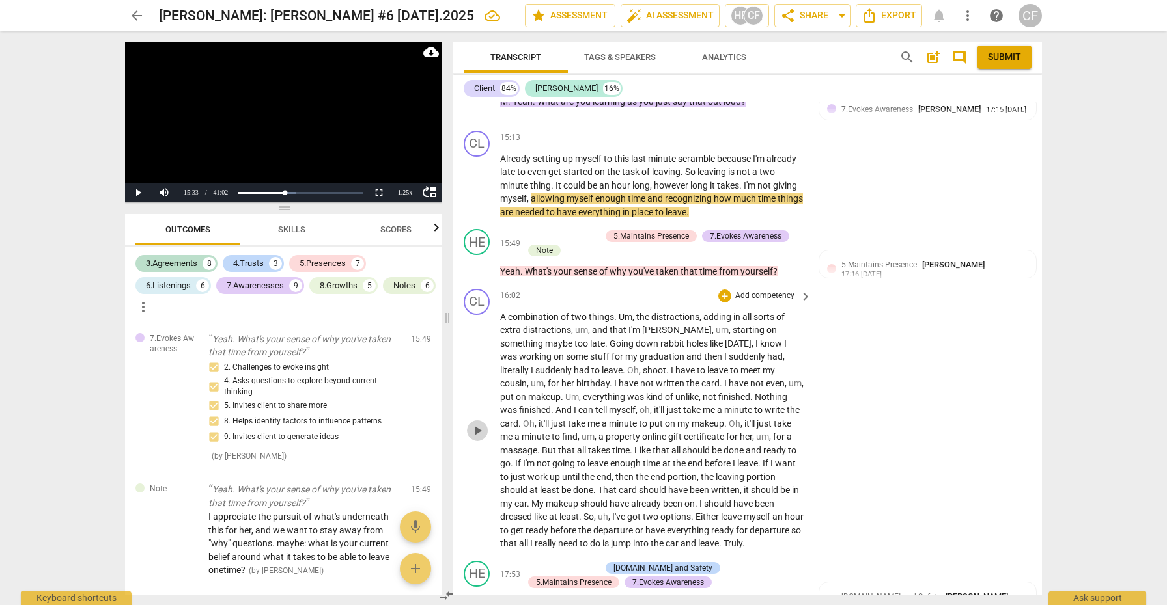
click at [479, 425] on span "play_arrow" at bounding box center [477, 431] width 16 height 16
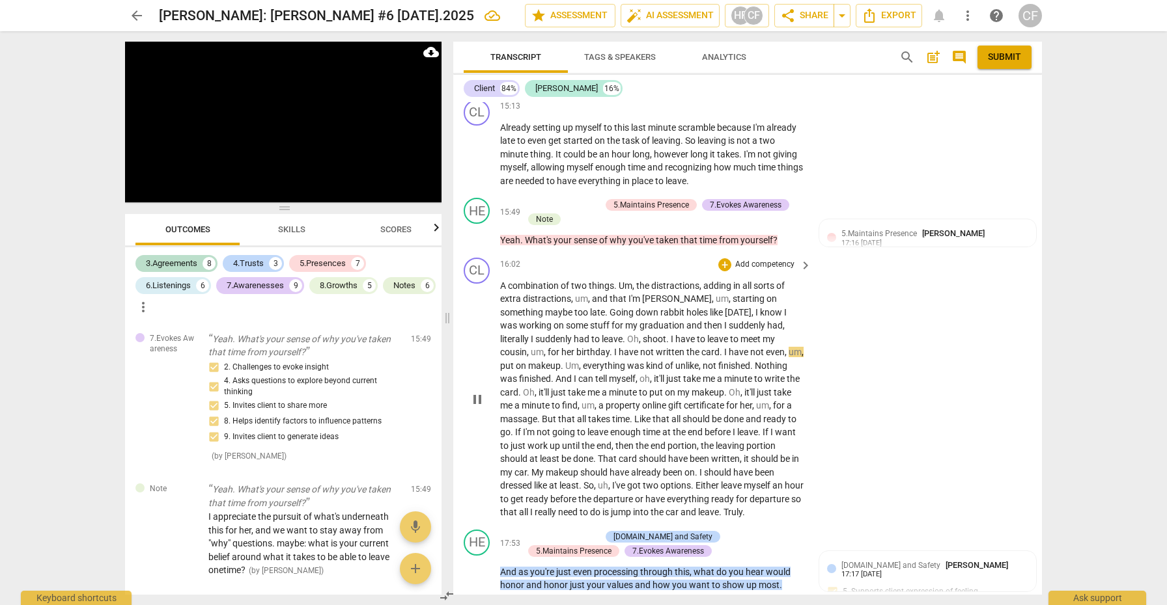
scroll to position [3374, 0]
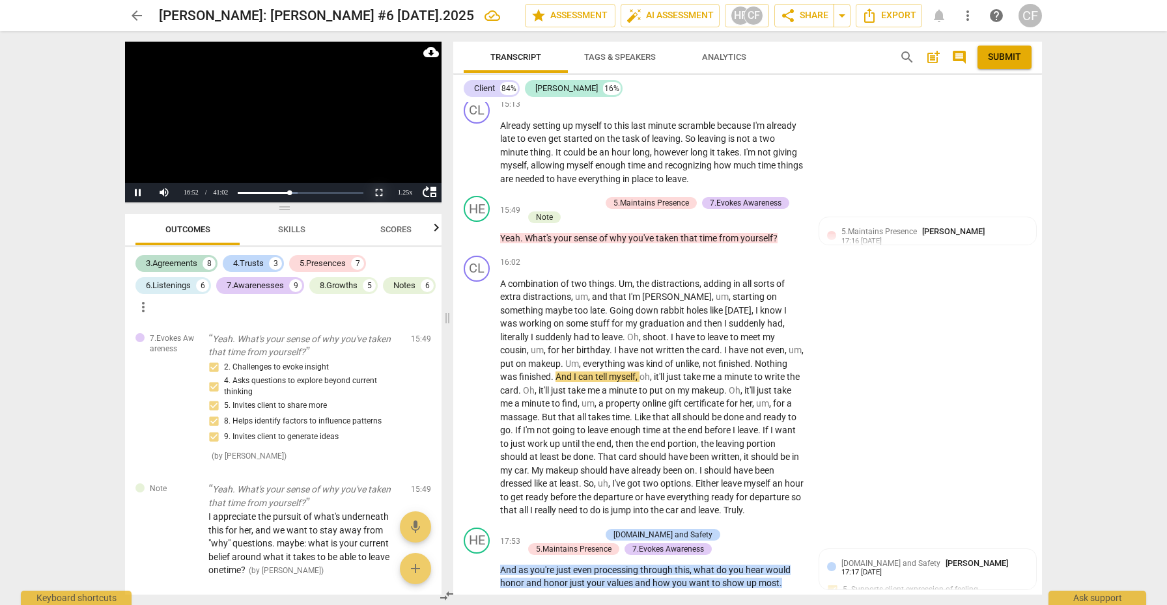
click at [379, 191] on button "Non-Fullscreen" at bounding box center [379, 193] width 26 height 20
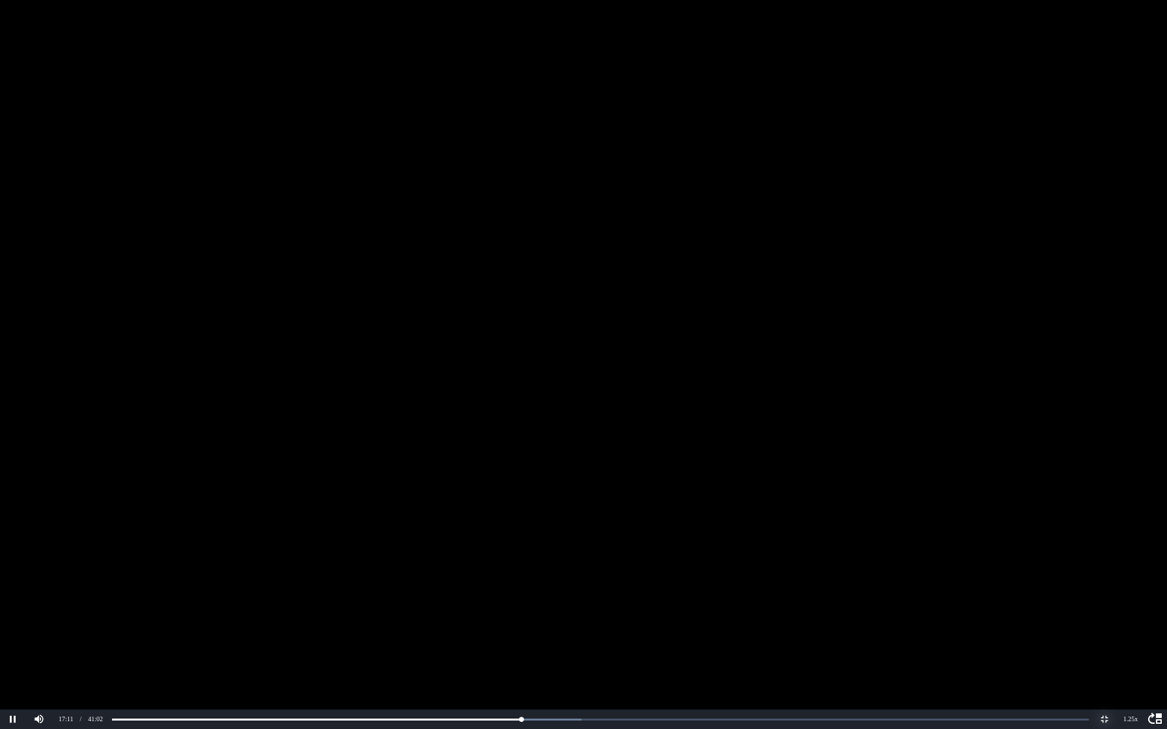
click at [1105, 605] on button "Non-Fullscreen" at bounding box center [1104, 720] width 26 height 20
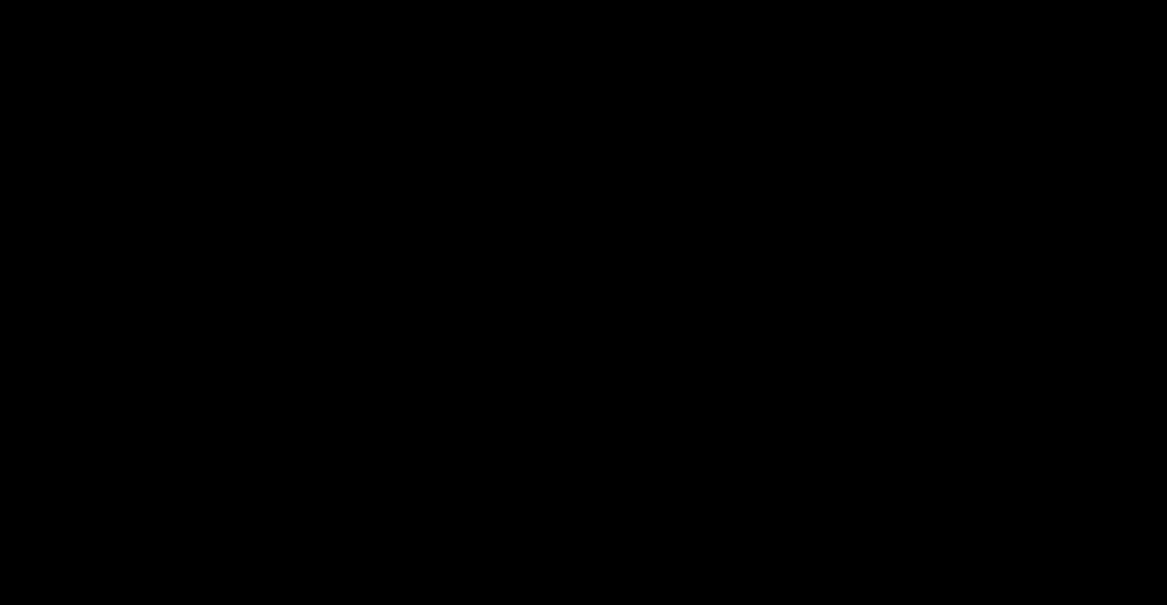
scroll to position [3608, 0]
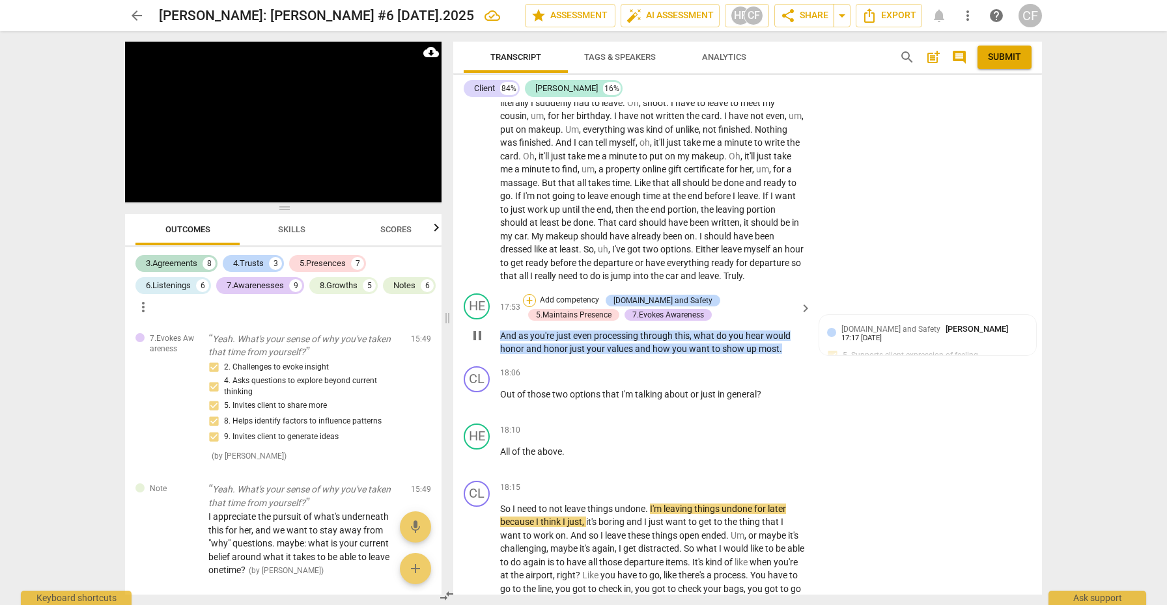
click at [530, 298] on div "+" at bounding box center [529, 300] width 13 height 13
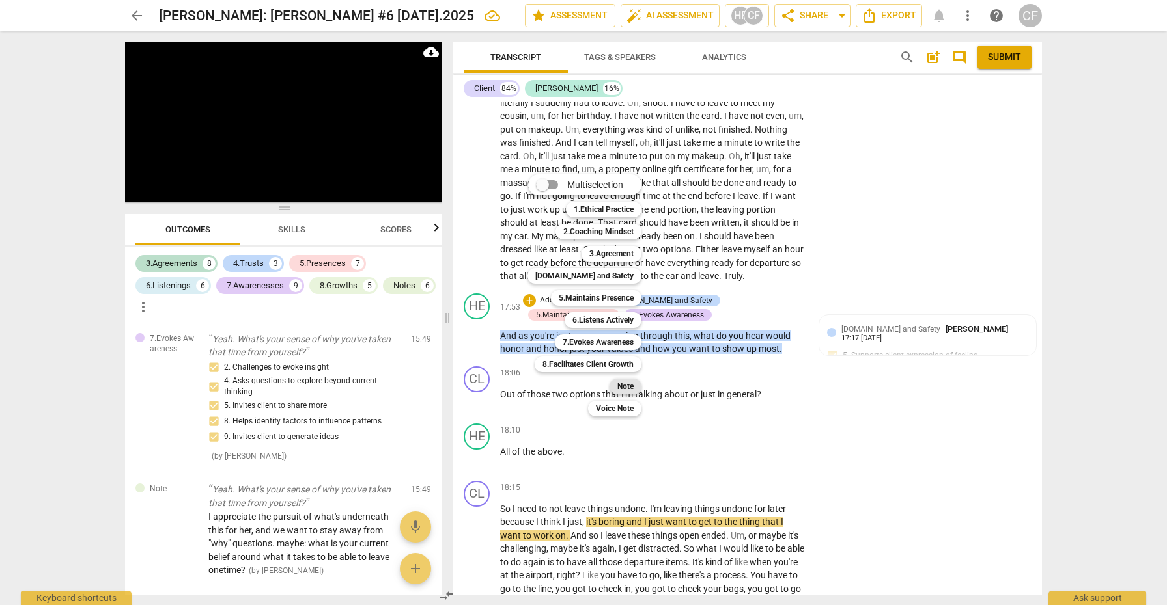
click at [633, 386] on b "Note" at bounding box center [625, 387] width 16 height 16
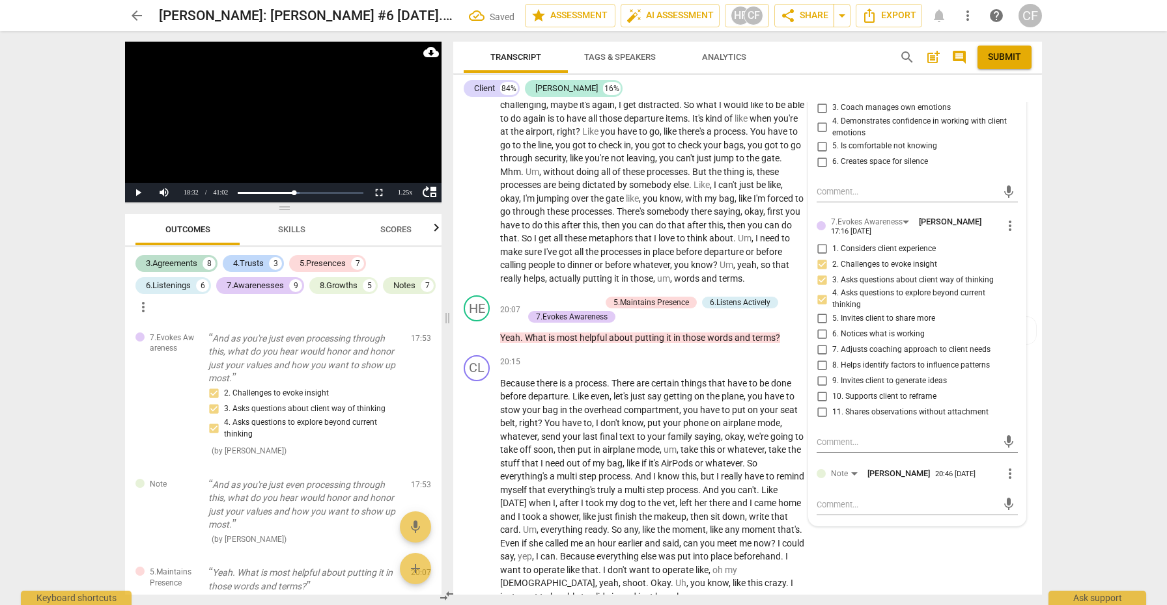
scroll to position [4059, 0]
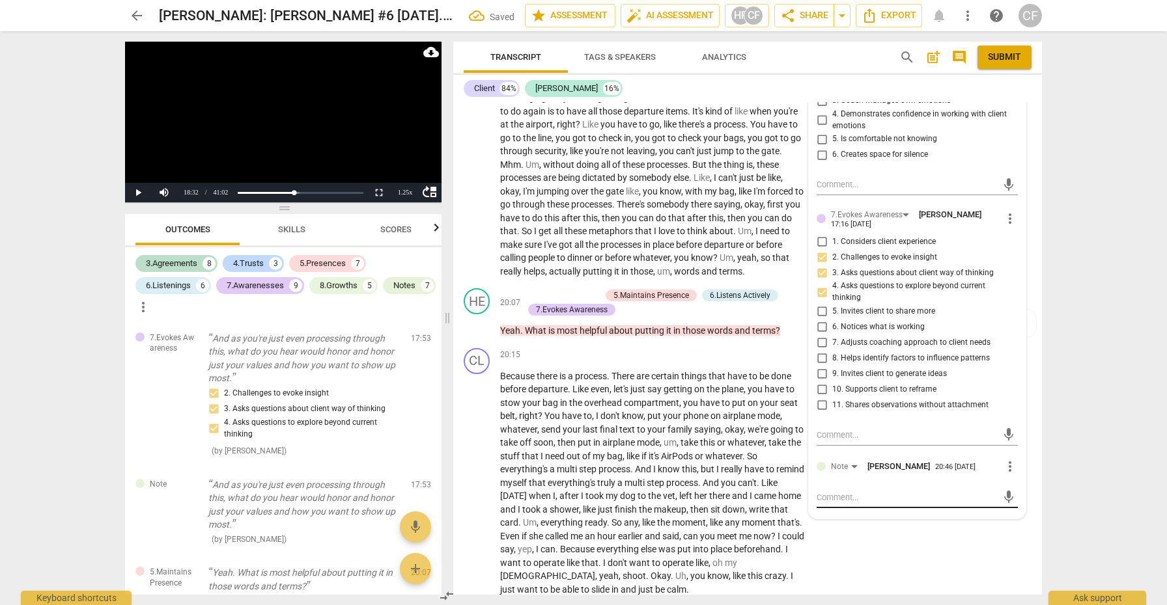
click at [878, 492] on textarea at bounding box center [906, 498] width 180 height 12
click at [1001, 503] on span "send" at bounding box center [1008, 510] width 14 height 14
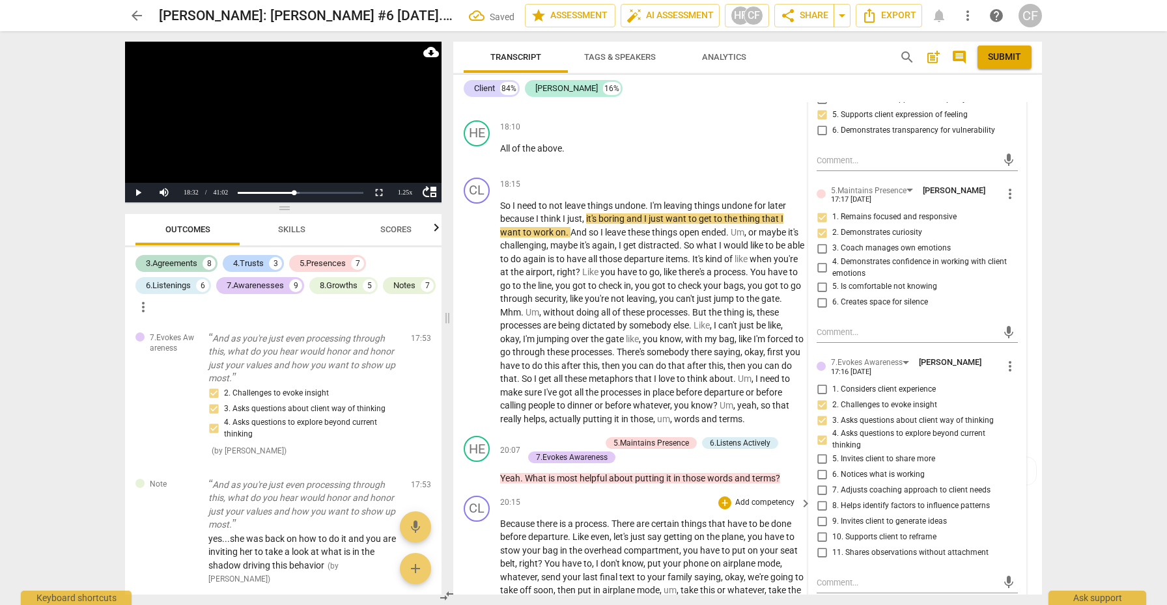
scroll to position [3835, 0]
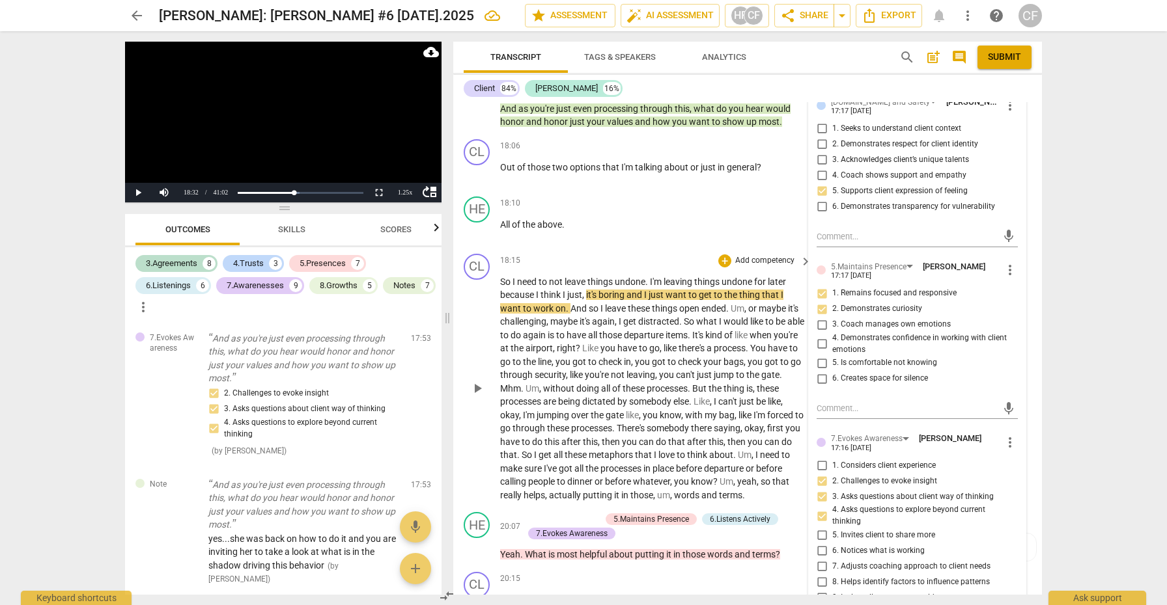
click at [478, 381] on span "play_arrow" at bounding box center [477, 389] width 16 height 16
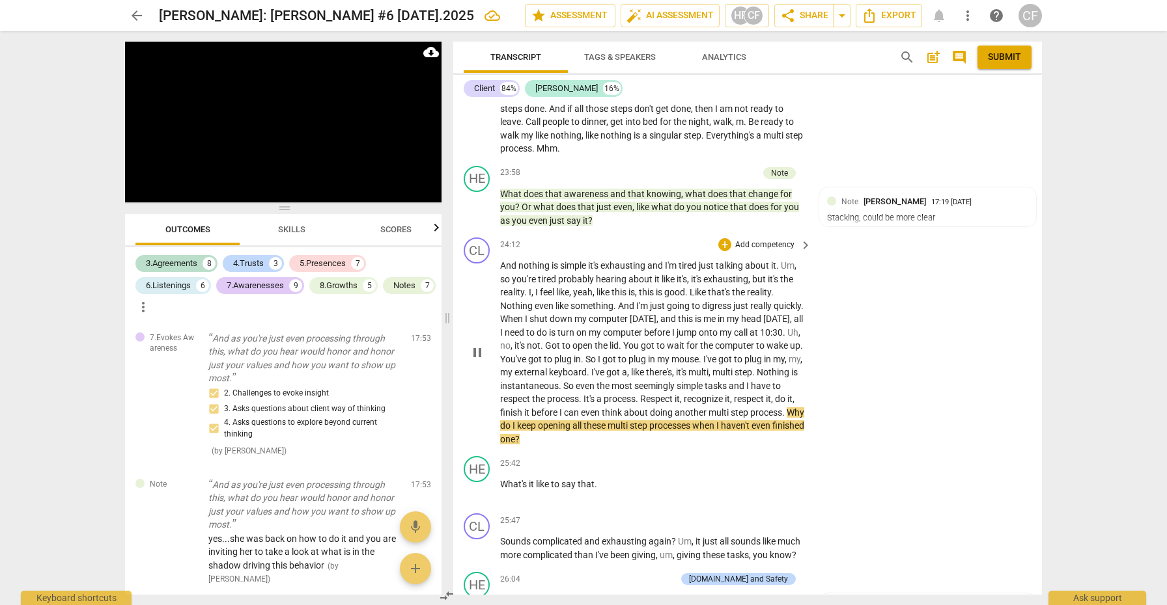
scroll to position [4836, 0]
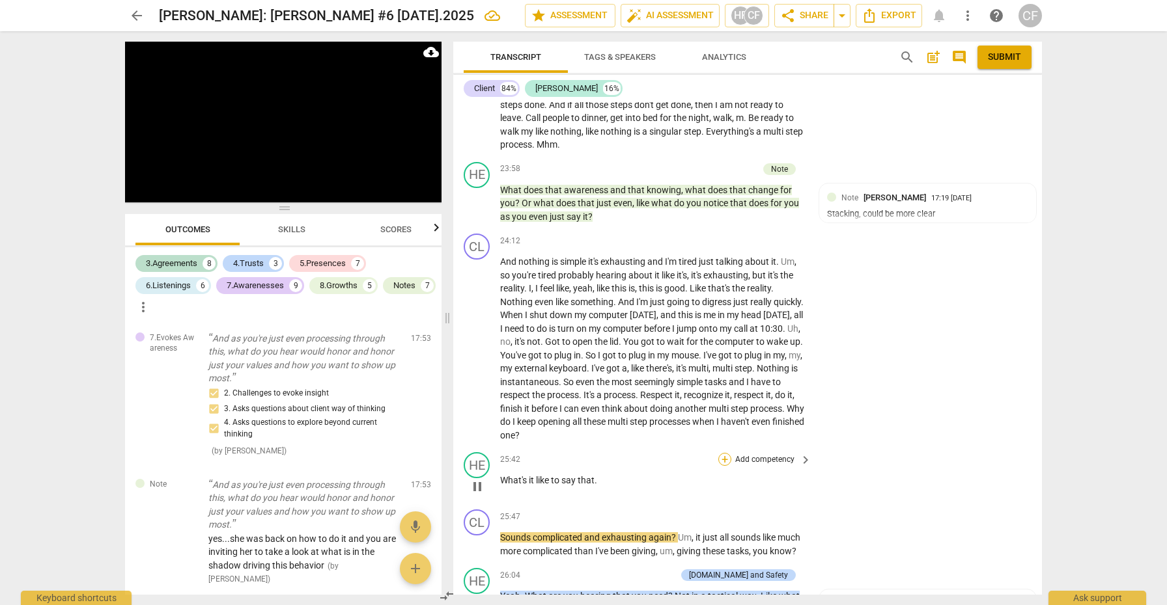
click at [721, 453] on div "+" at bounding box center [724, 459] width 13 height 13
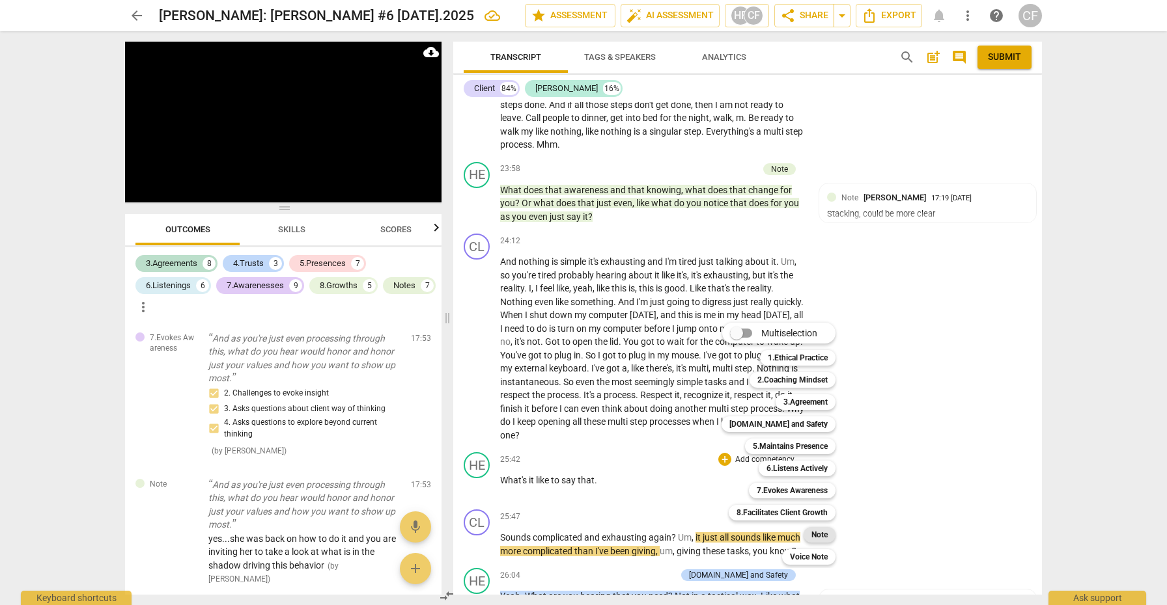
click at [822, 536] on b "Note" at bounding box center [819, 535] width 16 height 16
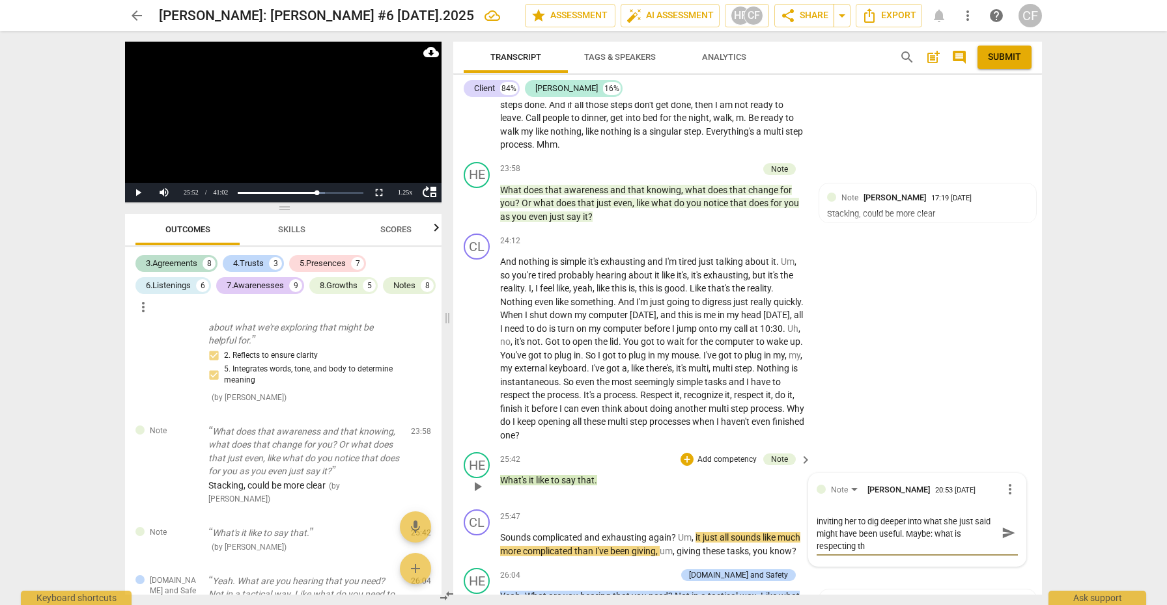
scroll to position [0, 0]
click at [982, 527] on textarea "I love the simplicity of the invitation..and I think inviting her to dig deeper…" at bounding box center [906, 538] width 180 height 49
click at [947, 541] on textarea "I love the simplicity of the invitation..and I think inviting her to dig deeper…" at bounding box center [906, 538] width 180 height 49
click at [1005, 544] on span "send" at bounding box center [1008, 551] width 14 height 14
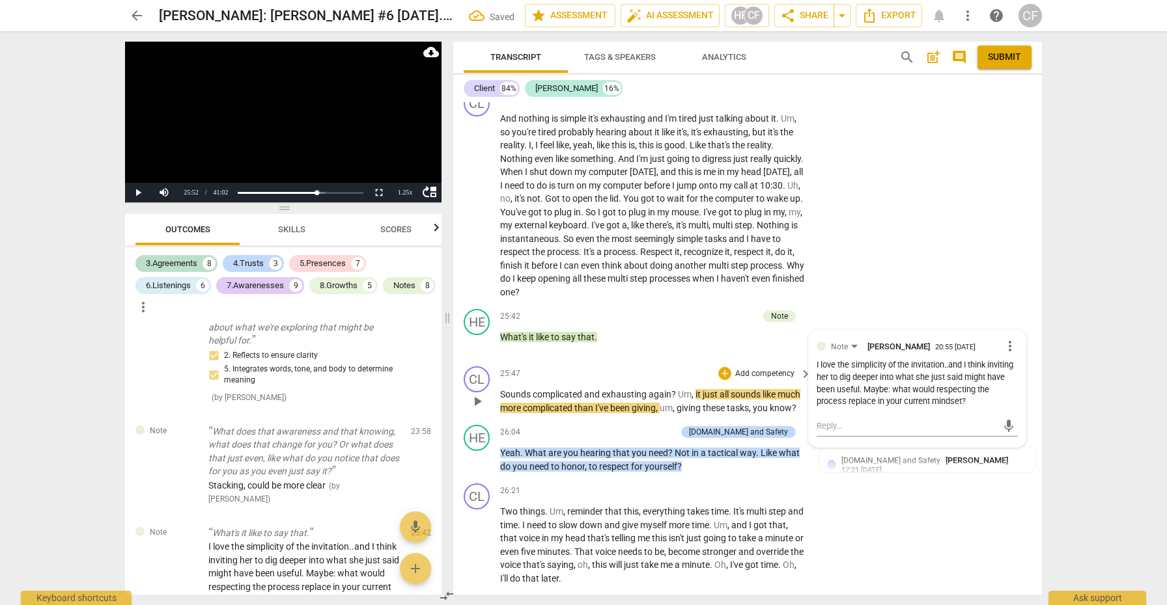
scroll to position [4987, 0]
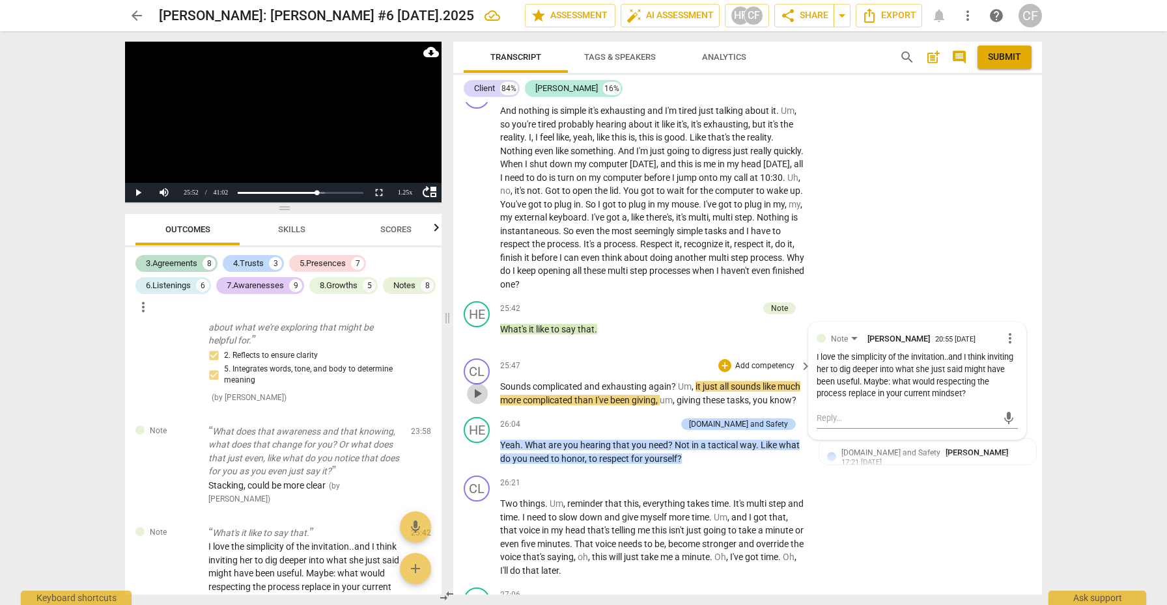
click at [479, 387] on span "play_arrow" at bounding box center [477, 394] width 16 height 16
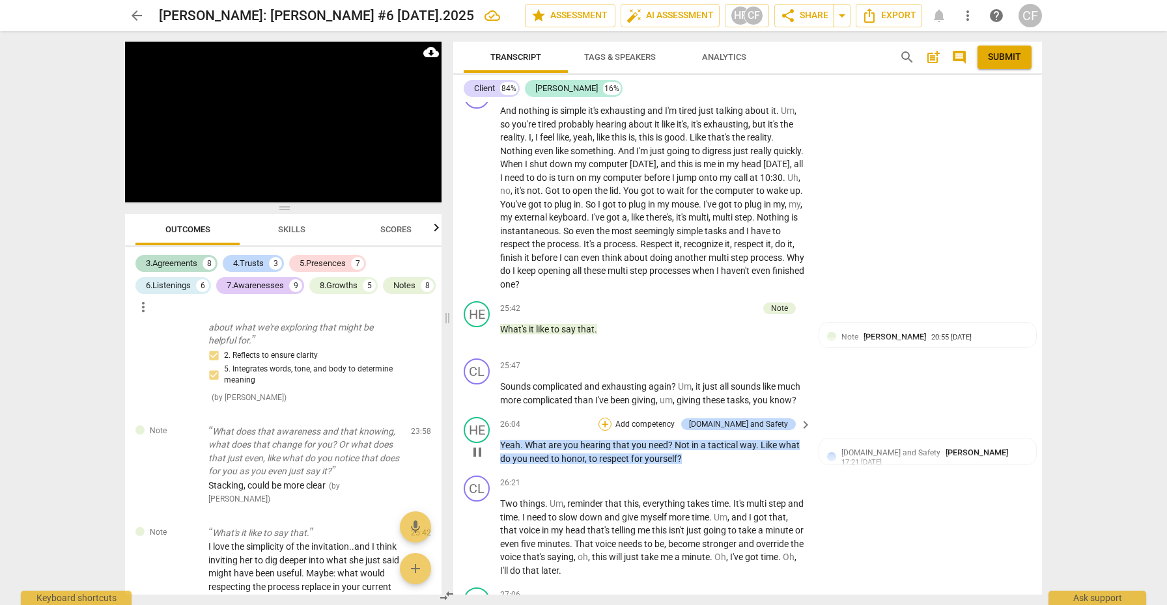
click at [611, 418] on div "+" at bounding box center [604, 424] width 13 height 13
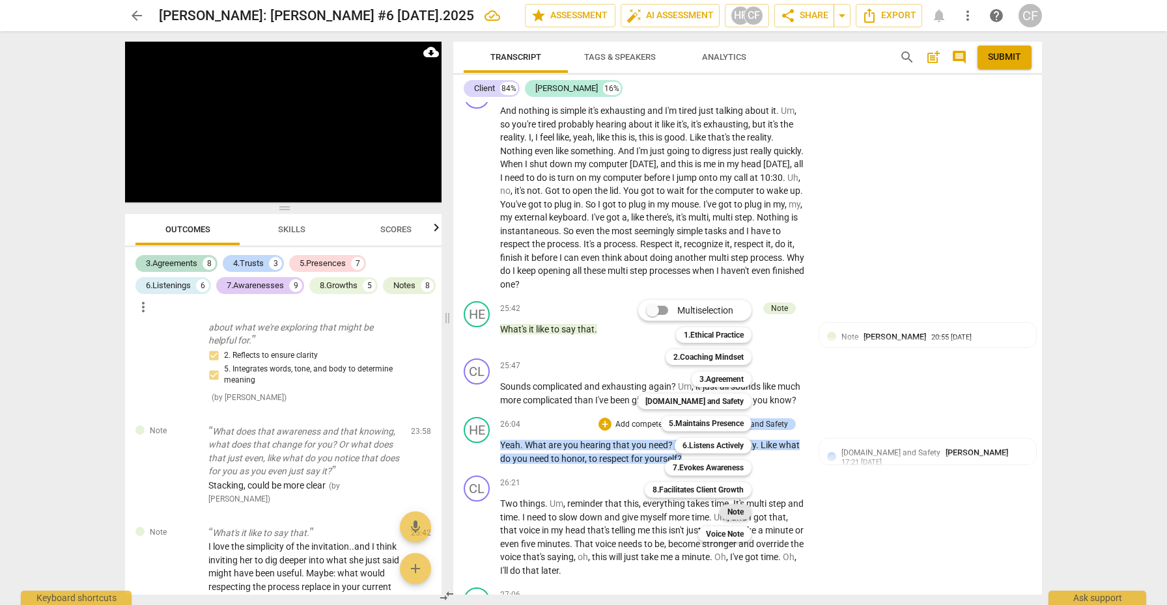
click at [742, 512] on b "Note" at bounding box center [735, 513] width 16 height 16
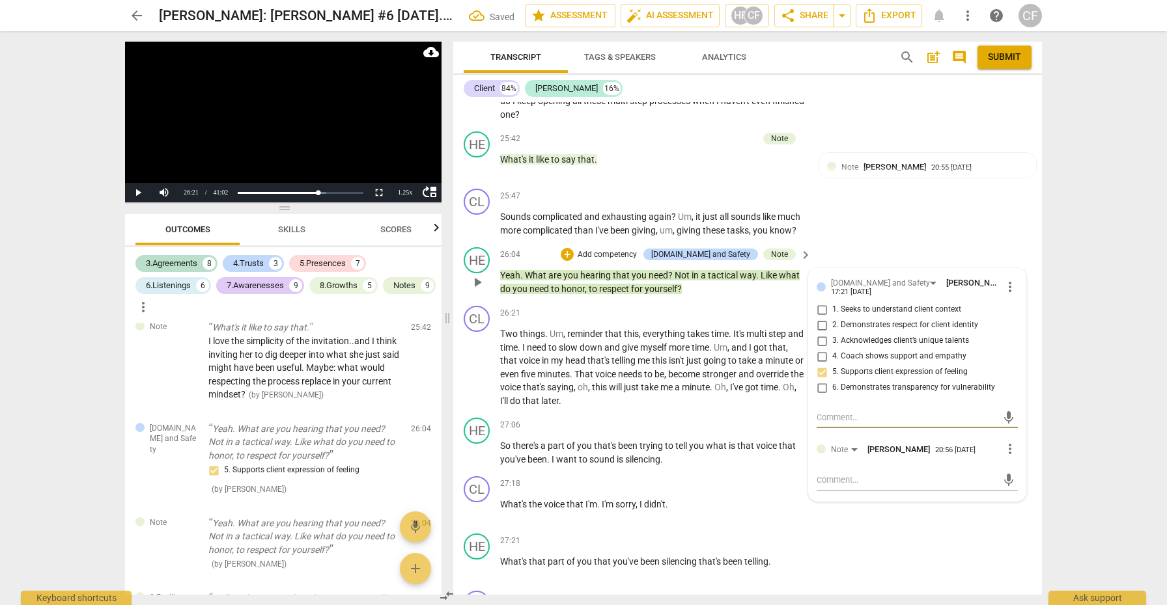
scroll to position [5159, 0]
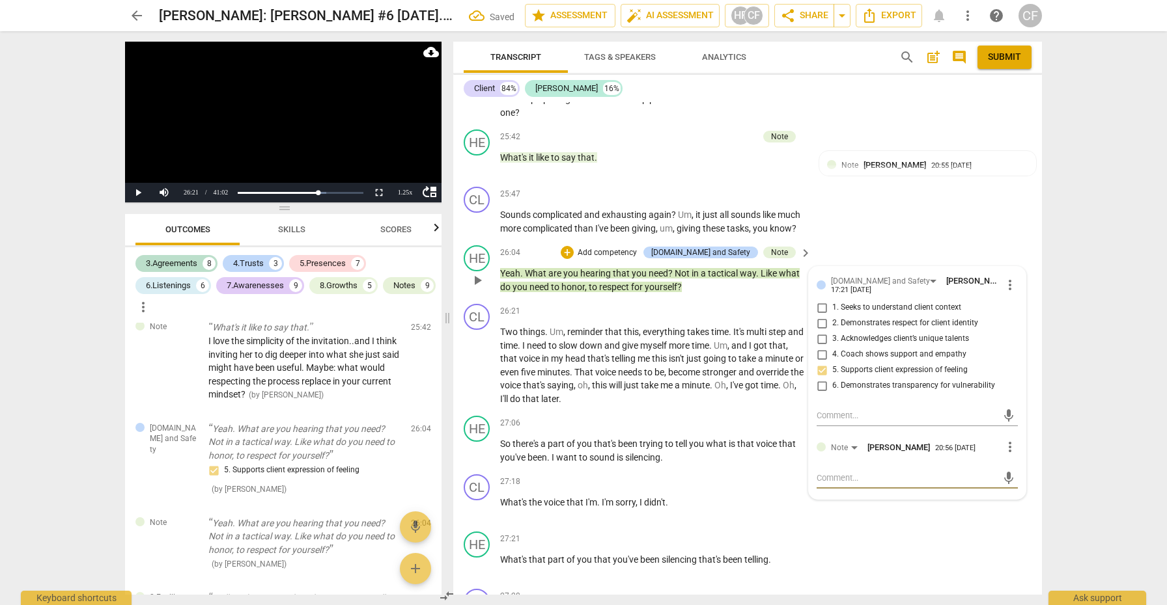
click at [860, 473] on textarea at bounding box center [906, 478] width 180 height 12
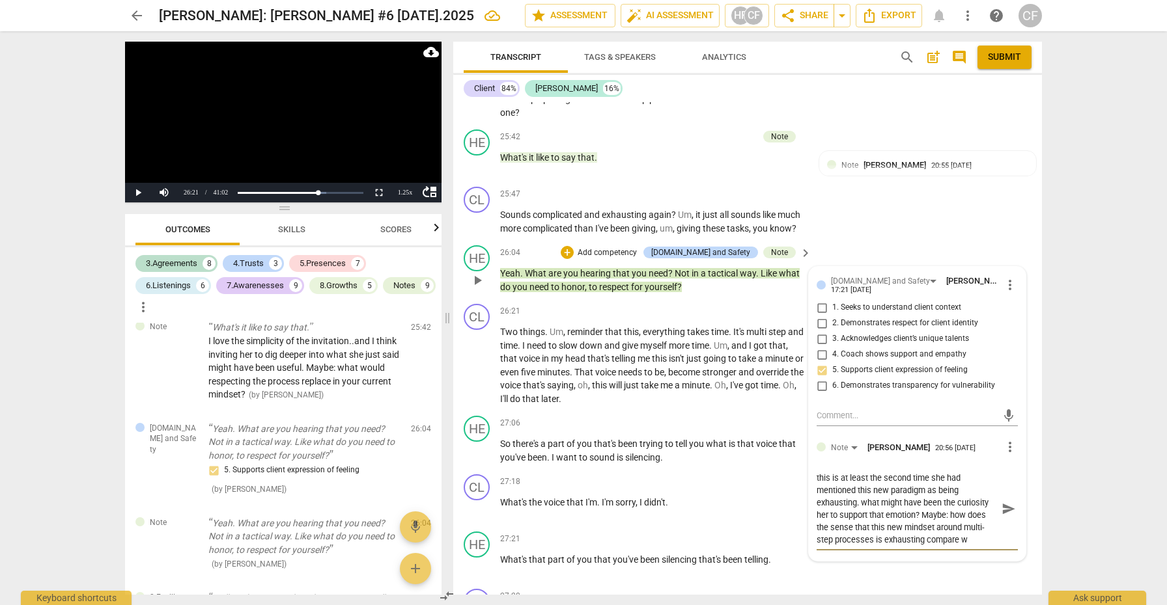
scroll to position [12, 0]
click at [1006, 505] on span "send" at bounding box center [1008, 509] width 14 height 14
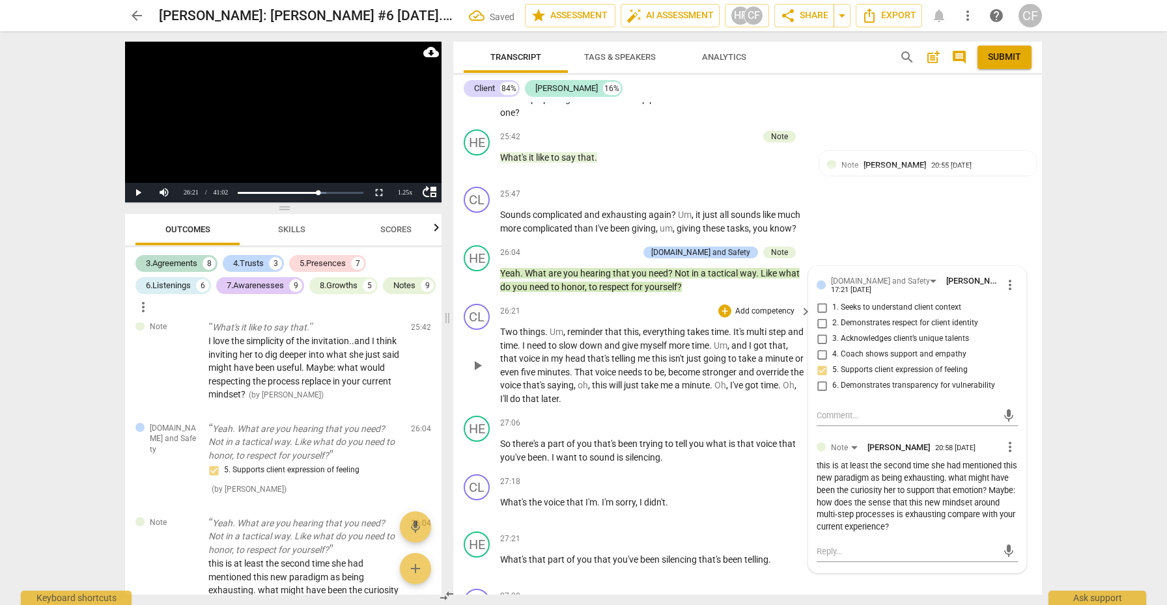
scroll to position [5157, 0]
click at [477, 367] on span "play_arrow" at bounding box center [477, 368] width 16 height 16
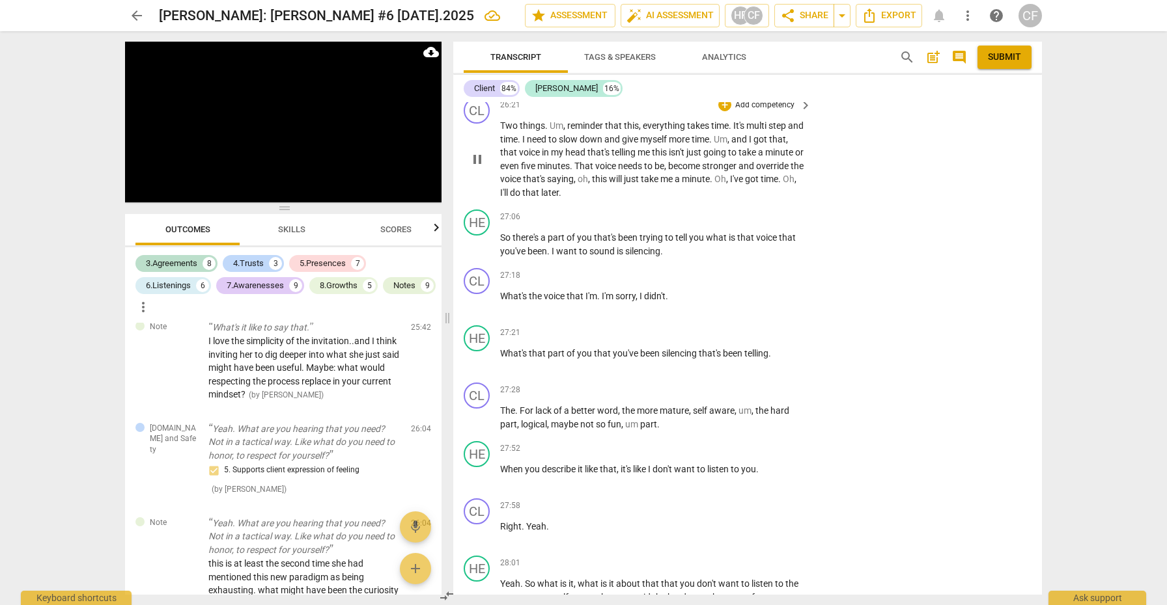
scroll to position [5366, 0]
click at [724, 326] on div "+" at bounding box center [724, 331] width 13 height 13
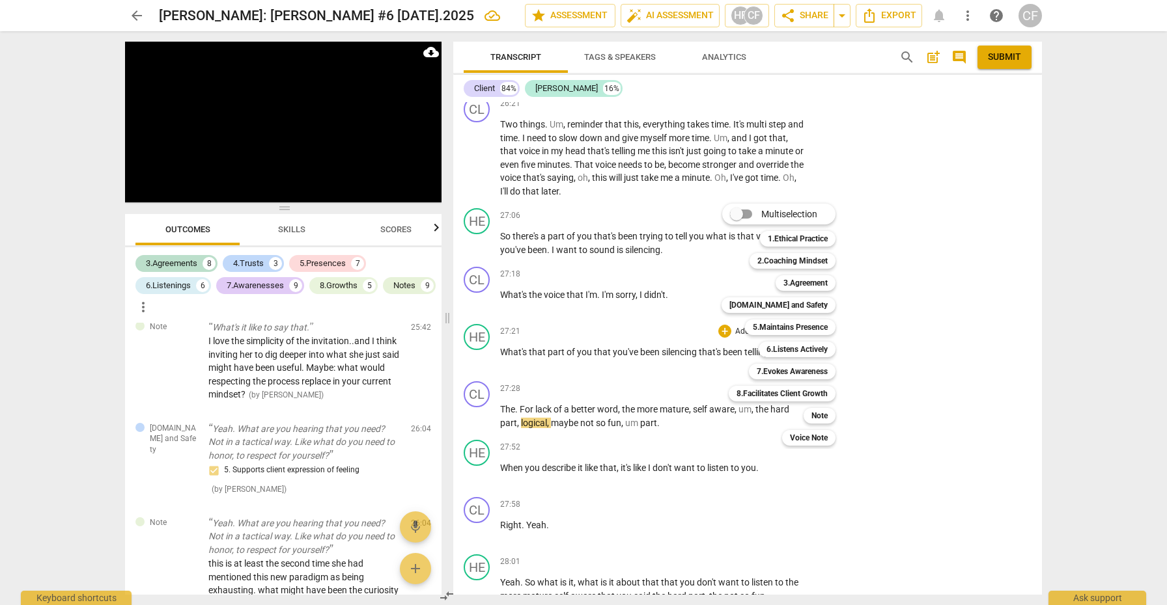
click at [710, 302] on div at bounding box center [583, 302] width 1167 height 605
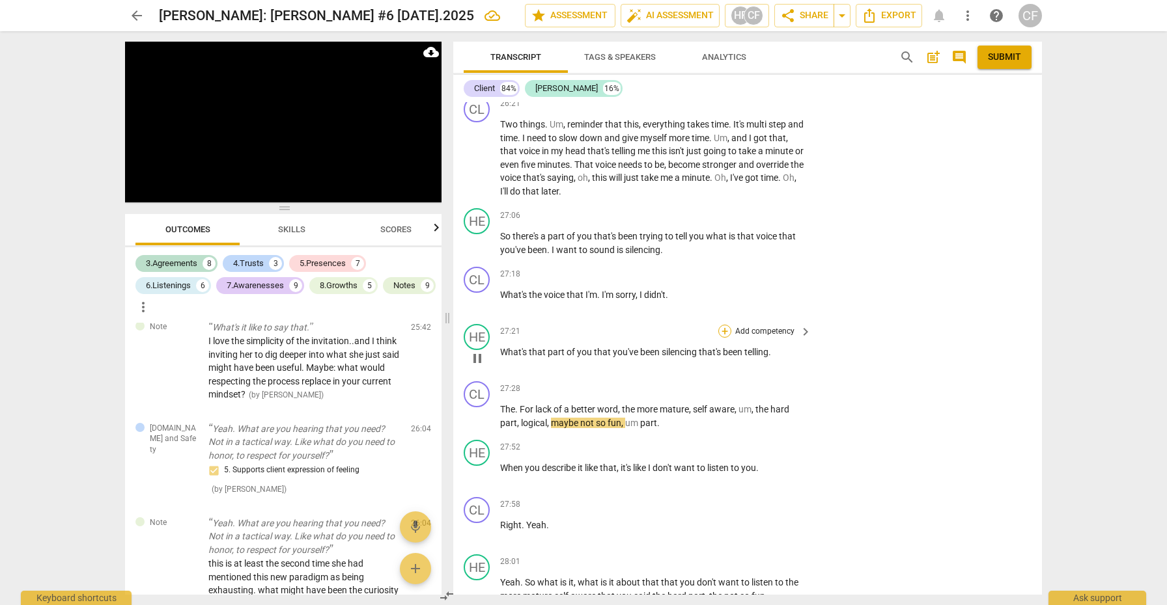
click at [719, 326] on div "+" at bounding box center [724, 331] width 13 height 13
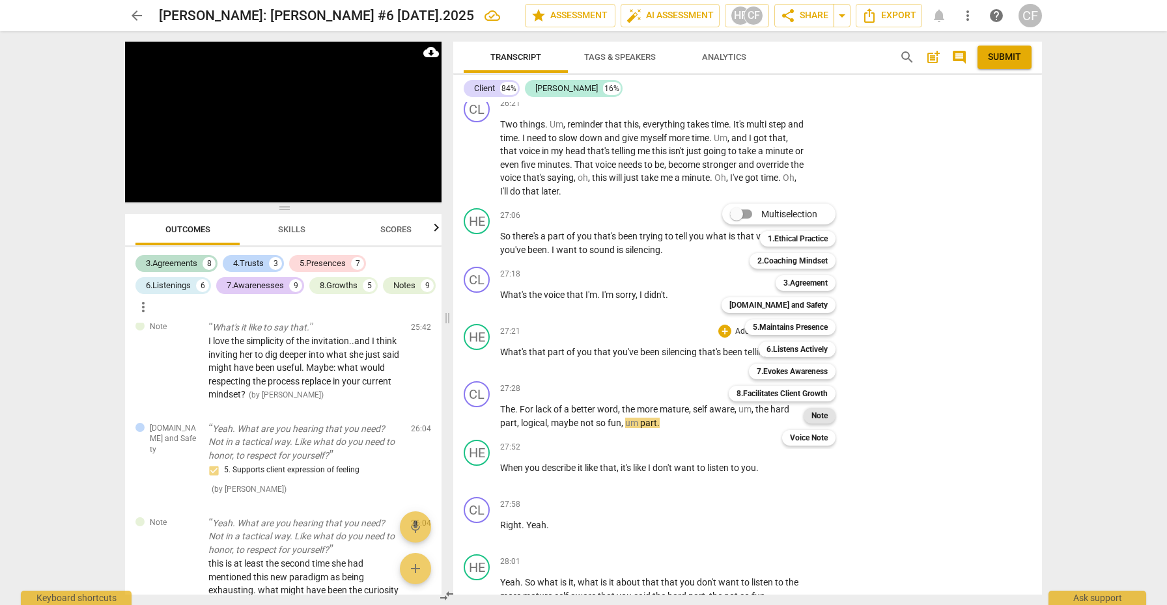
click at [822, 418] on b "Note" at bounding box center [819, 416] width 16 height 16
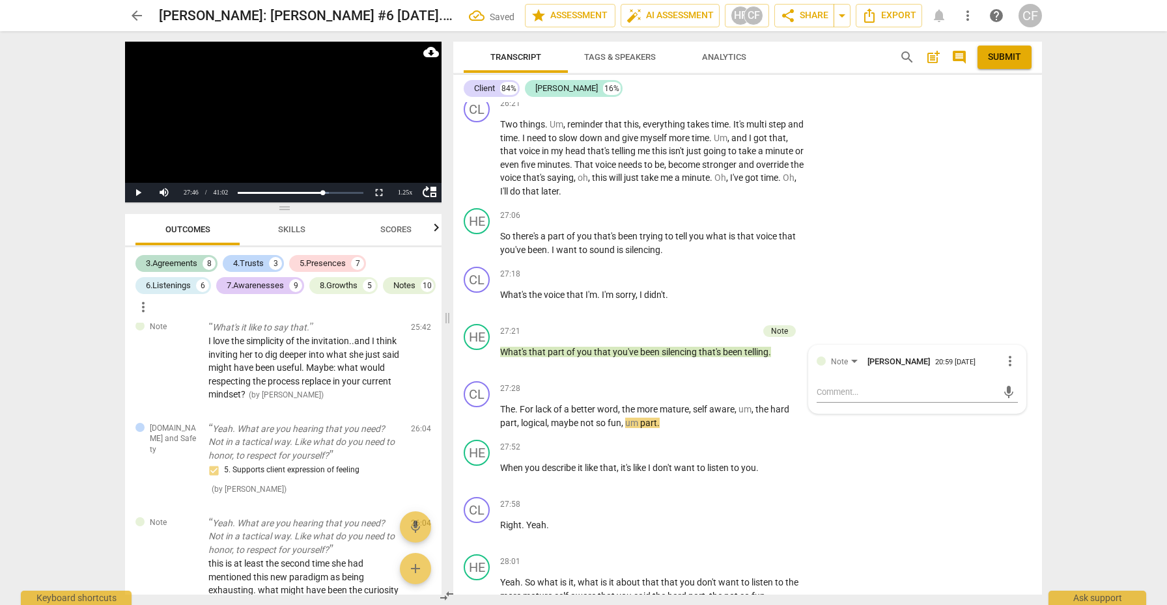
scroll to position [4576, 0]
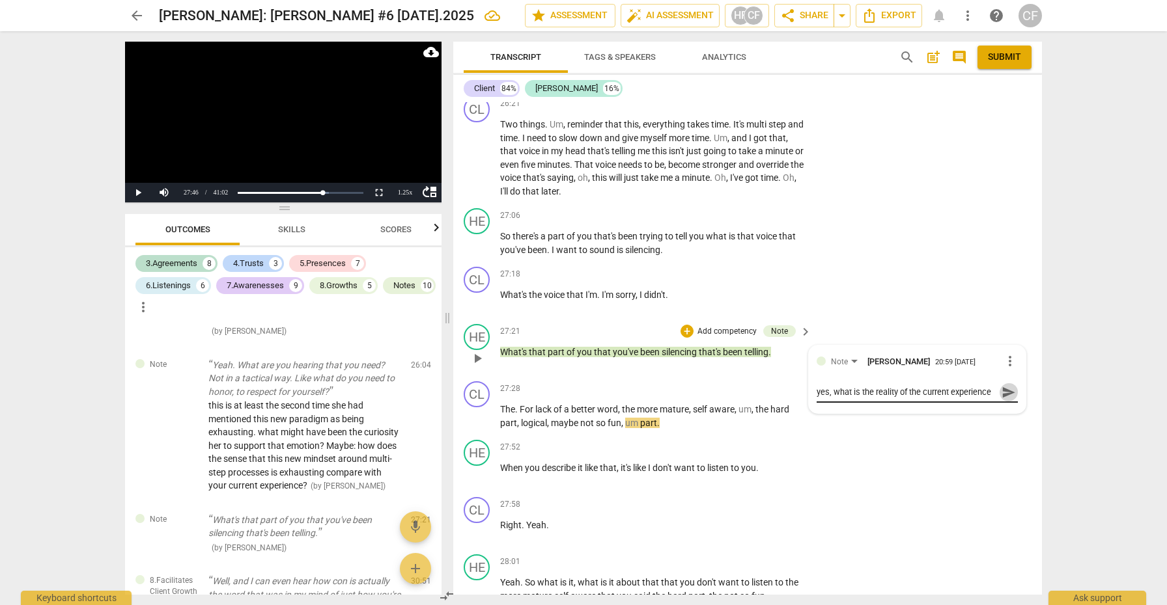
click at [1003, 385] on span "send" at bounding box center [1008, 392] width 14 height 14
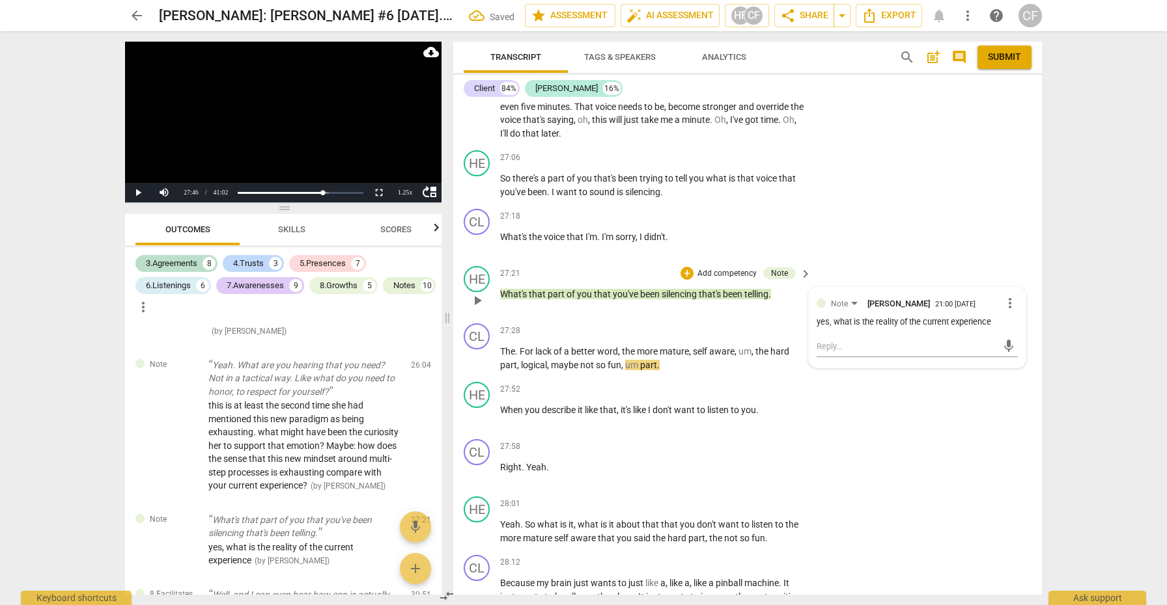
scroll to position [5434, 0]
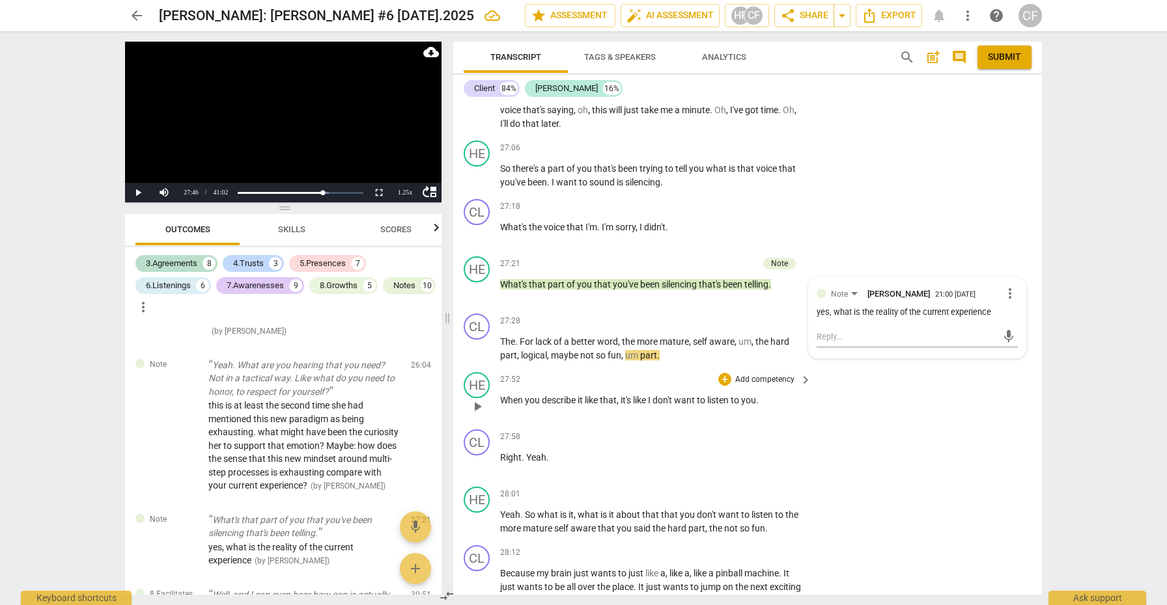
click at [471, 399] on span "play_arrow" at bounding box center [477, 407] width 16 height 16
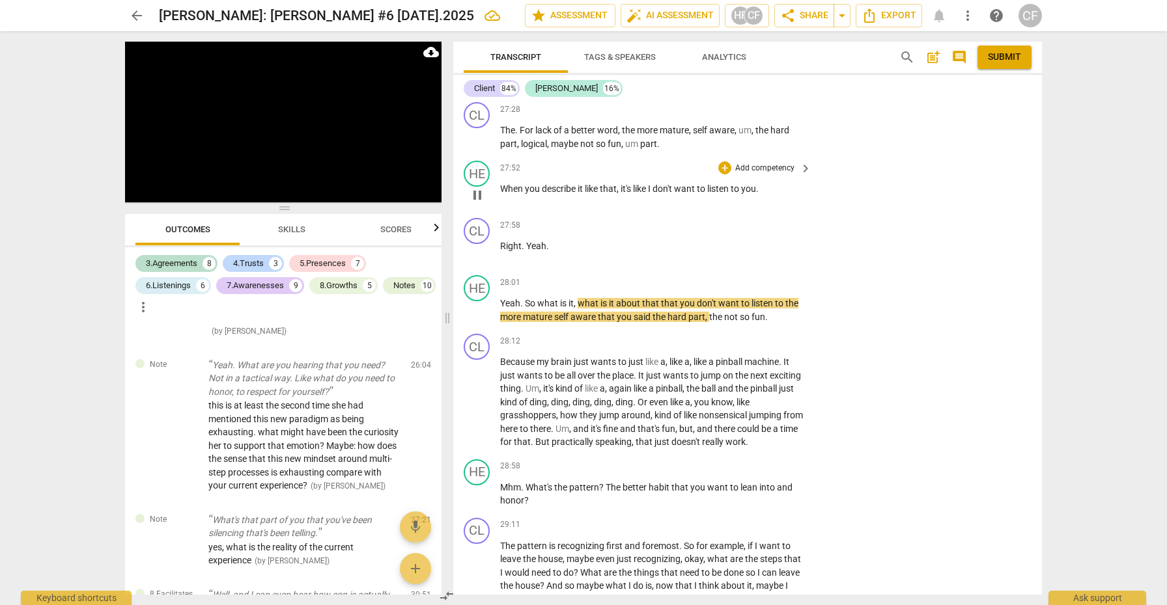
scroll to position [5672, 0]
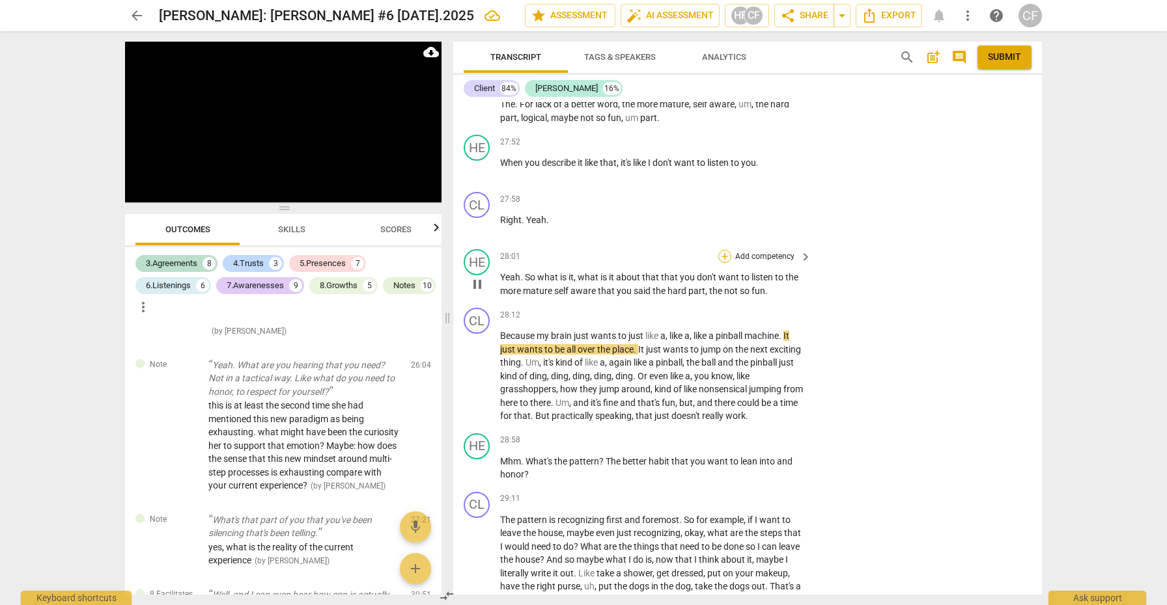
click at [720, 252] on div "+" at bounding box center [724, 256] width 13 height 13
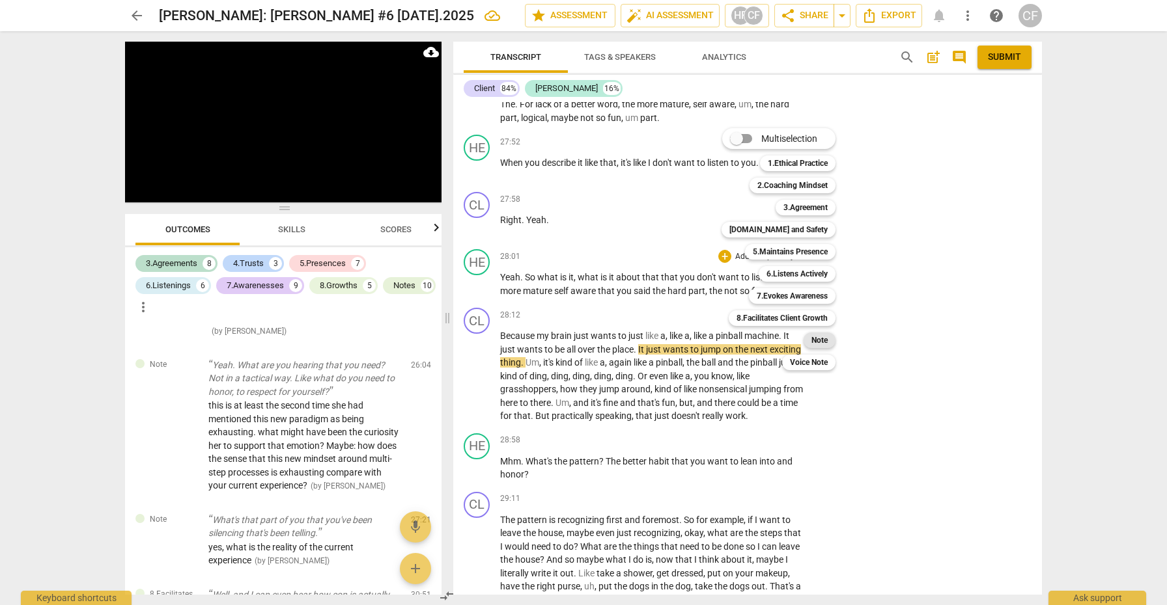
click at [816, 336] on b "Note" at bounding box center [819, 341] width 16 height 16
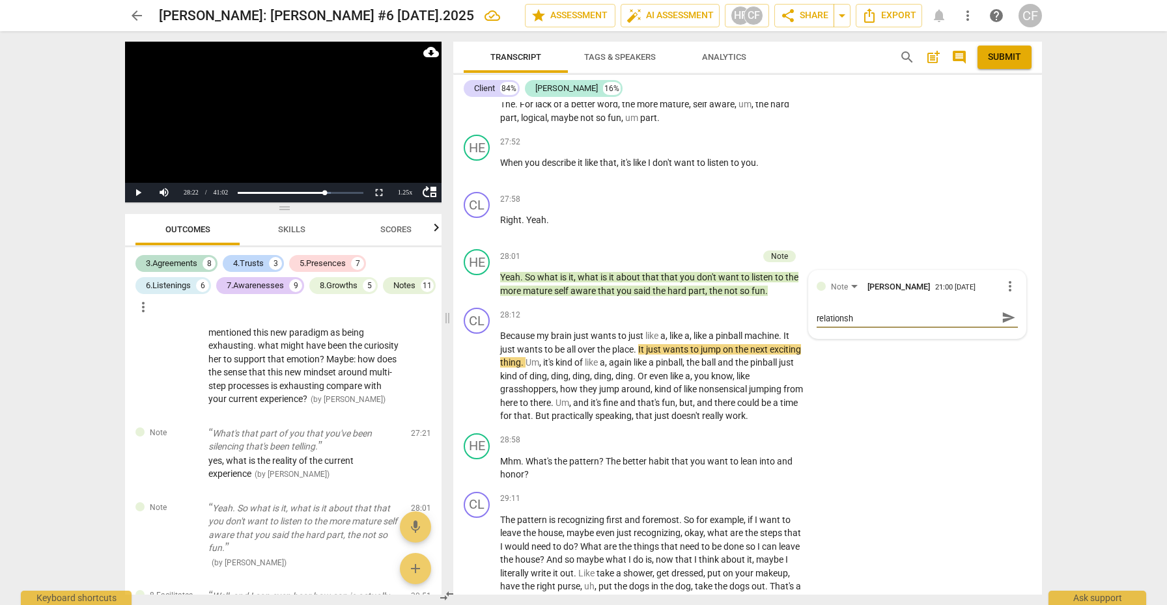
scroll to position [0, 0]
click at [1001, 318] on span "send" at bounding box center [1008, 323] width 14 height 14
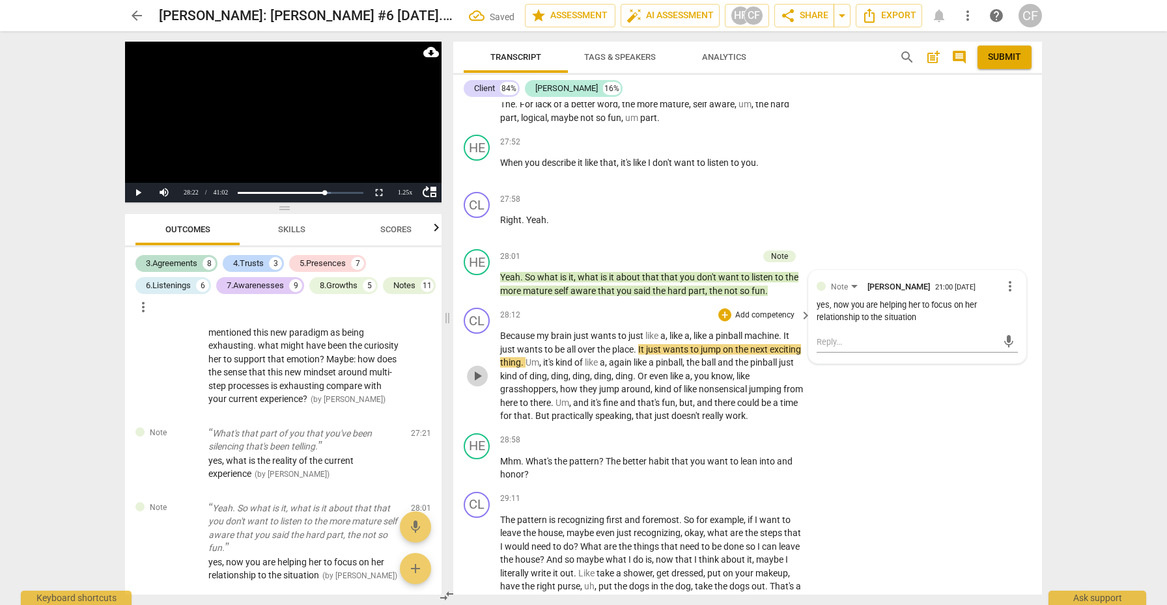
click at [477, 370] on span "play_arrow" at bounding box center [477, 376] width 16 height 16
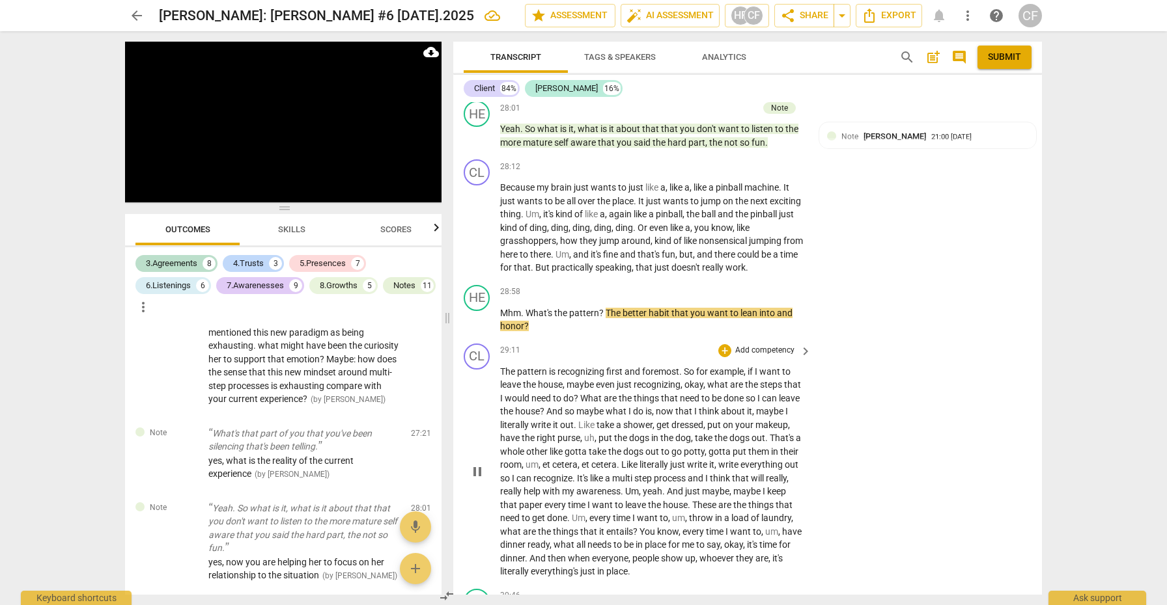
scroll to position [5825, 0]
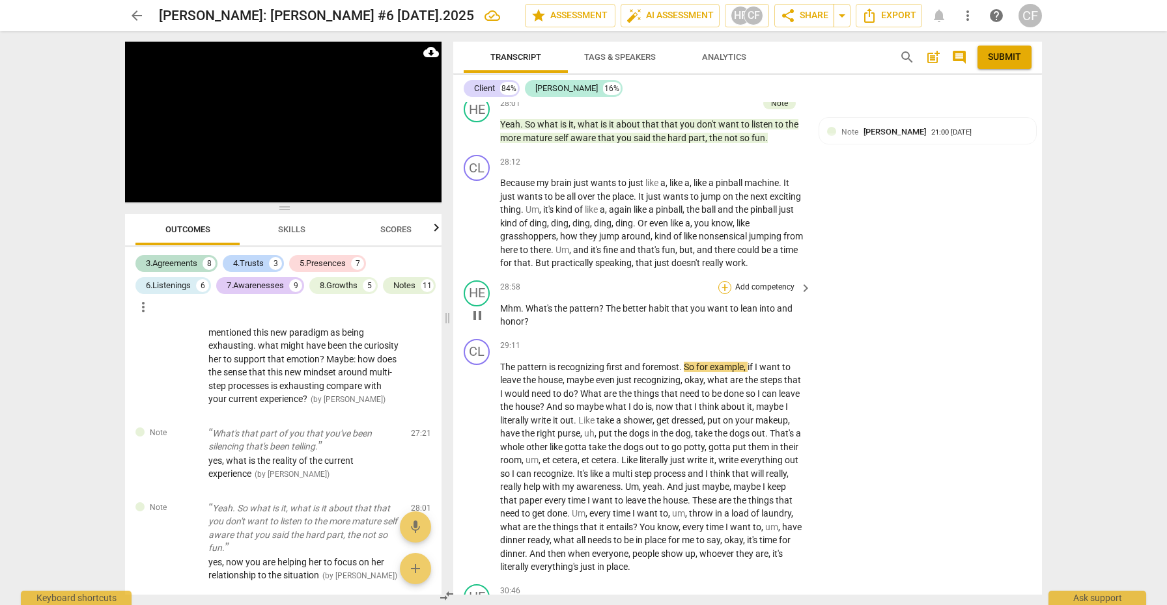
click at [725, 281] on div "+" at bounding box center [724, 287] width 13 height 13
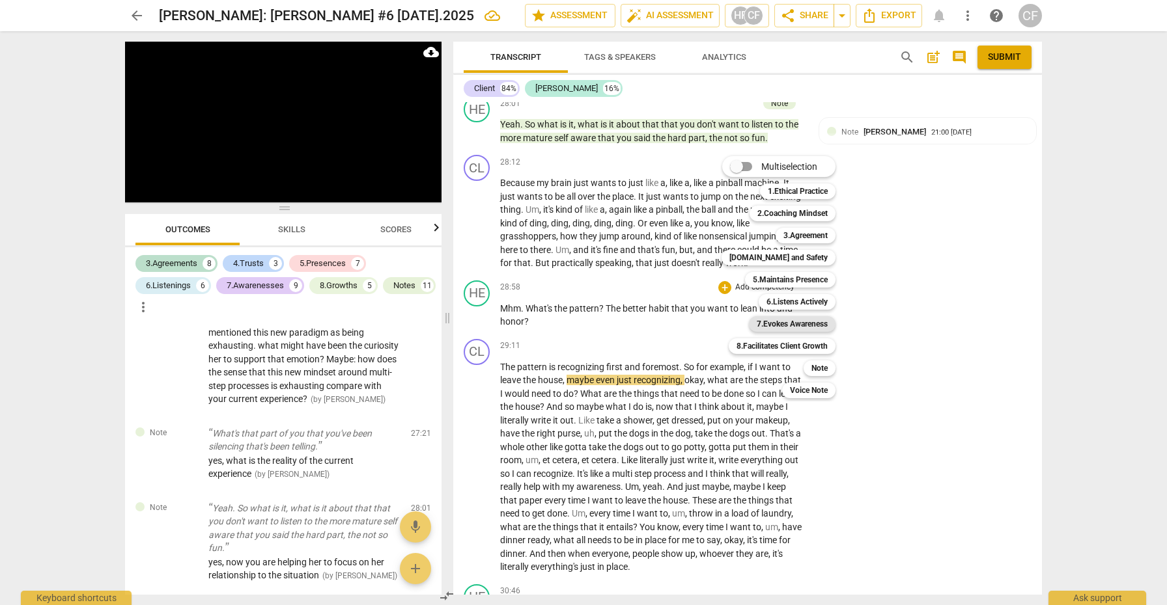
click at [812, 327] on b "7.Evokes Awareness" at bounding box center [791, 324] width 71 height 16
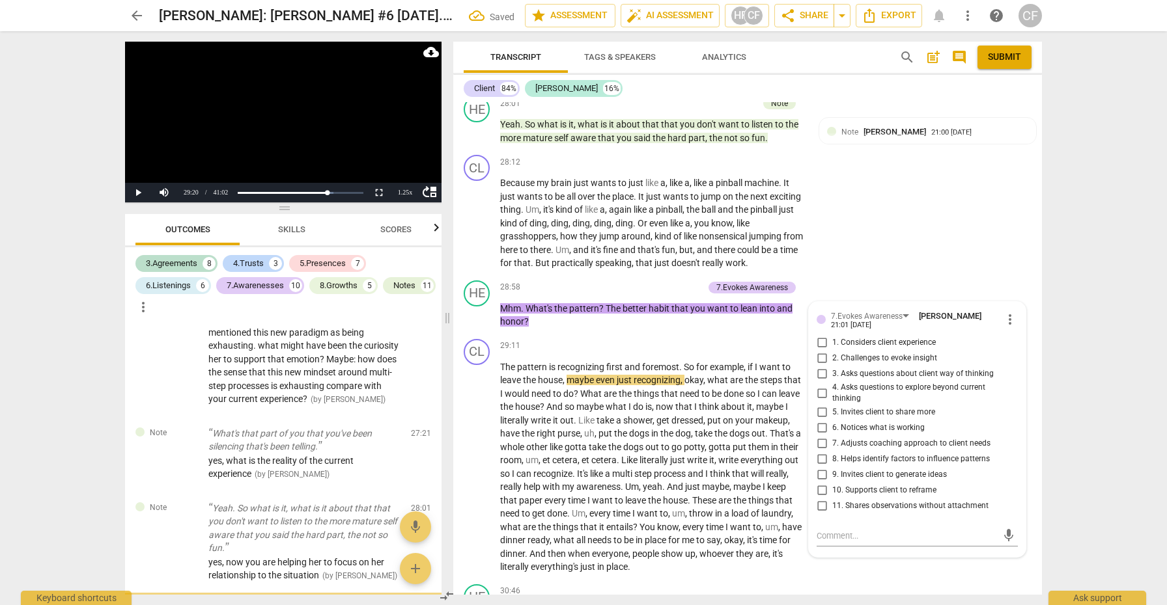
scroll to position [4751, 0]
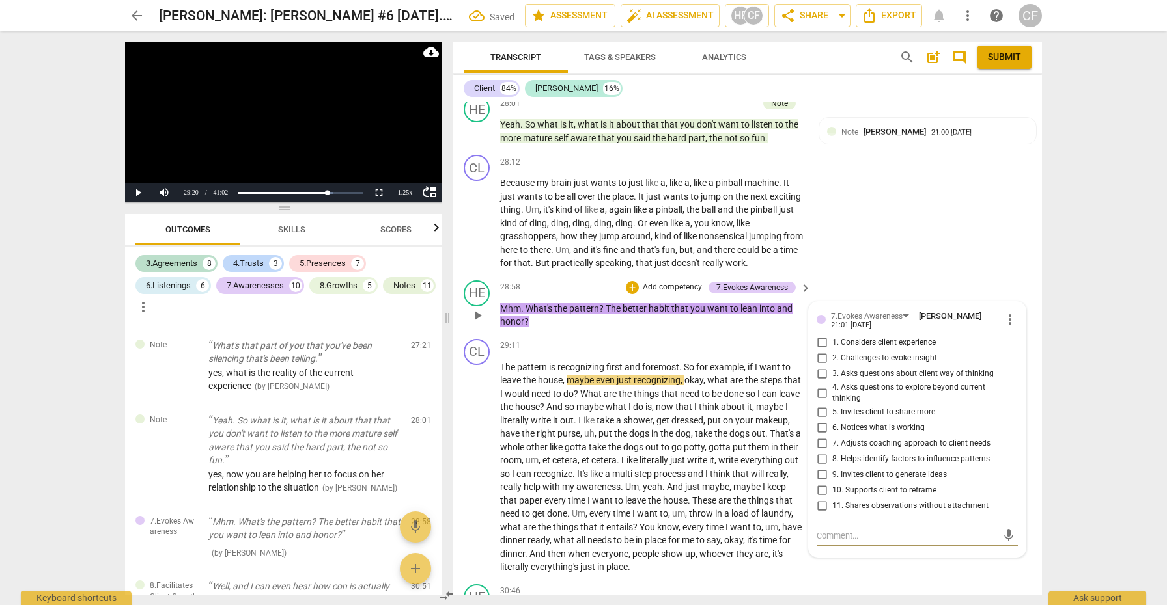
click at [821, 483] on input "10. Supports client to reframe" at bounding box center [821, 491] width 21 height 16
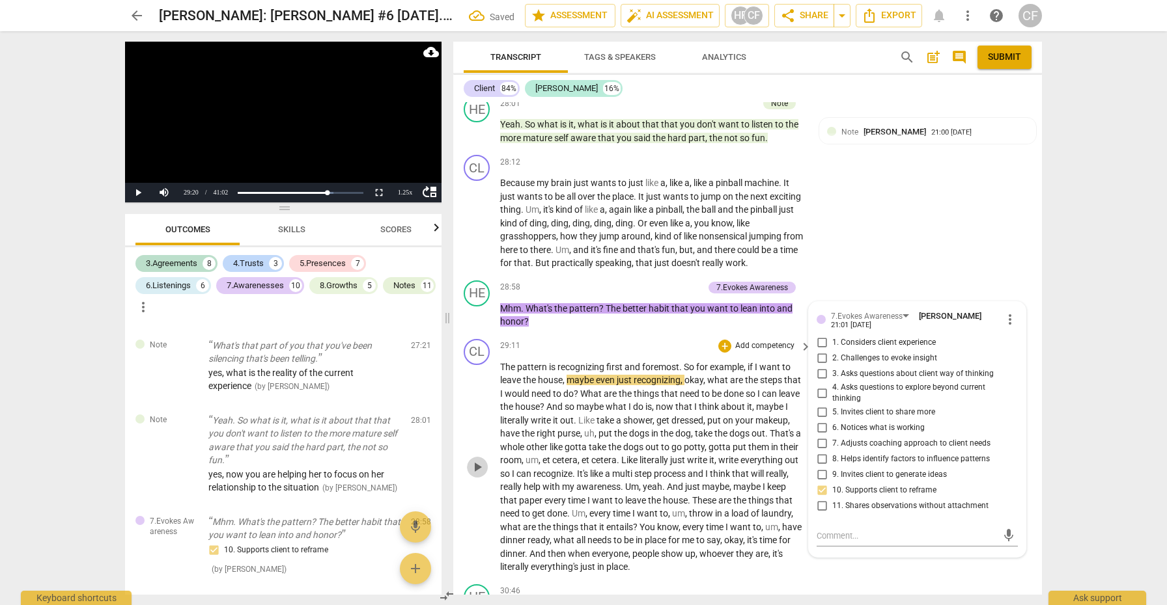
click at [481, 461] on span "play_arrow" at bounding box center [477, 468] width 16 height 16
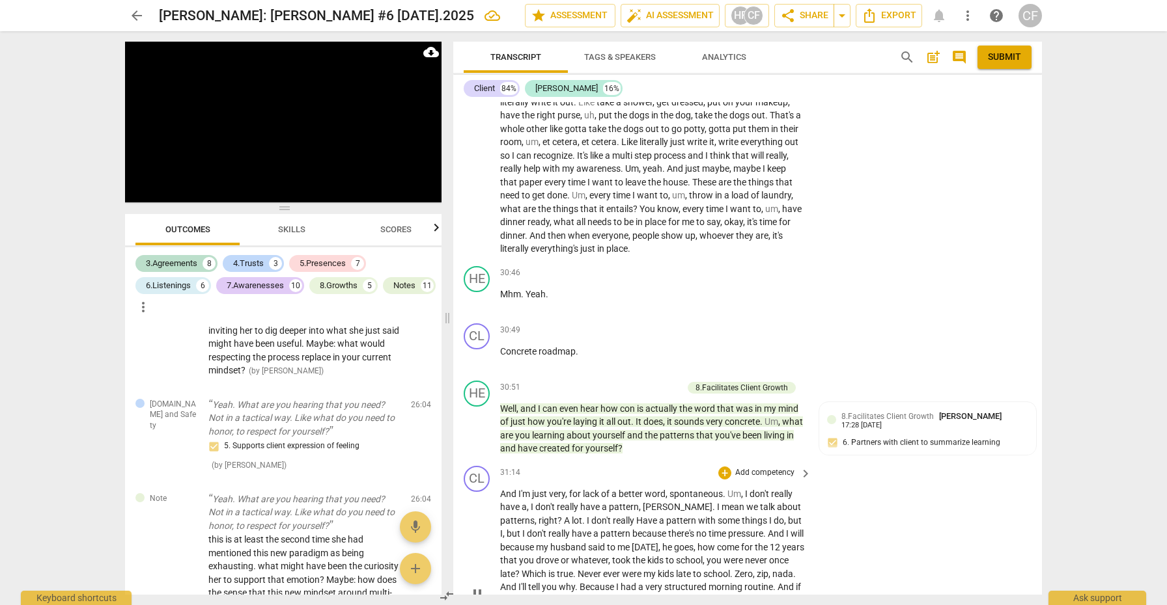
scroll to position [6145, 0]
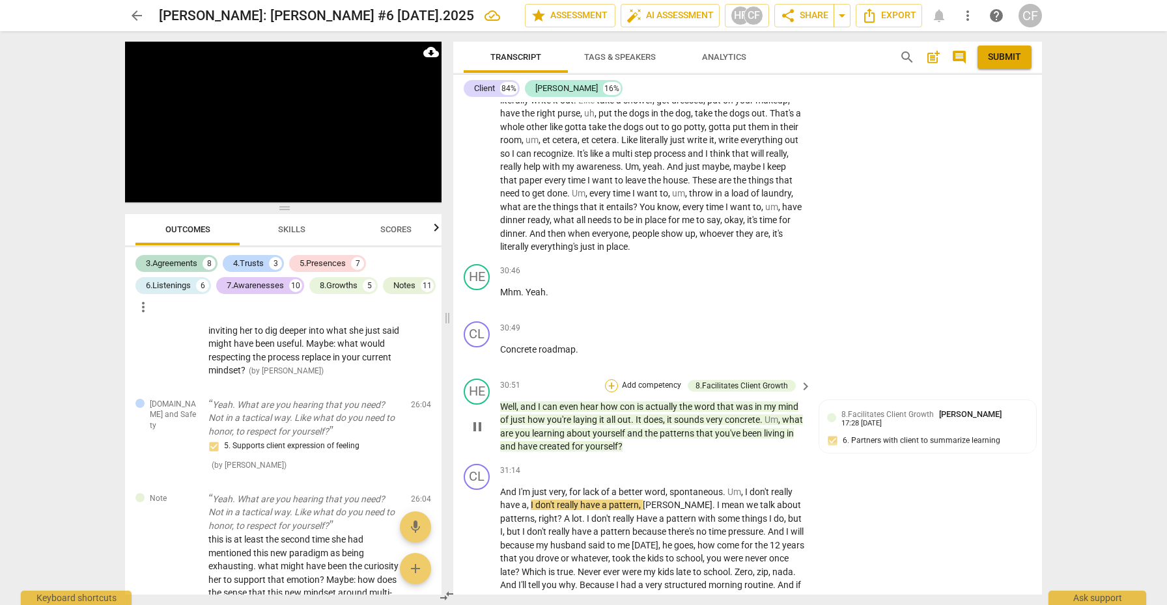
click at [607, 380] on div "+" at bounding box center [611, 386] width 13 height 13
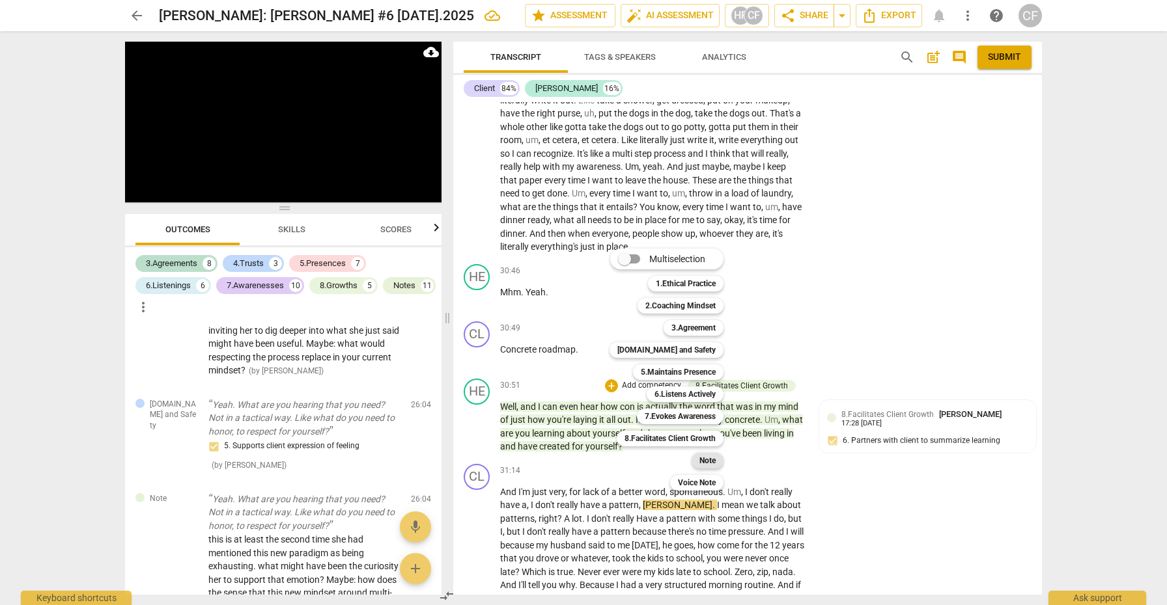
click at [706, 460] on b "Note" at bounding box center [707, 461] width 16 height 16
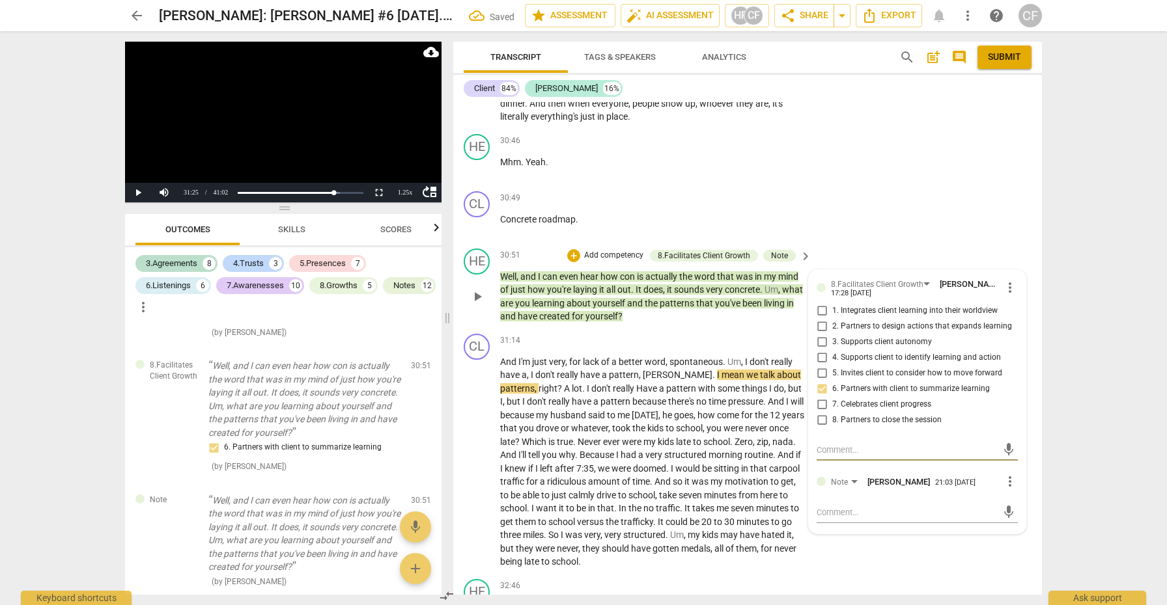
scroll to position [6276, 0]
click at [875, 506] on textarea at bounding box center [906, 512] width 180 height 12
click at [974, 506] on textarea "another lovely invitation and exploration" at bounding box center [906, 512] width 180 height 12
click at [1003, 511] on span "send" at bounding box center [1008, 518] width 14 height 14
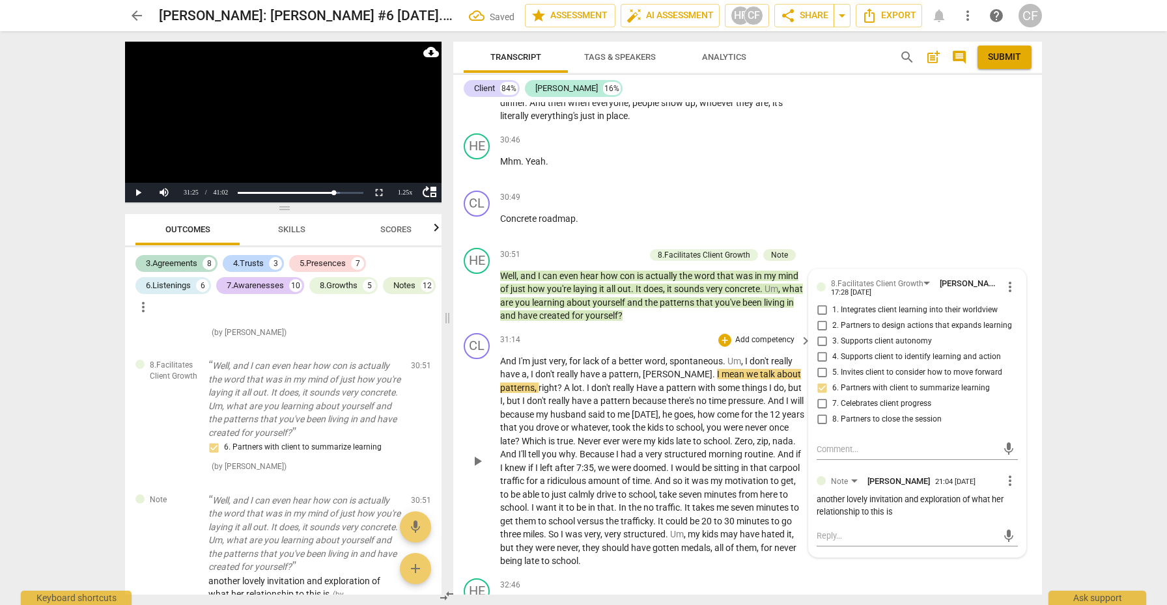
click at [482, 454] on span "play_arrow" at bounding box center [477, 462] width 16 height 16
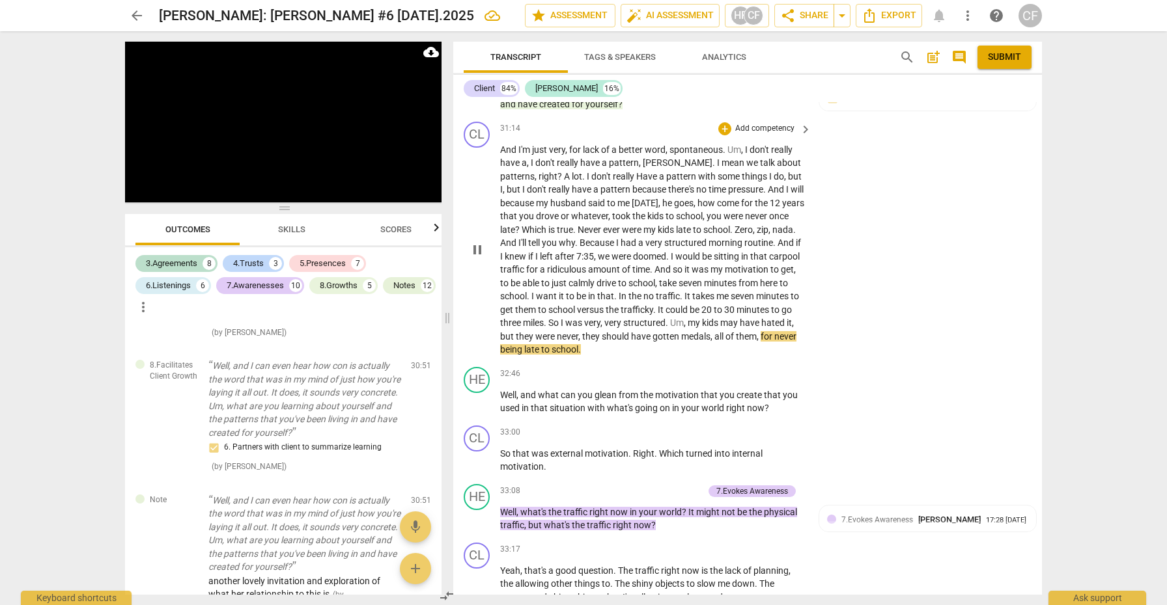
scroll to position [6488, 0]
click at [727, 367] on div "+" at bounding box center [724, 373] width 13 height 13
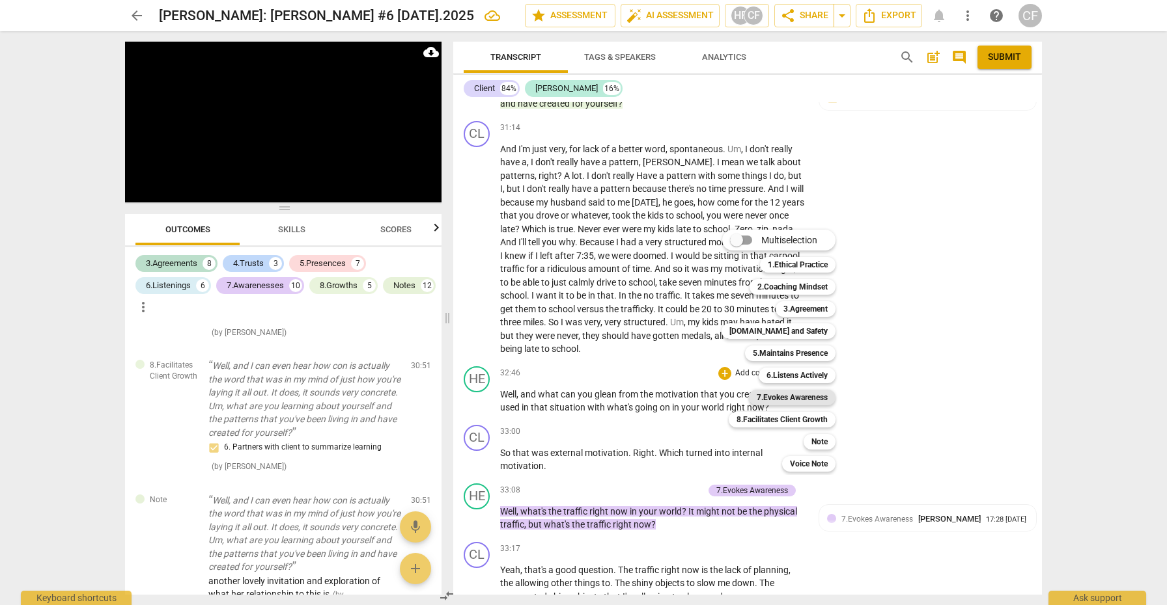
click at [810, 402] on b "7.Evokes Awareness" at bounding box center [791, 398] width 71 height 16
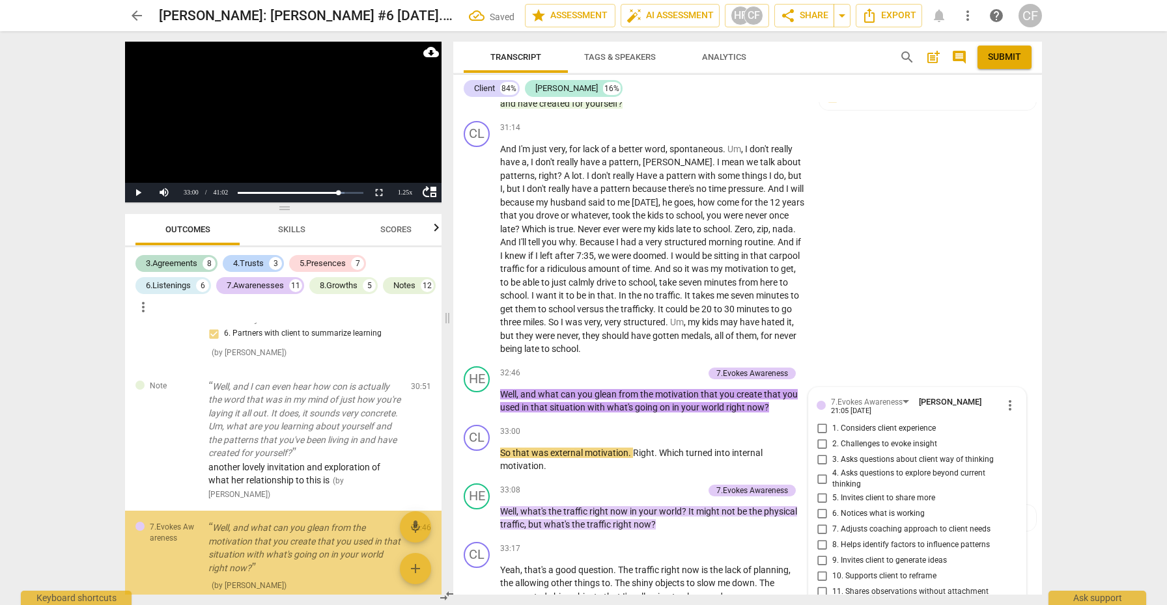
scroll to position [6496, 0]
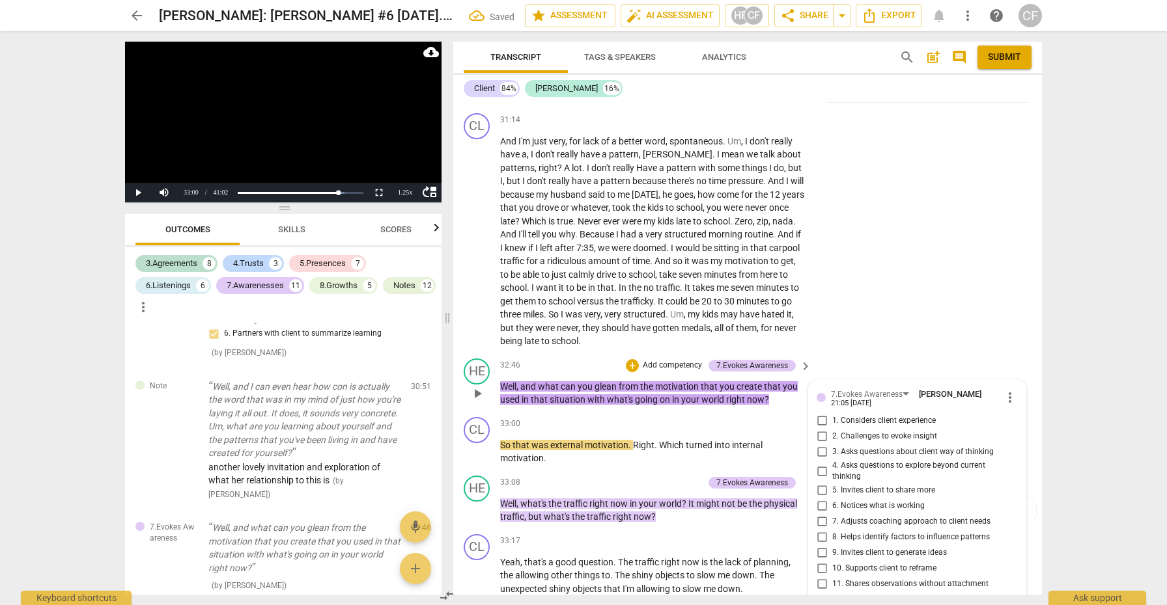
click at [820, 530] on input "8. Helps identify factors to influence patterns" at bounding box center [821, 538] width 21 height 16
click at [479, 444] on span "play_arrow" at bounding box center [477, 452] width 16 height 16
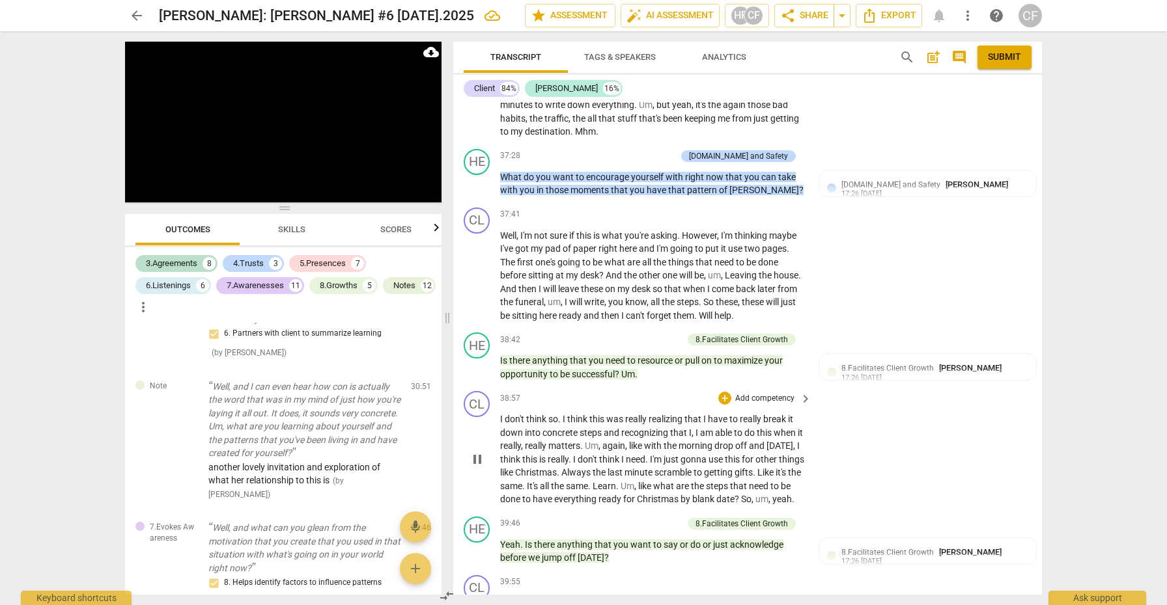
scroll to position [7869, 0]
click at [608, 332] on div "+" at bounding box center [611, 338] width 13 height 13
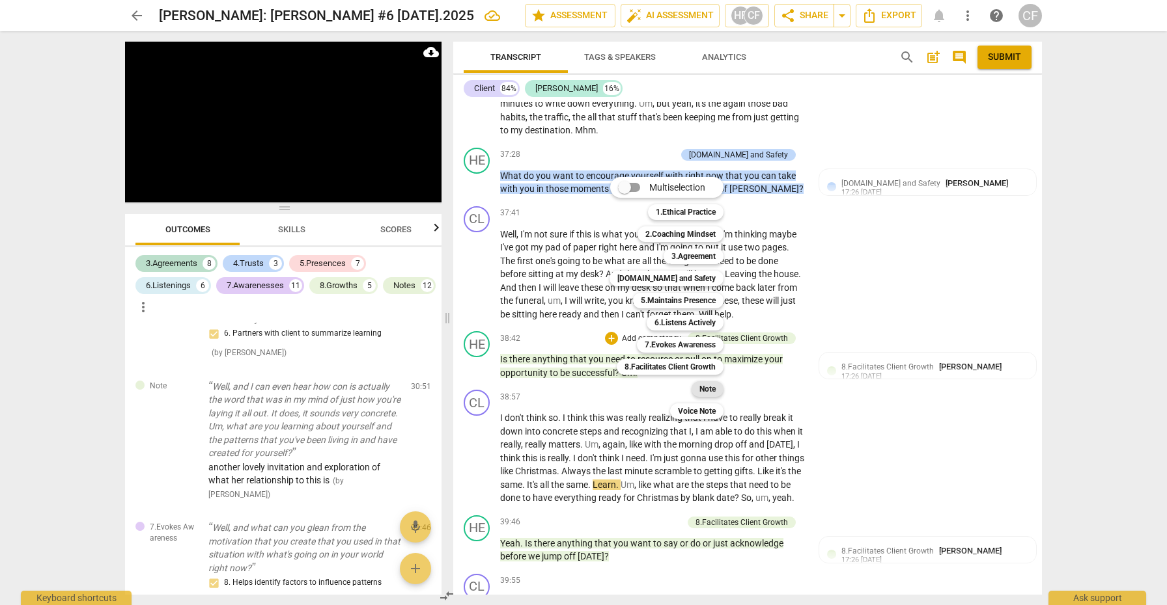
click at [710, 391] on b "Note" at bounding box center [707, 389] width 16 height 16
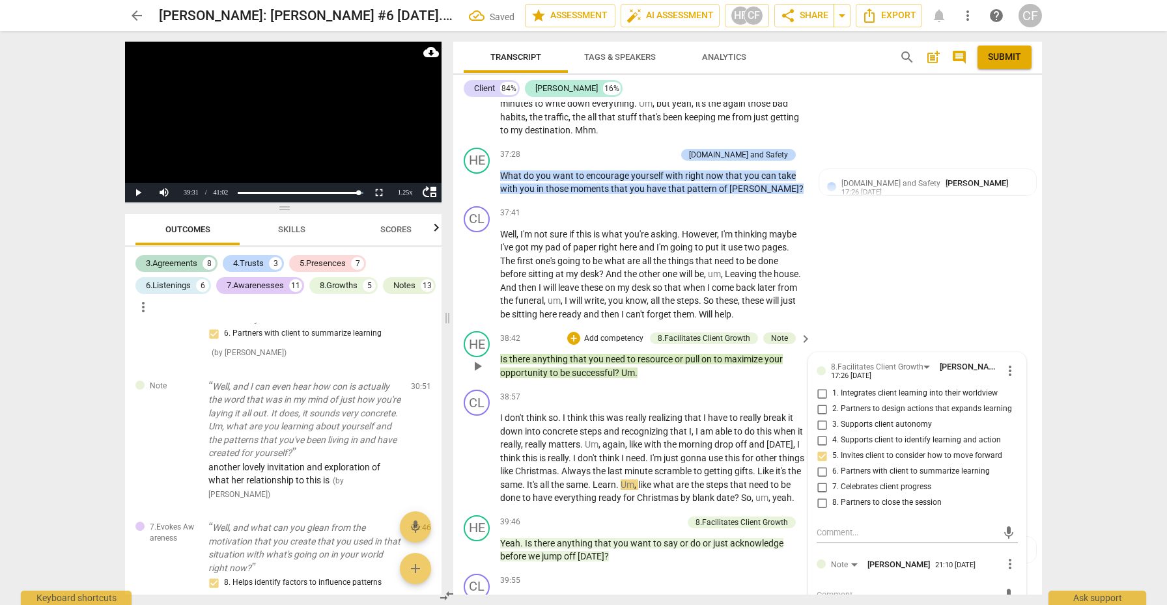
scroll to position [5853, 0]
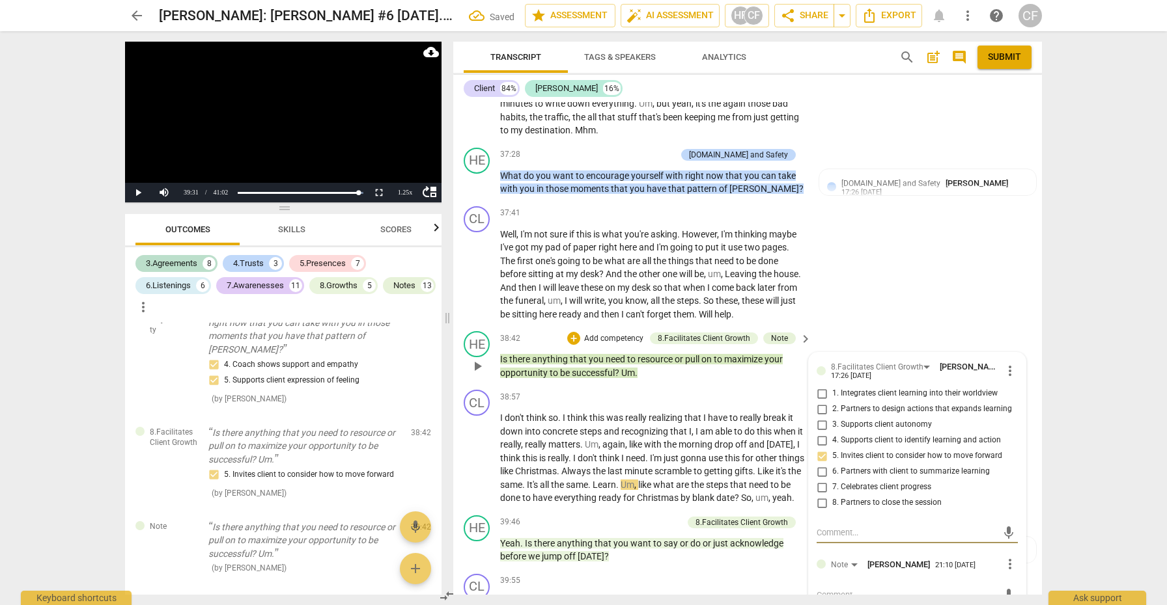
click at [860, 589] on textarea at bounding box center [906, 595] width 180 height 12
click at [1002, 594] on span "send" at bounding box center [1008, 601] width 14 height 14
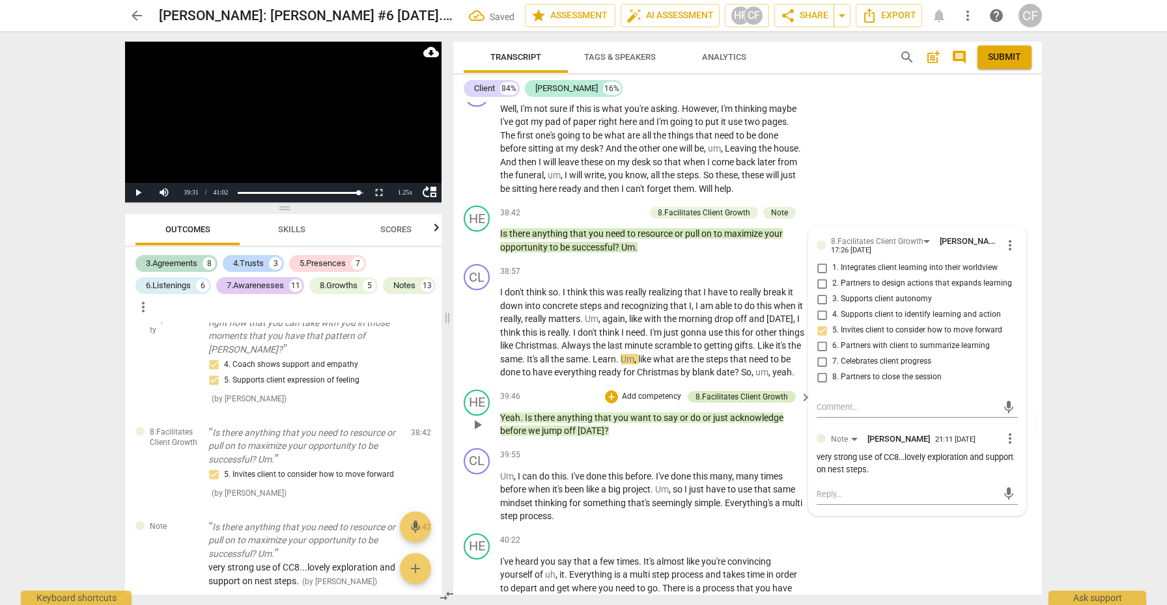
scroll to position [7999, 0]
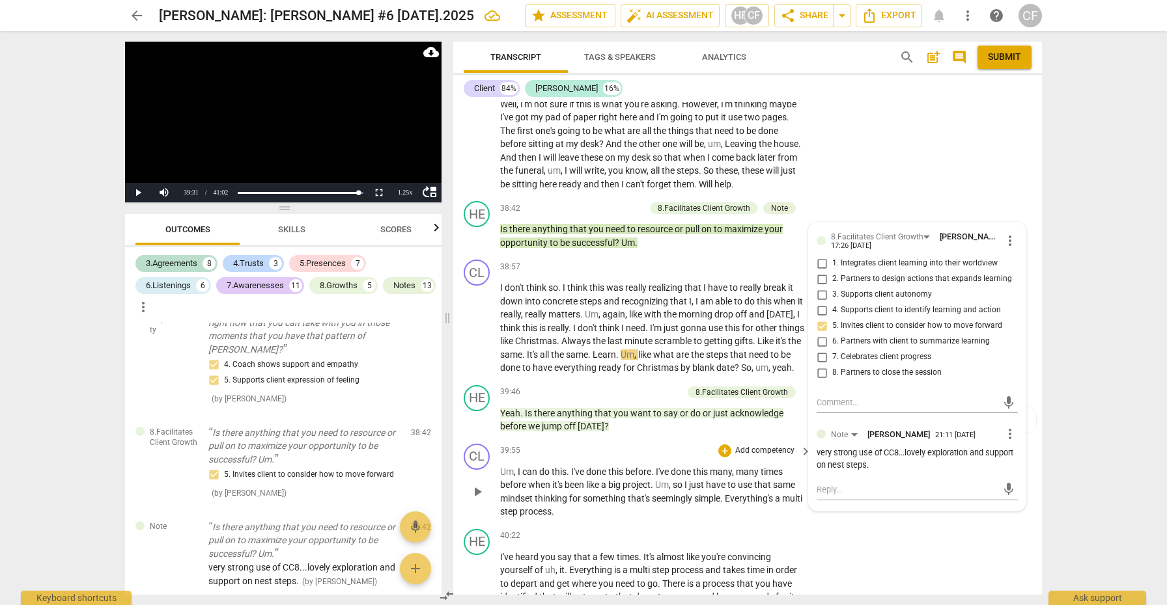
click at [486, 484] on span "play_arrow" at bounding box center [477, 492] width 21 height 16
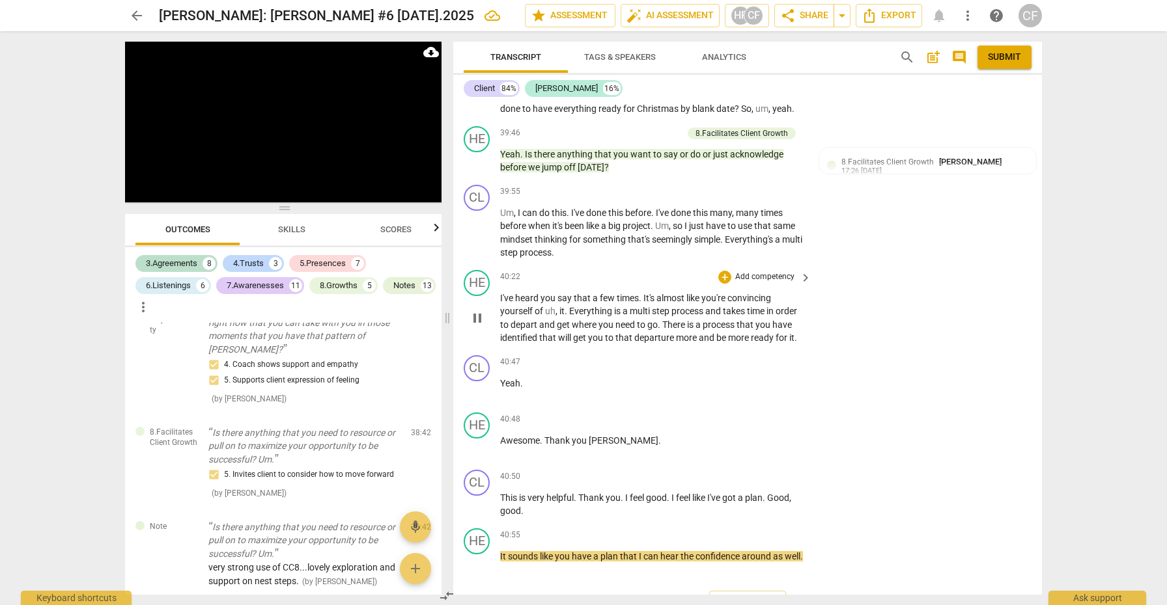
scroll to position [0, 0]
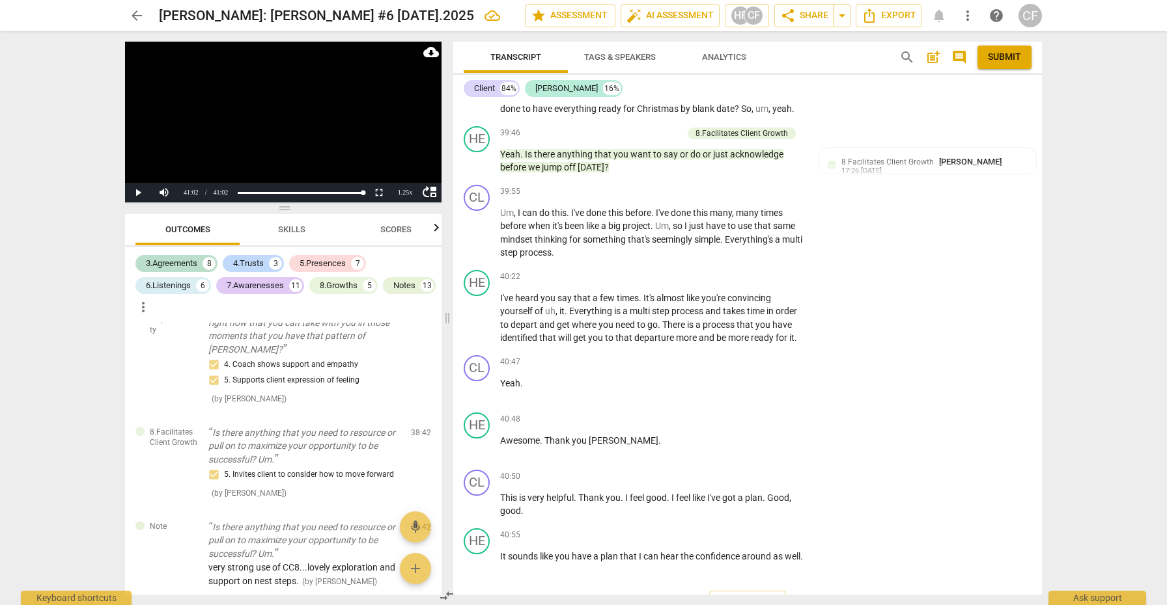
click at [1013, 61] on span "Submit" at bounding box center [1004, 57] width 33 height 13
